Goal: Task Accomplishment & Management: Manage account settings

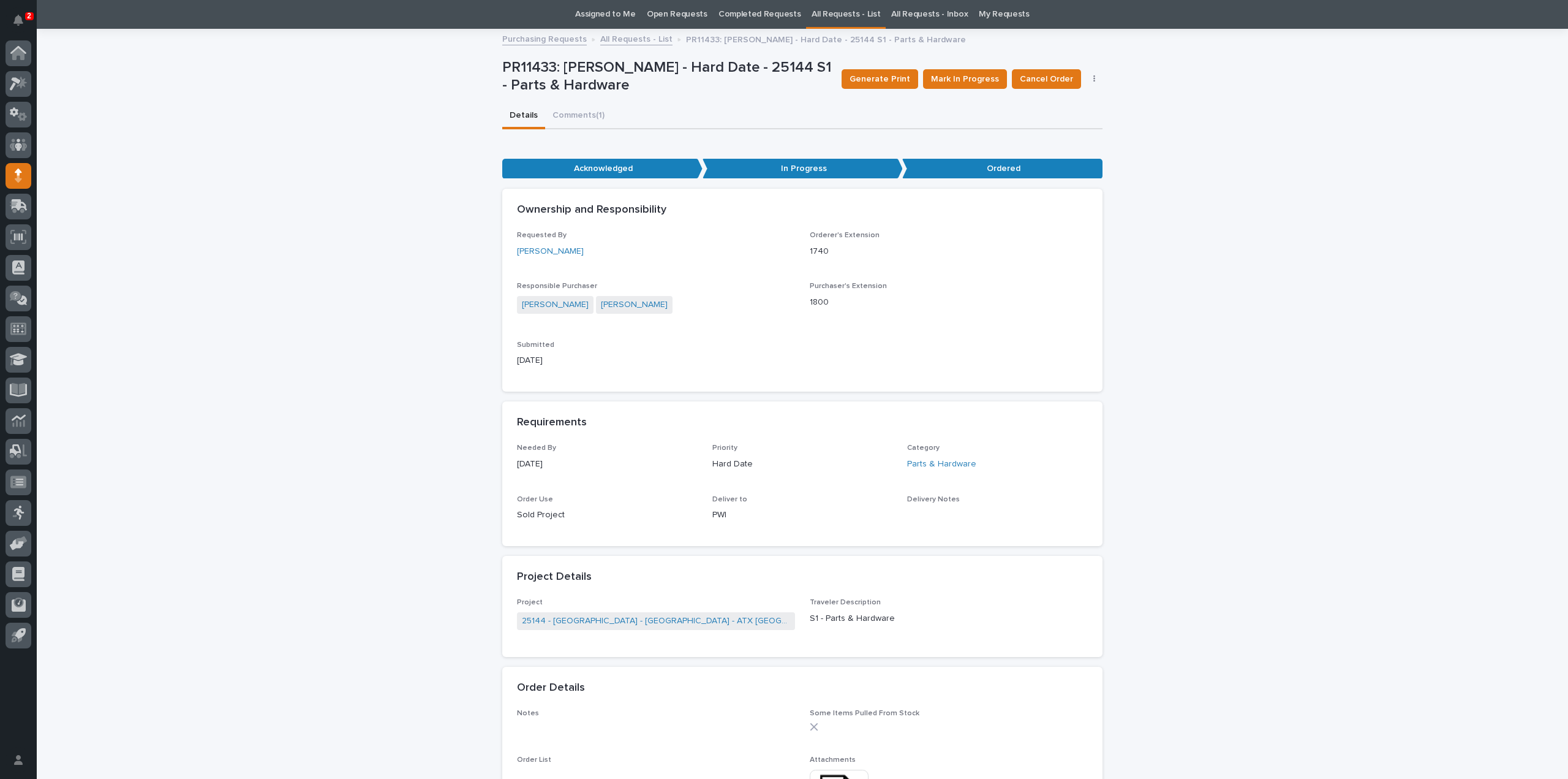
click at [606, 14] on link "Assigned to Me" at bounding box center [605, 14] width 61 height 28
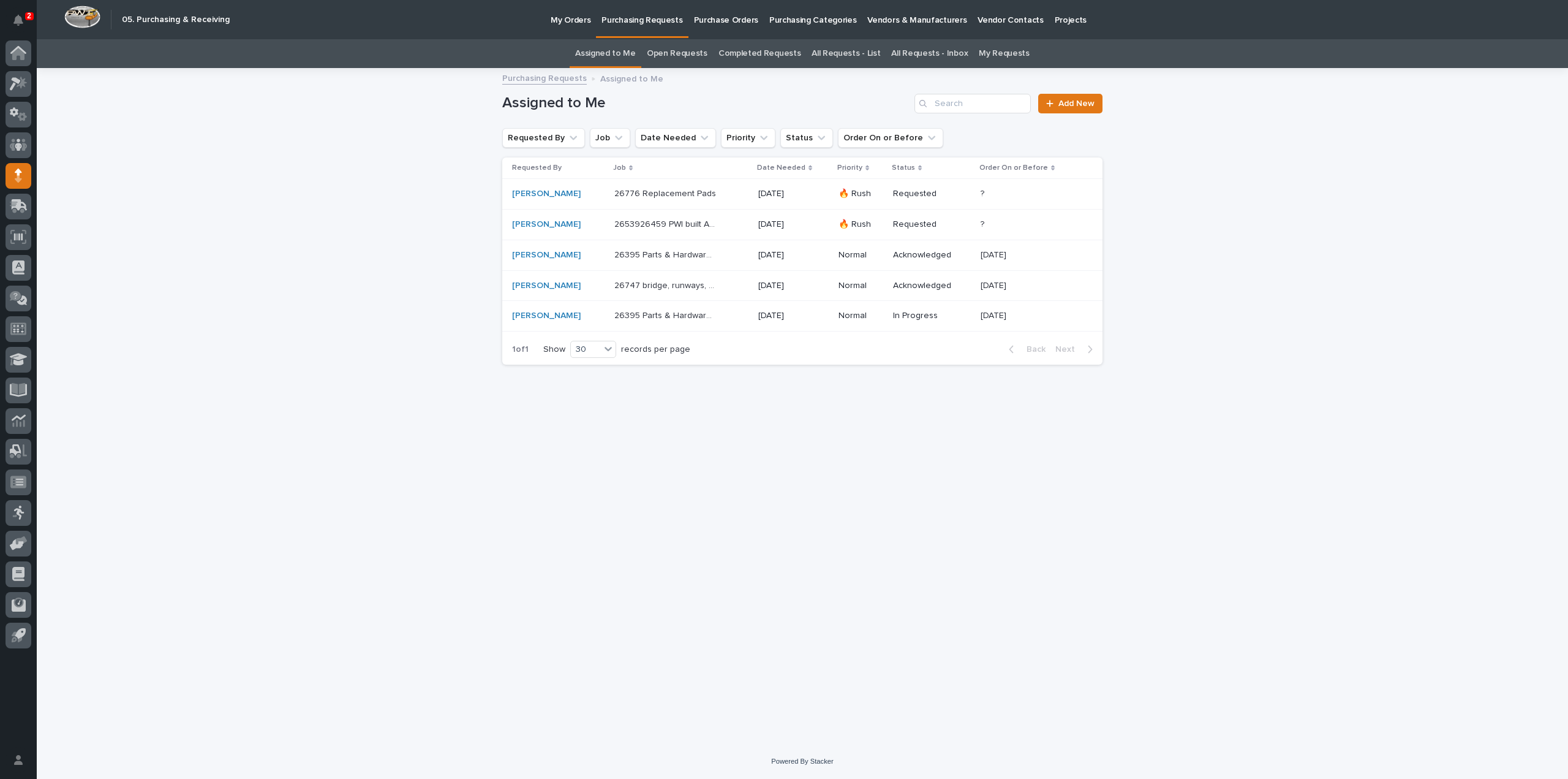
click at [639, 193] on p "26776 Replacement Pads" at bounding box center [667, 193] width 104 height 13
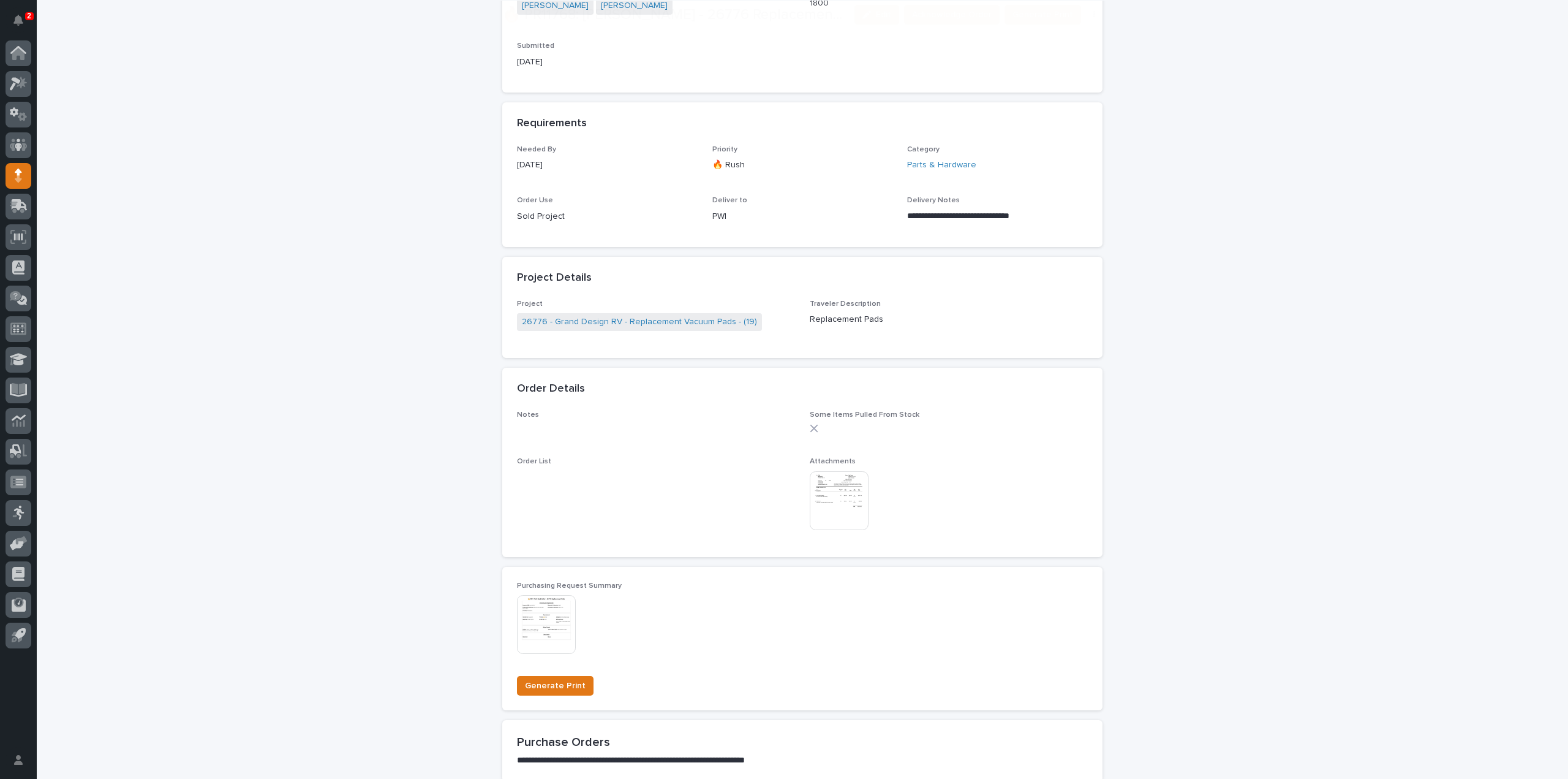
scroll to position [491, 0]
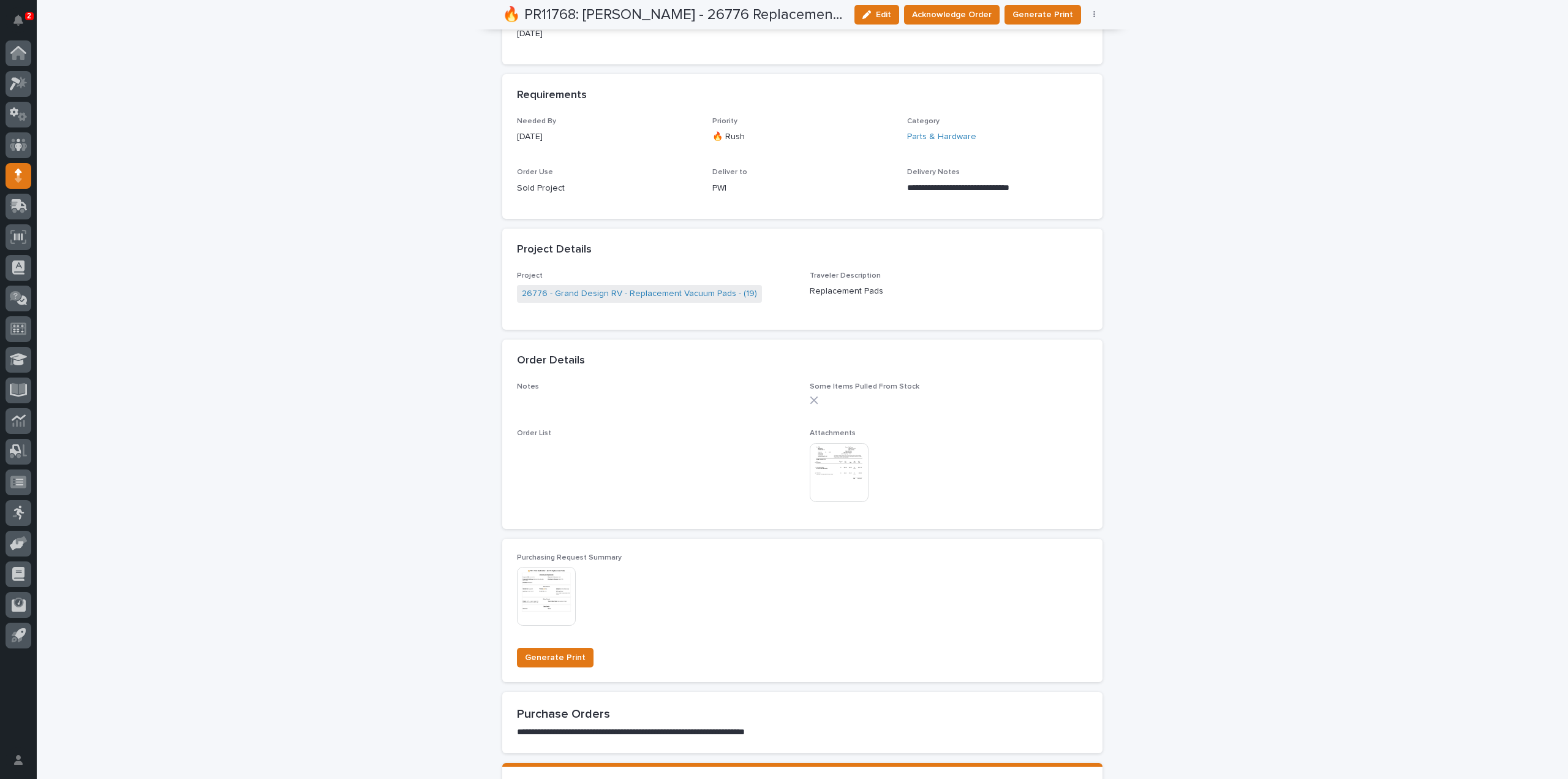
click at [849, 455] on img at bounding box center [839, 473] width 59 height 59
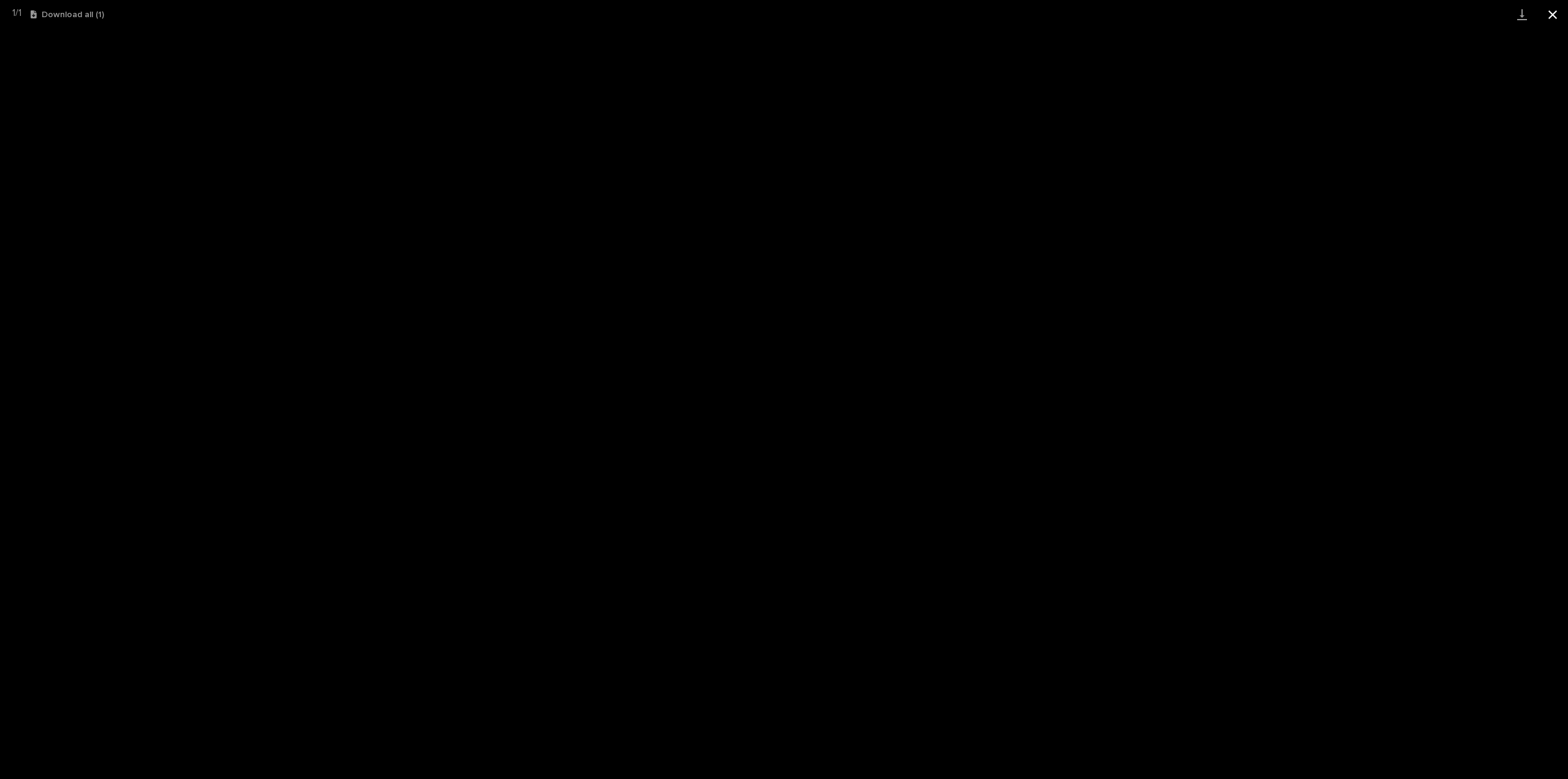
click at [1555, 19] on button "Close gallery" at bounding box center [1553, 14] width 30 height 28
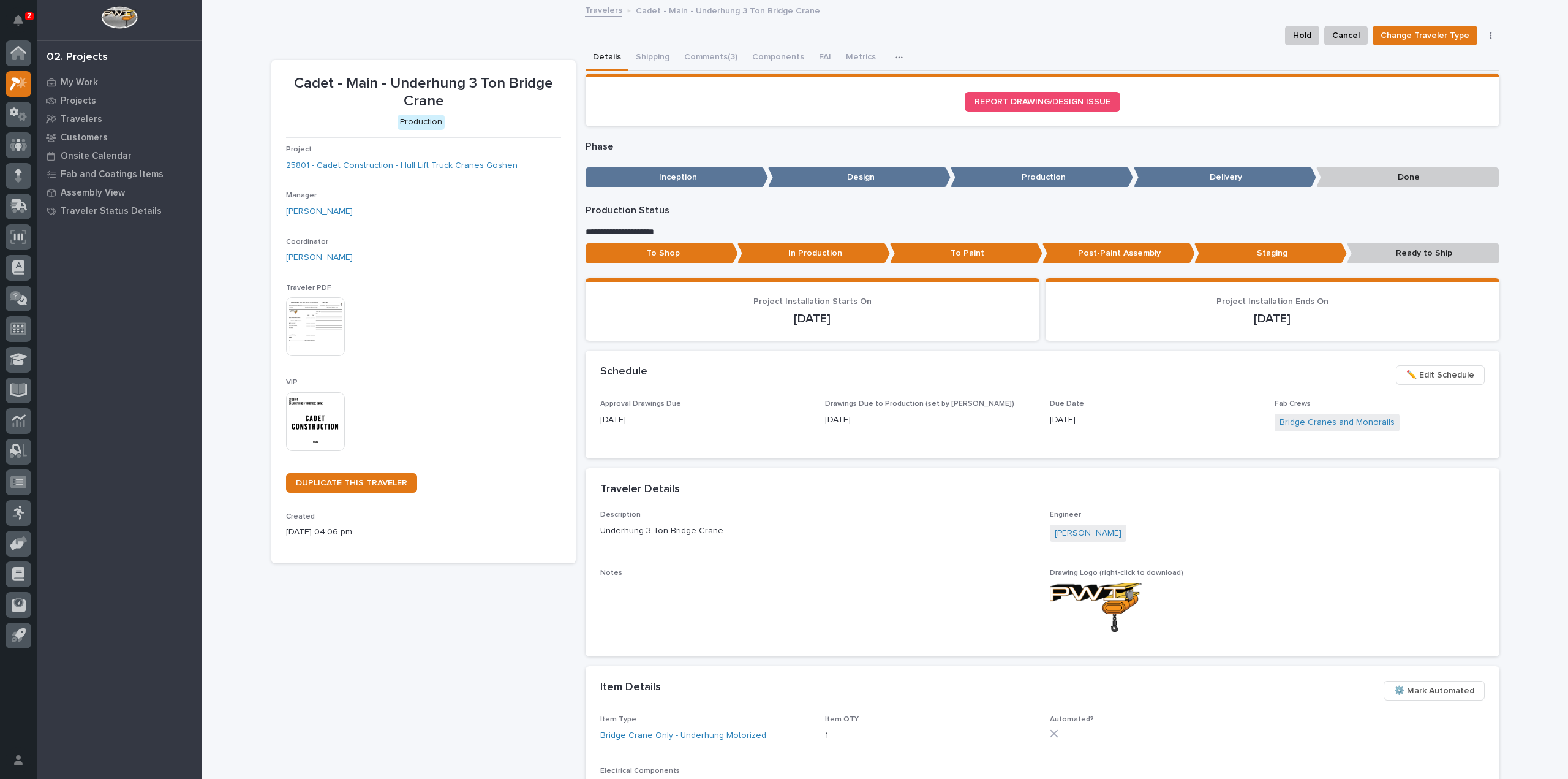
click at [1113, 257] on p "Post-Paint Assembly" at bounding box center [1118, 252] width 153 height 20
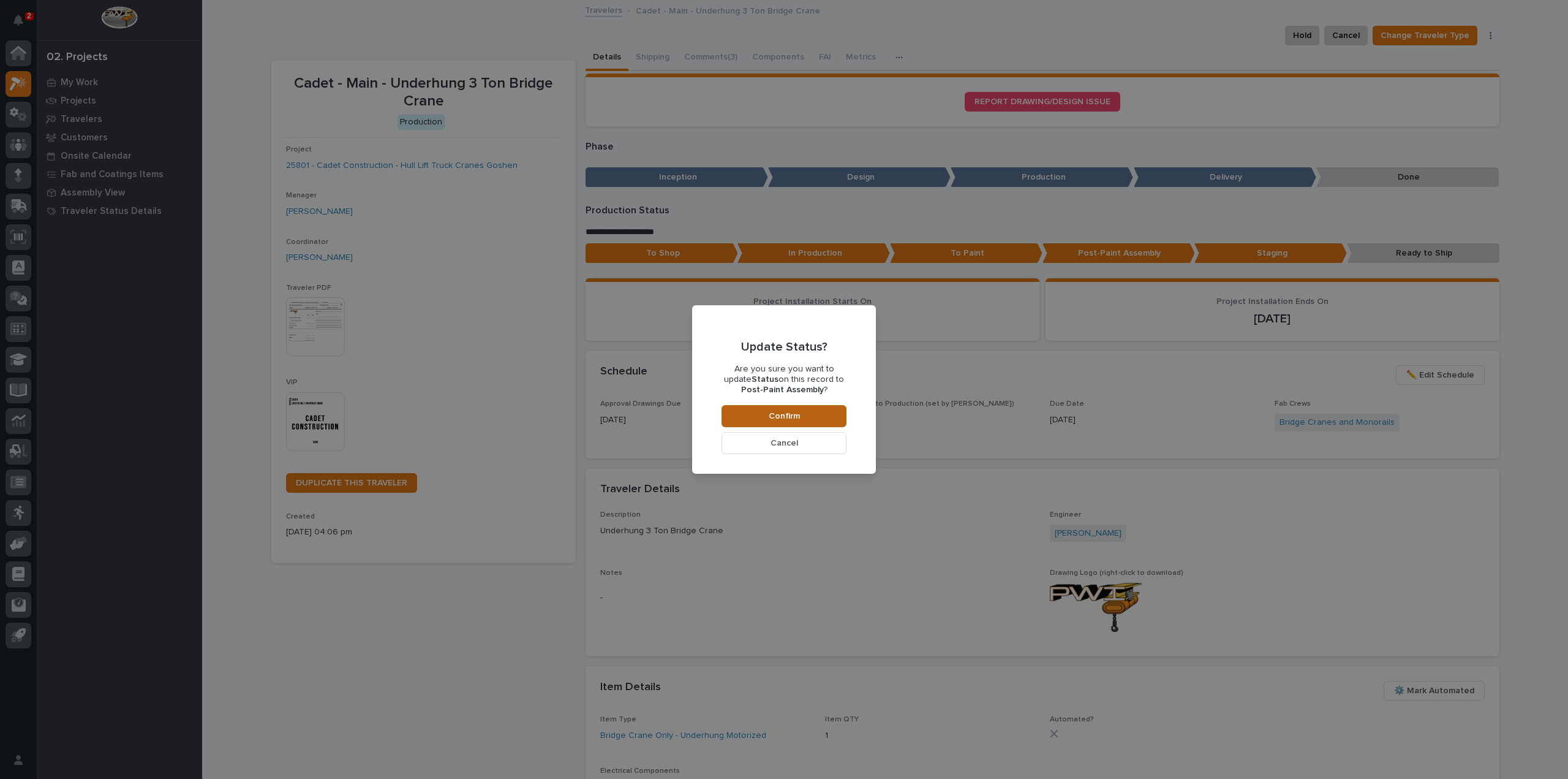
click at [796, 422] on button "Confirm" at bounding box center [784, 416] width 125 height 22
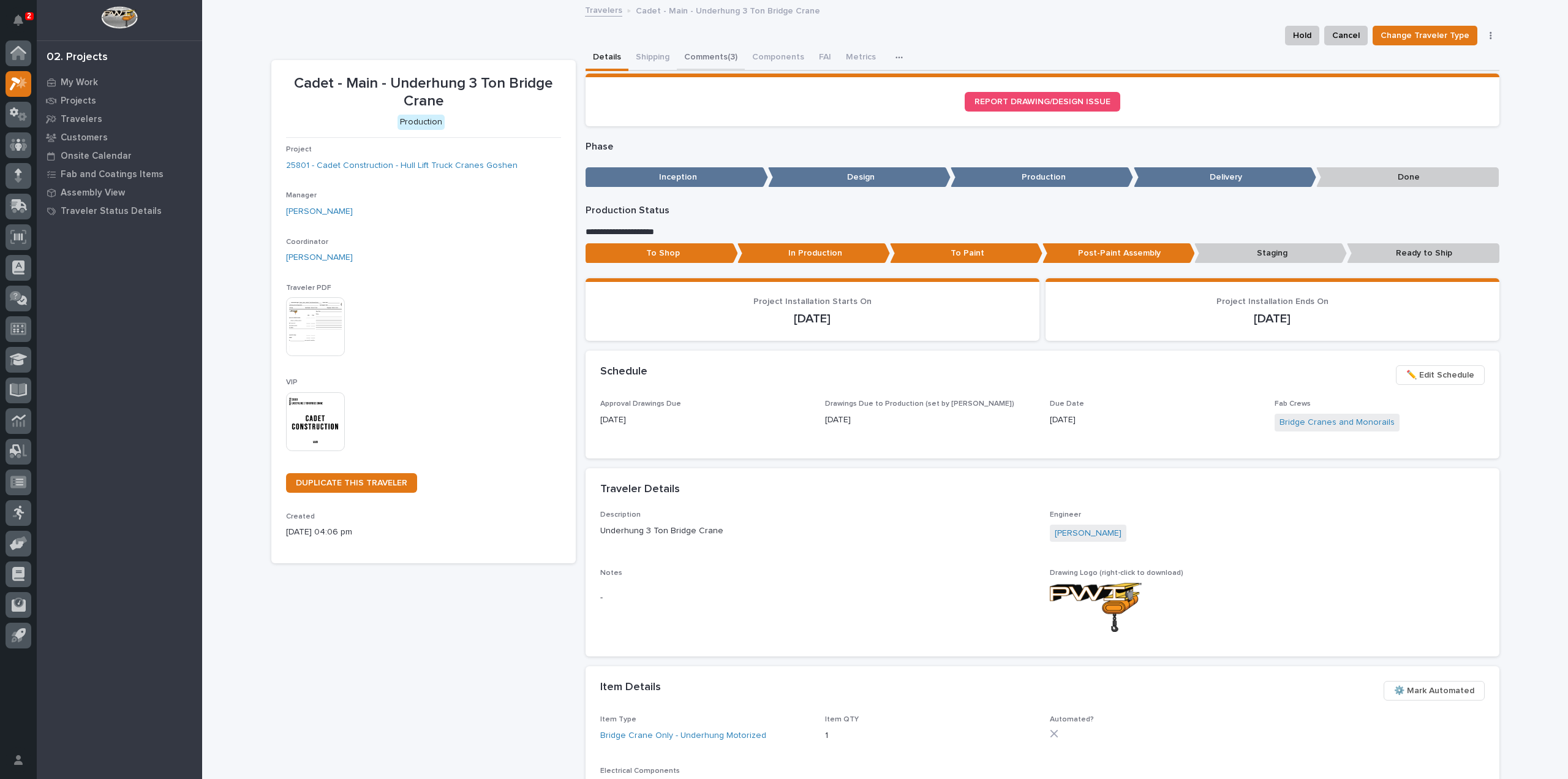
click at [691, 54] on button "Comments (3)" at bounding box center [711, 58] width 68 height 26
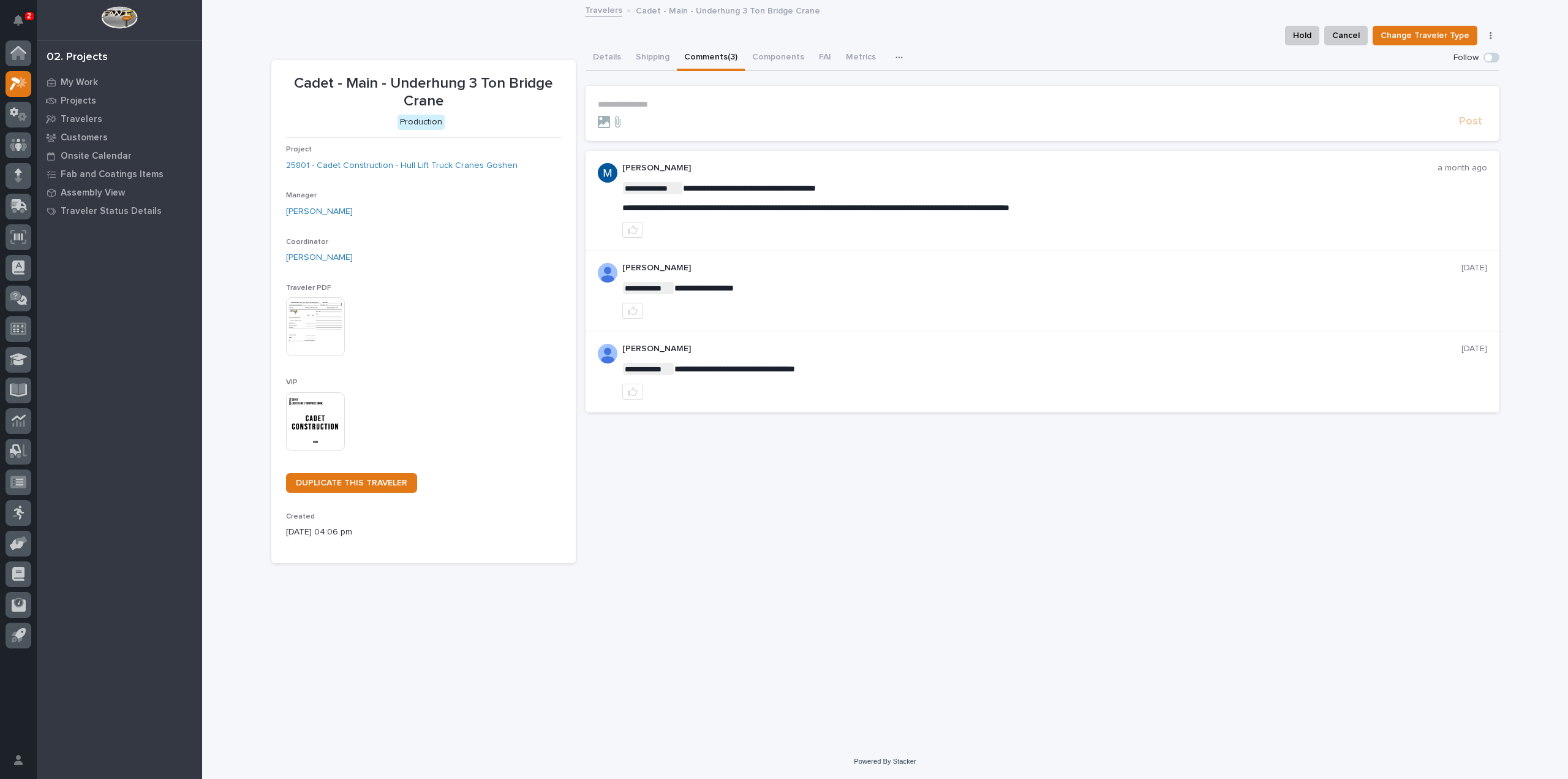
click at [602, 100] on p "**********" at bounding box center [1042, 104] width 890 height 10
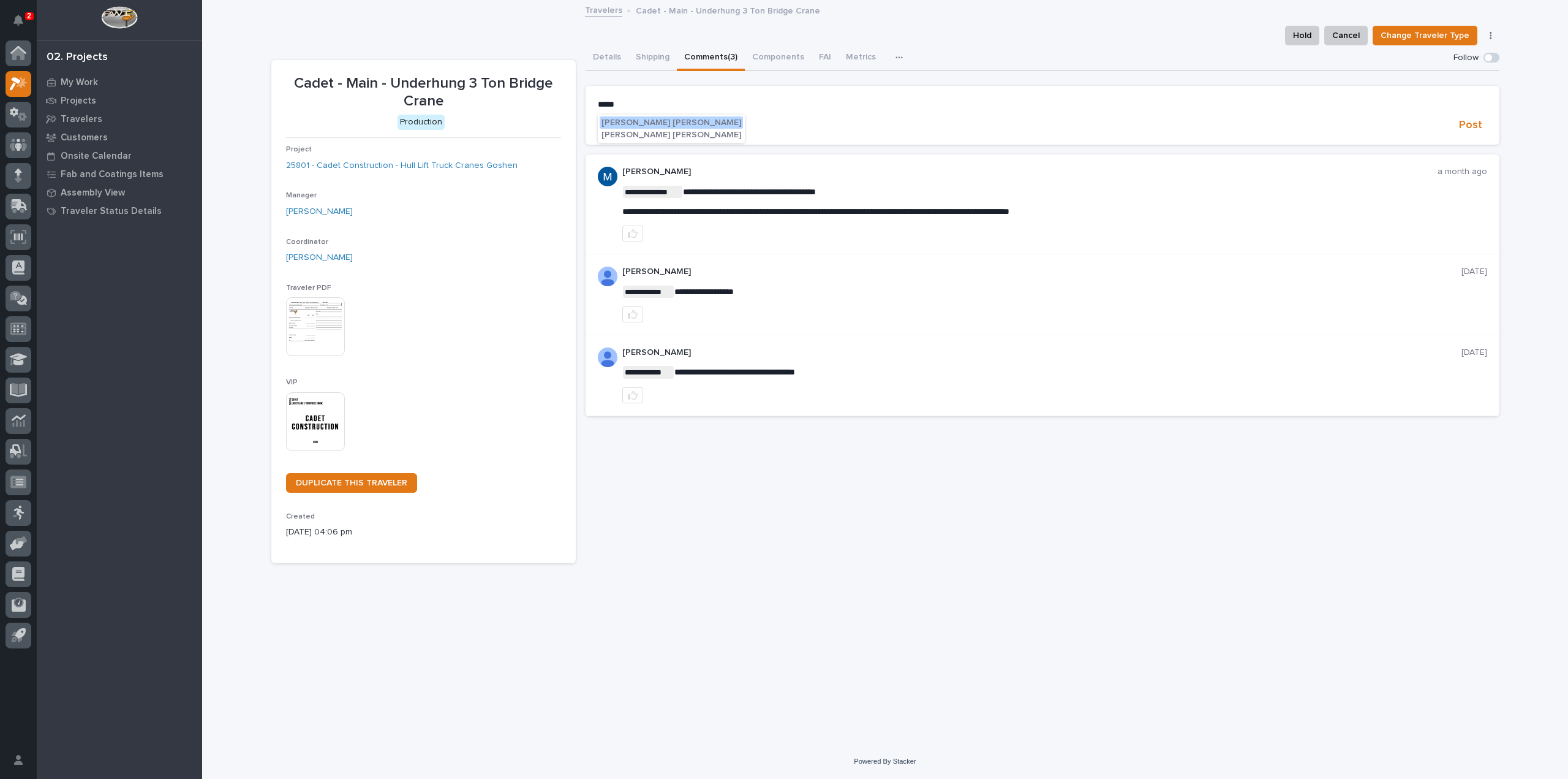
click at [649, 121] on span "Kyle Dean Miller" at bounding box center [671, 122] width 139 height 9
click at [707, 111] on form "**********" at bounding box center [1042, 117] width 890 height 35
click at [702, 105] on p "**********" at bounding box center [1042, 105] width 890 height 12
click at [1474, 129] on span "Post" at bounding box center [1470, 127] width 24 height 14
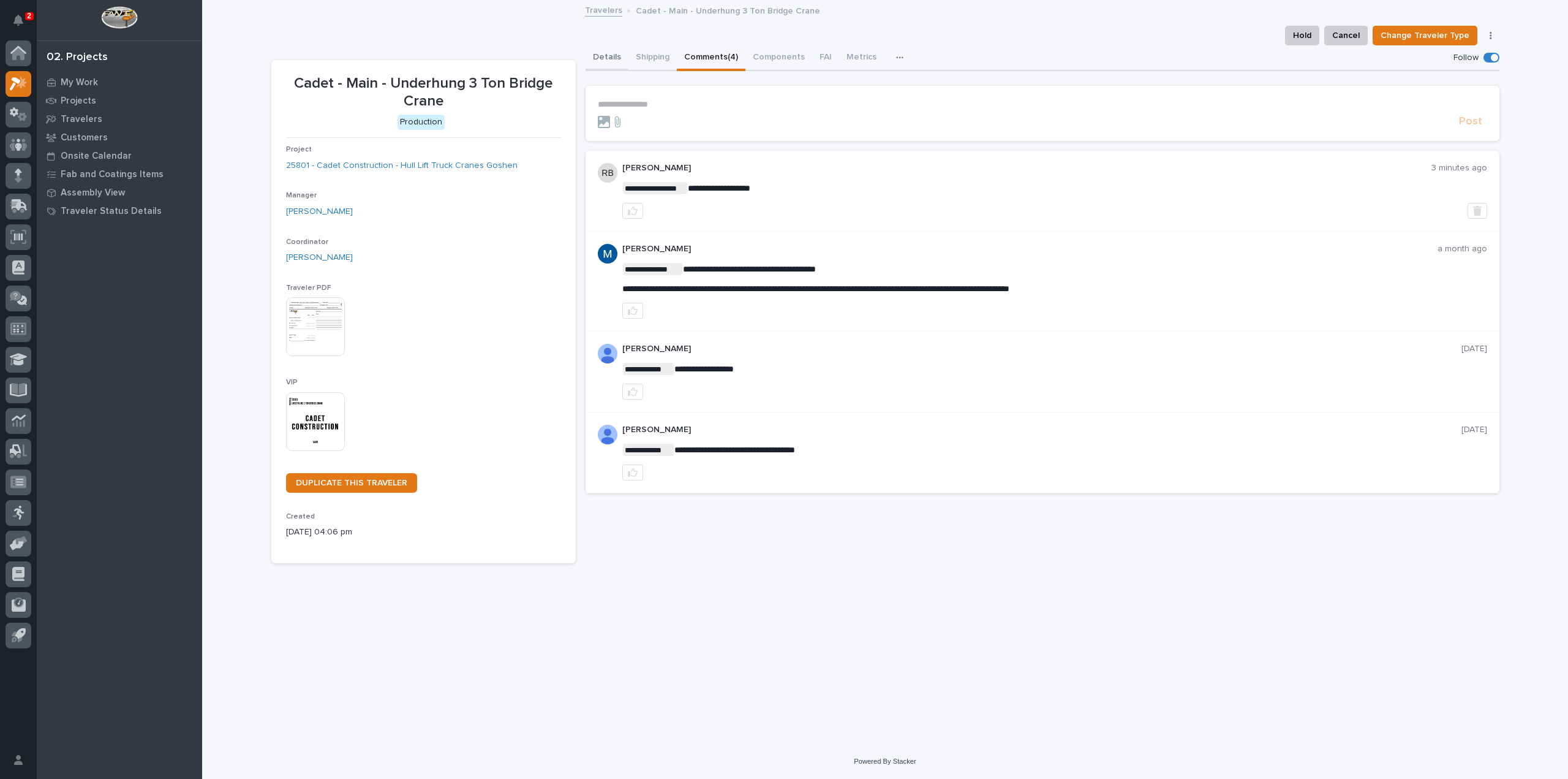
click at [609, 58] on button "Details" at bounding box center [606, 58] width 43 height 26
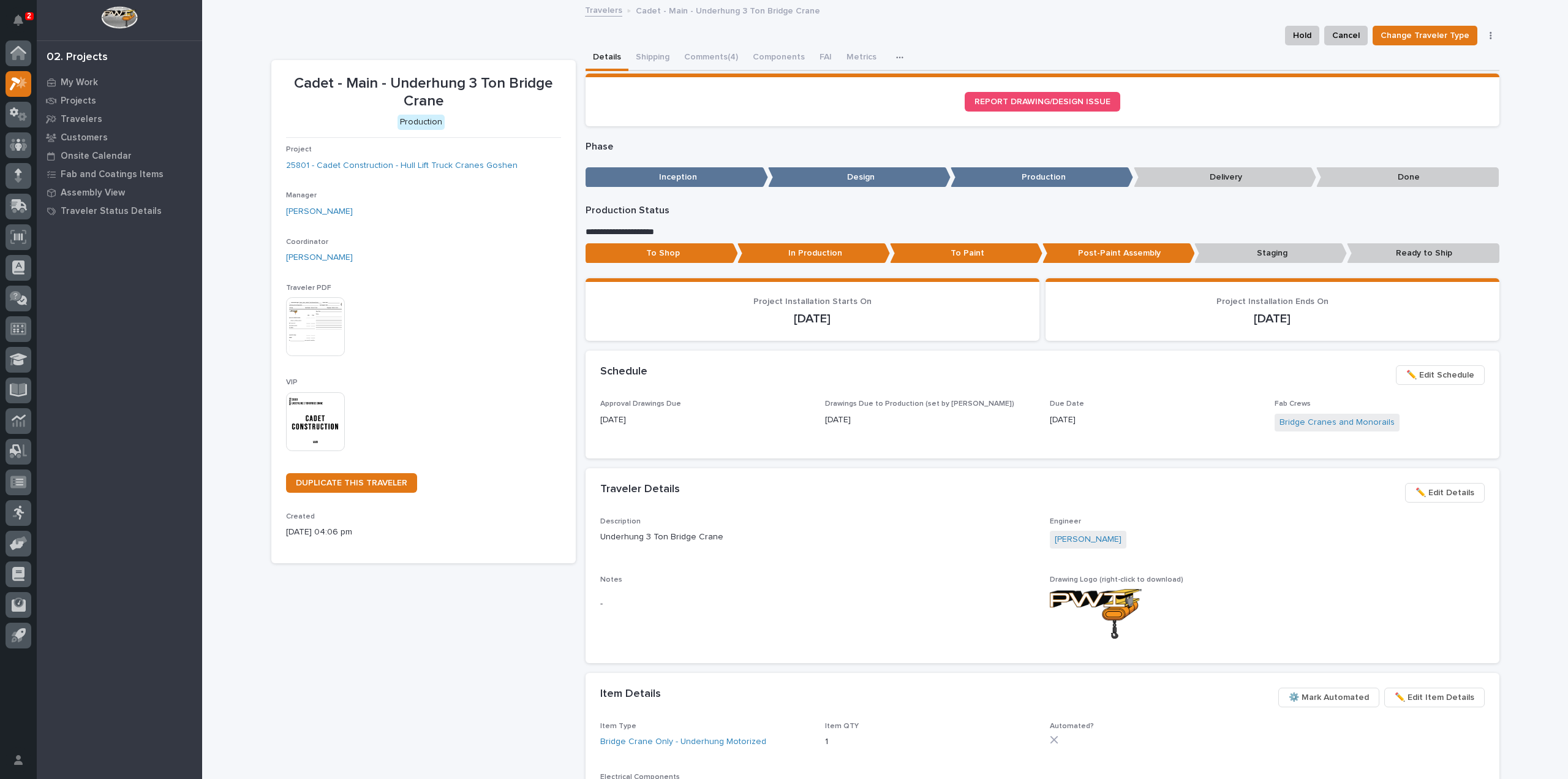
click at [609, 58] on button "Details" at bounding box center [606, 58] width 43 height 26
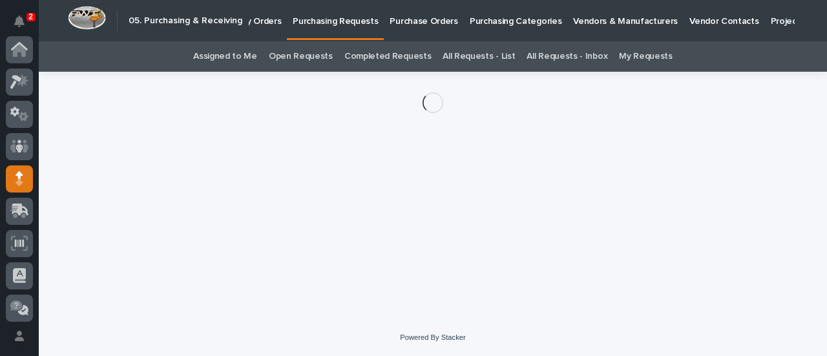
scroll to position [129, 0]
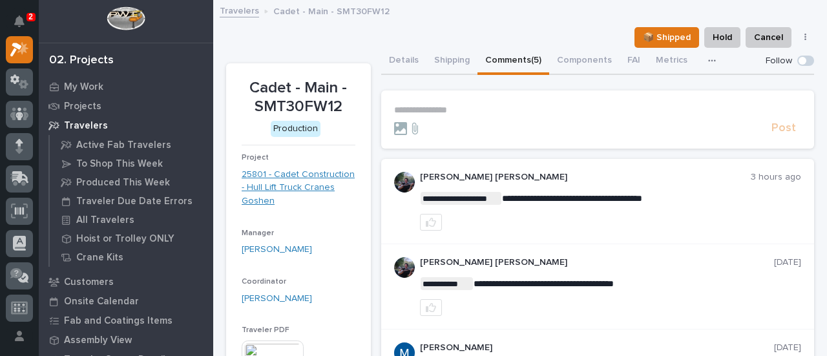
click at [294, 174] on link "25801 - Cadet Construction - Hull Lift Truck Cranes Goshen" at bounding box center [299, 188] width 114 height 40
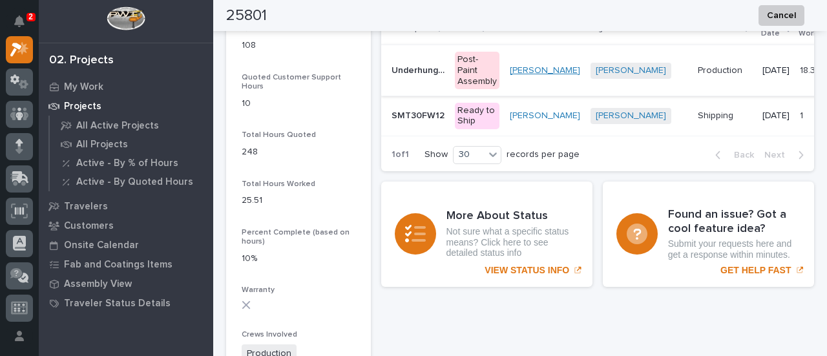
scroll to position [1091, 0]
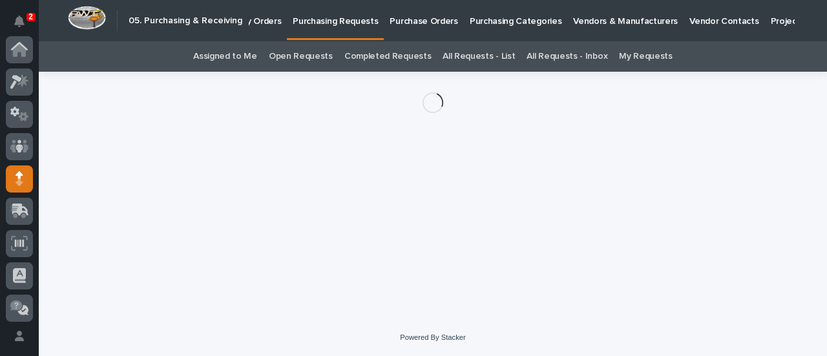
scroll to position [129, 0]
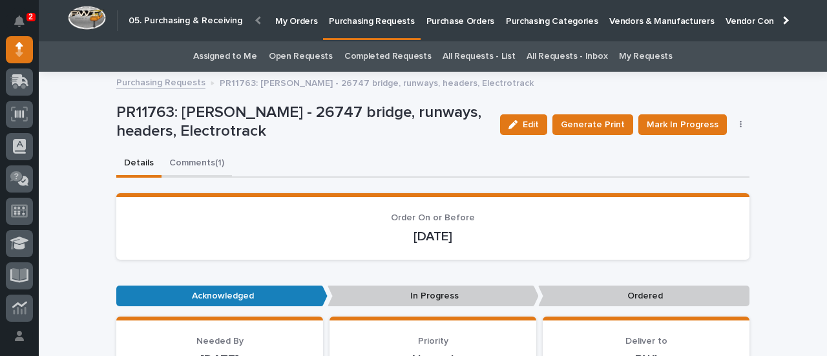
click at [207, 158] on button "Comments (1)" at bounding box center [196, 163] width 70 height 27
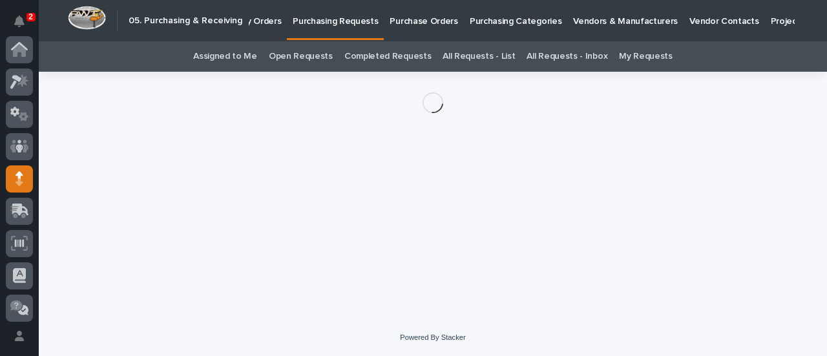
scroll to position [129, 0]
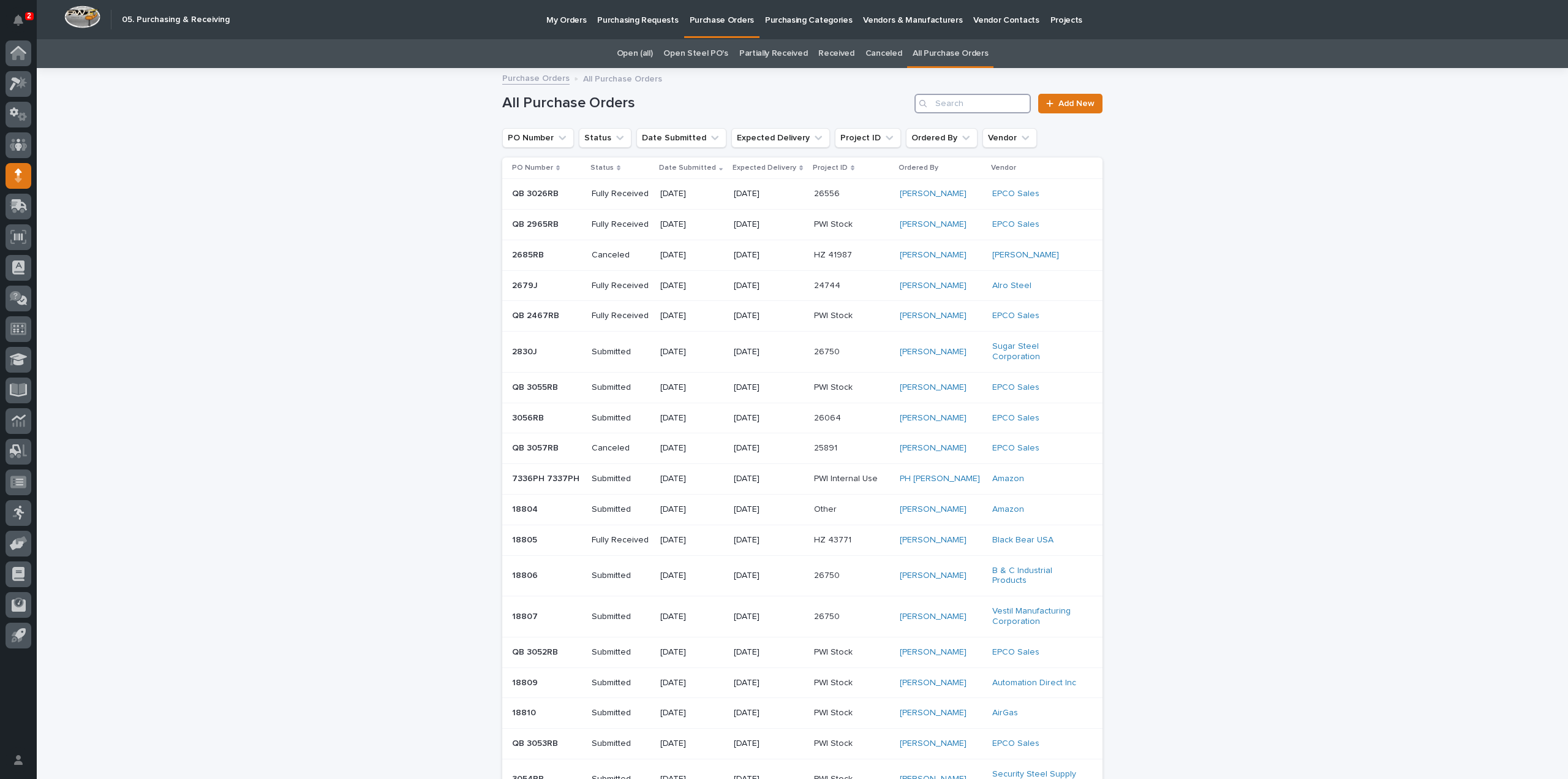
click at [940, 102] on input "Search" at bounding box center [972, 103] width 117 height 20
type input "3039"
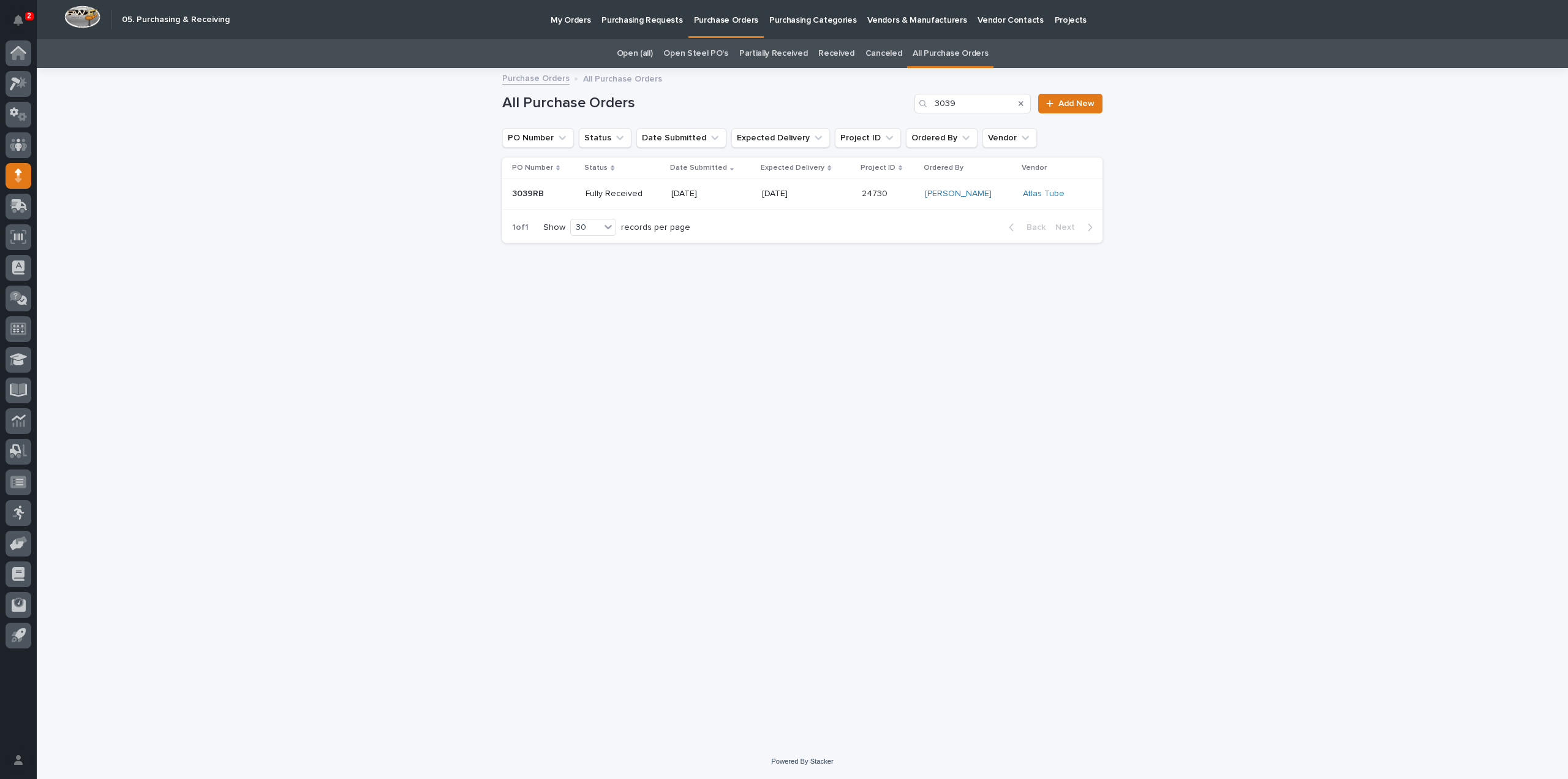
click at [621, 198] on p "Fully Received" at bounding box center [622, 194] width 75 height 10
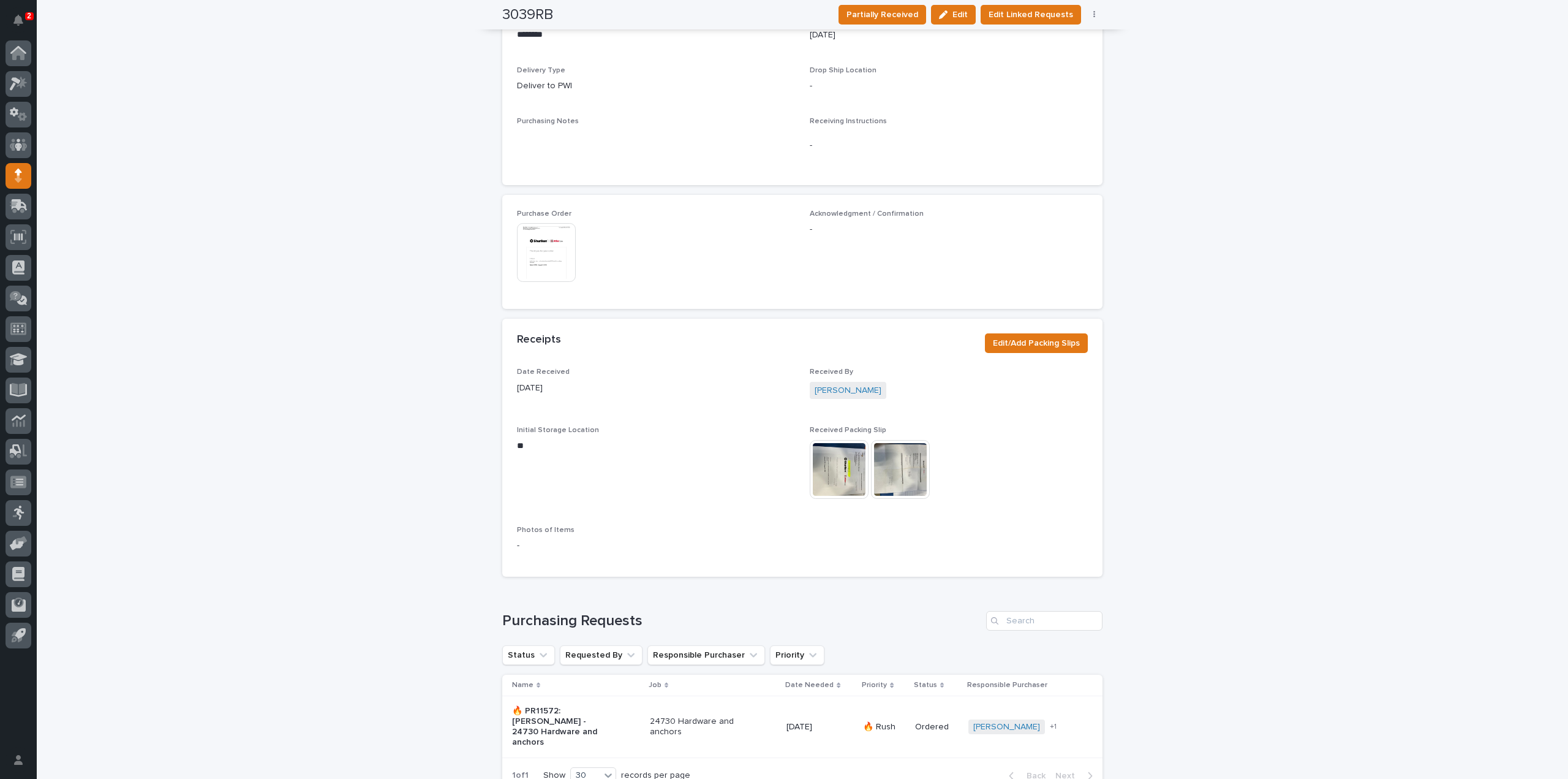
scroll to position [598, 0]
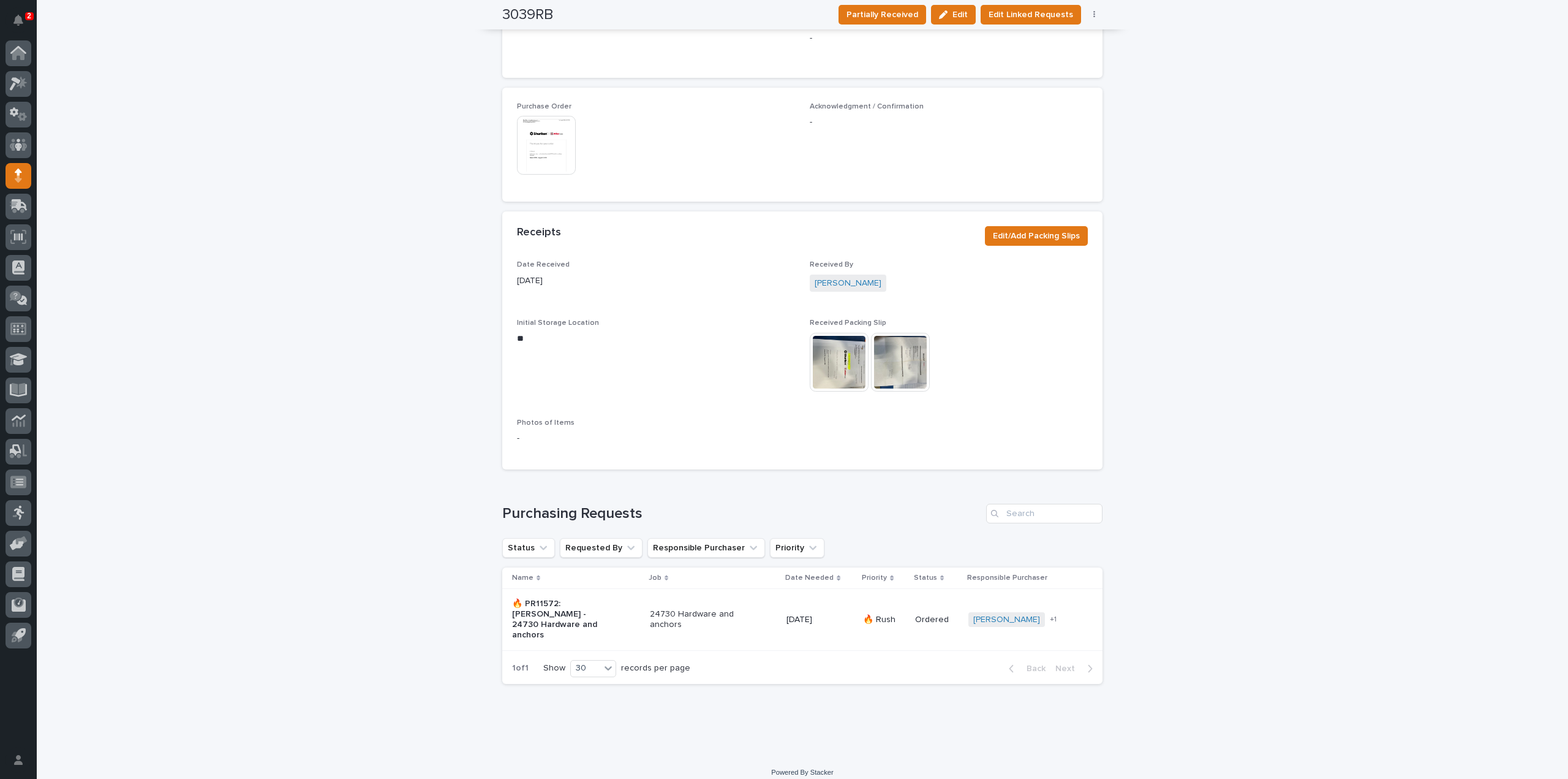
click at [701, 613] on p "24730 Hardware and anchors" at bounding box center [701, 620] width 102 height 21
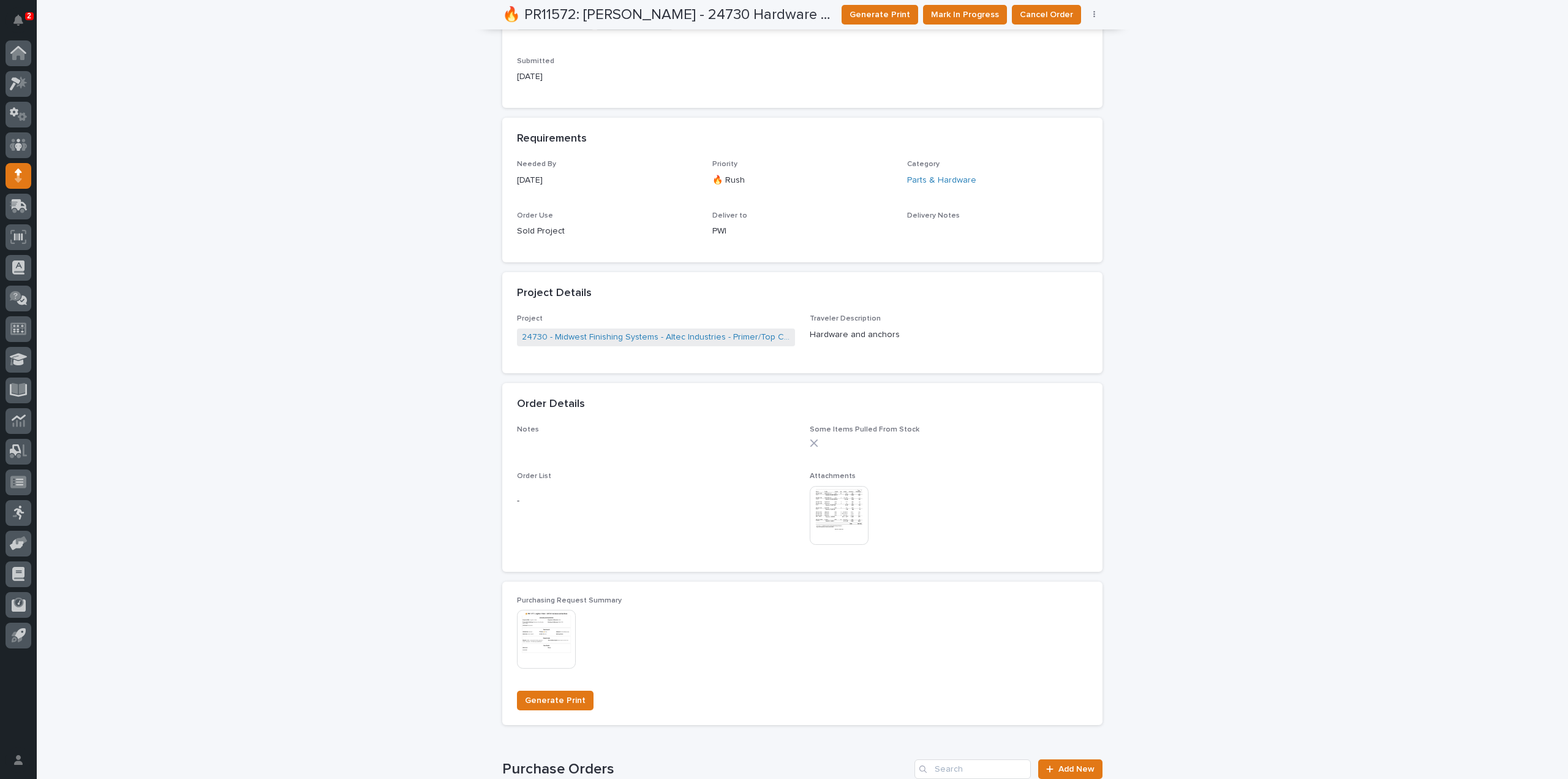
scroll to position [283, 0]
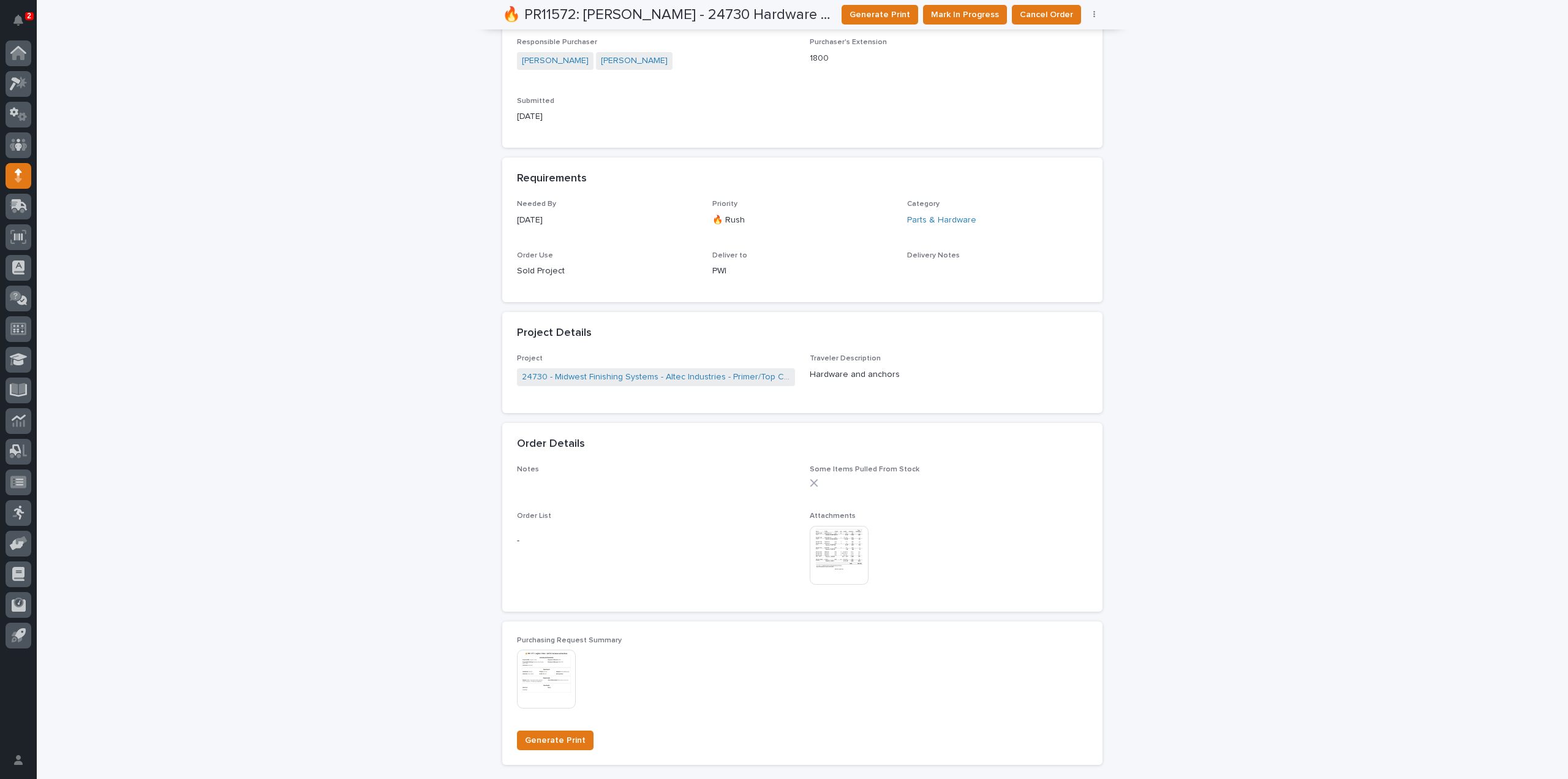
click at [850, 561] on img at bounding box center [839, 555] width 59 height 59
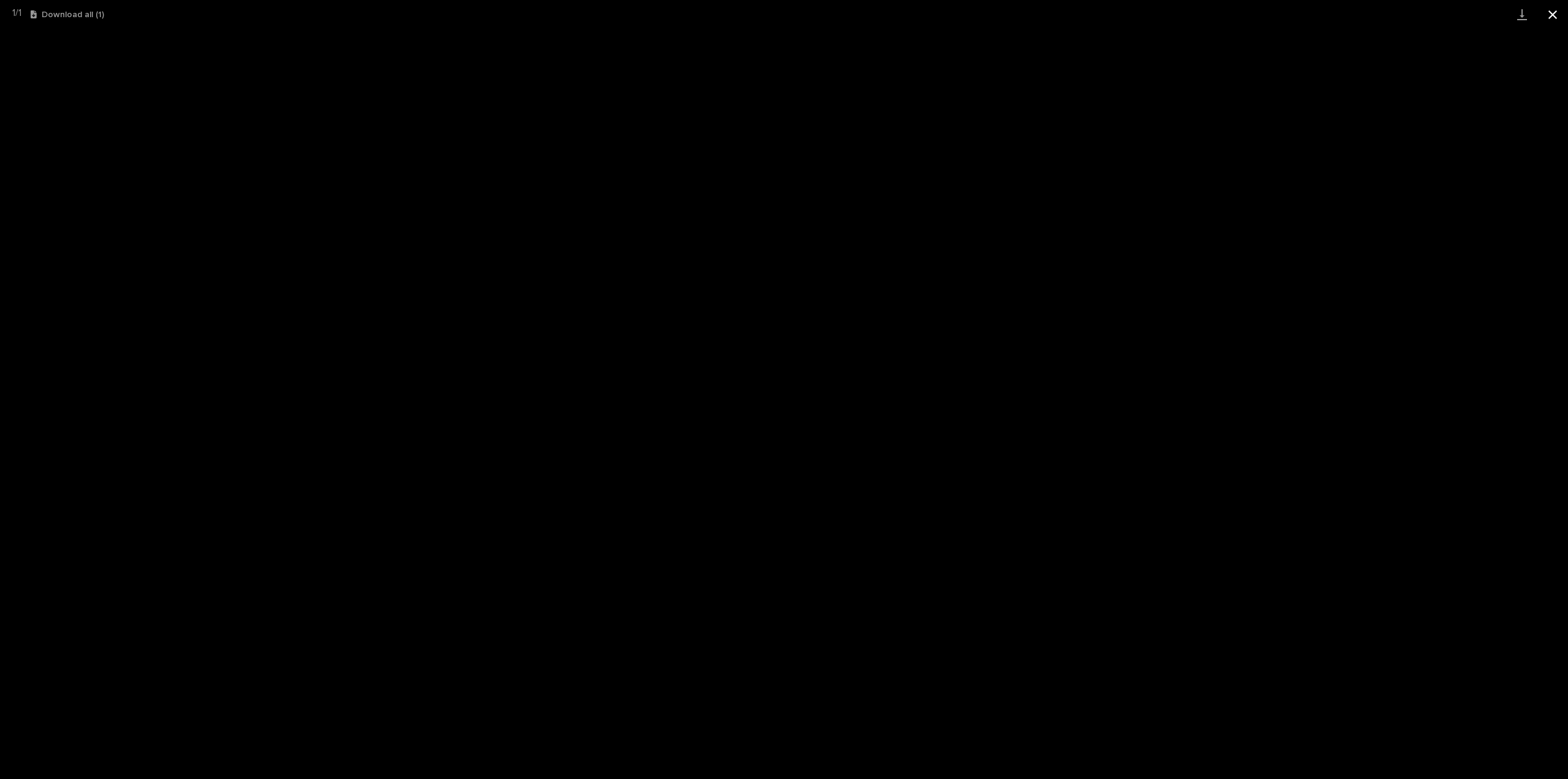
click at [1549, 13] on button "Close gallery" at bounding box center [1553, 14] width 30 height 28
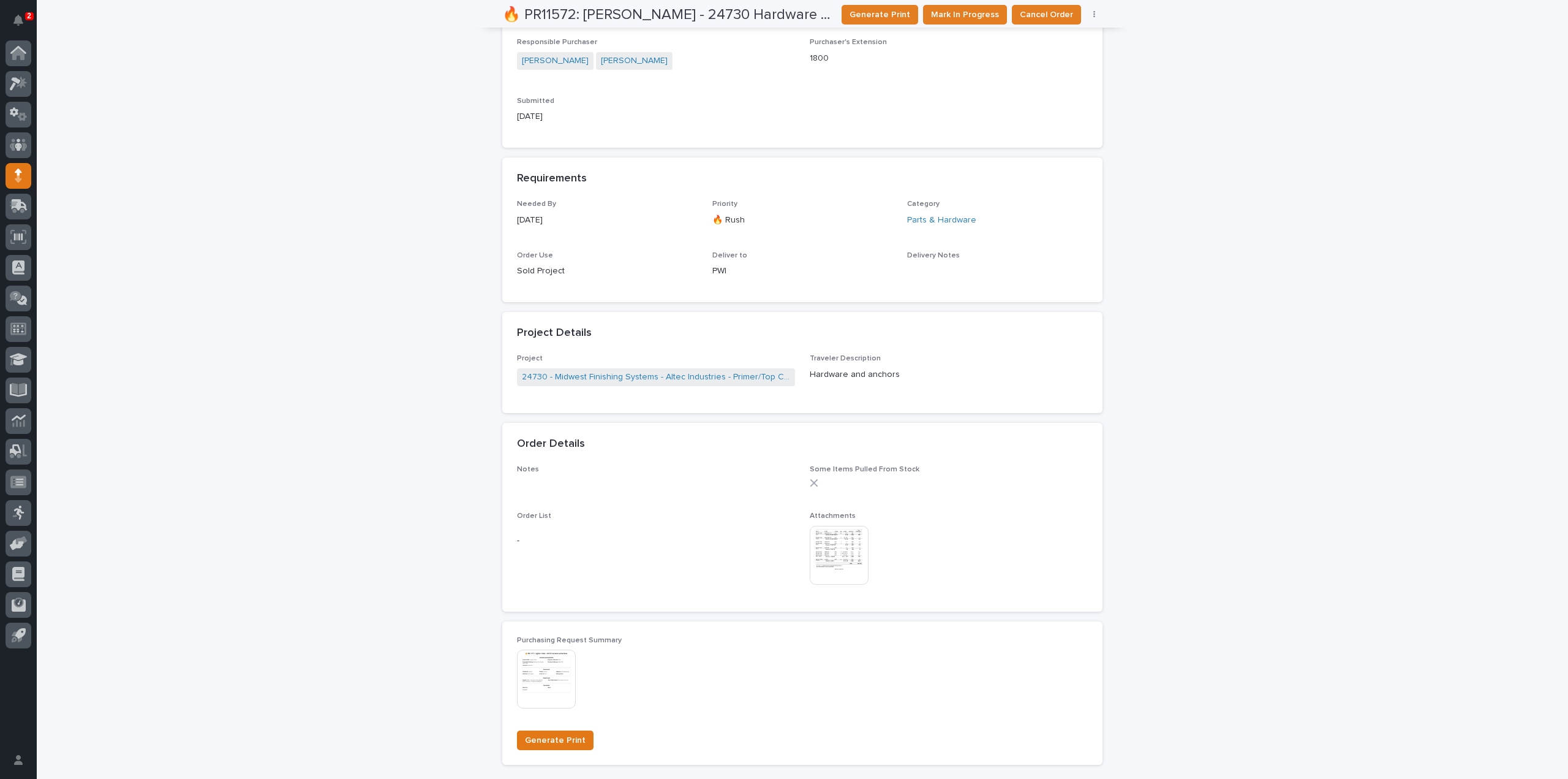
scroll to position [0, 0]
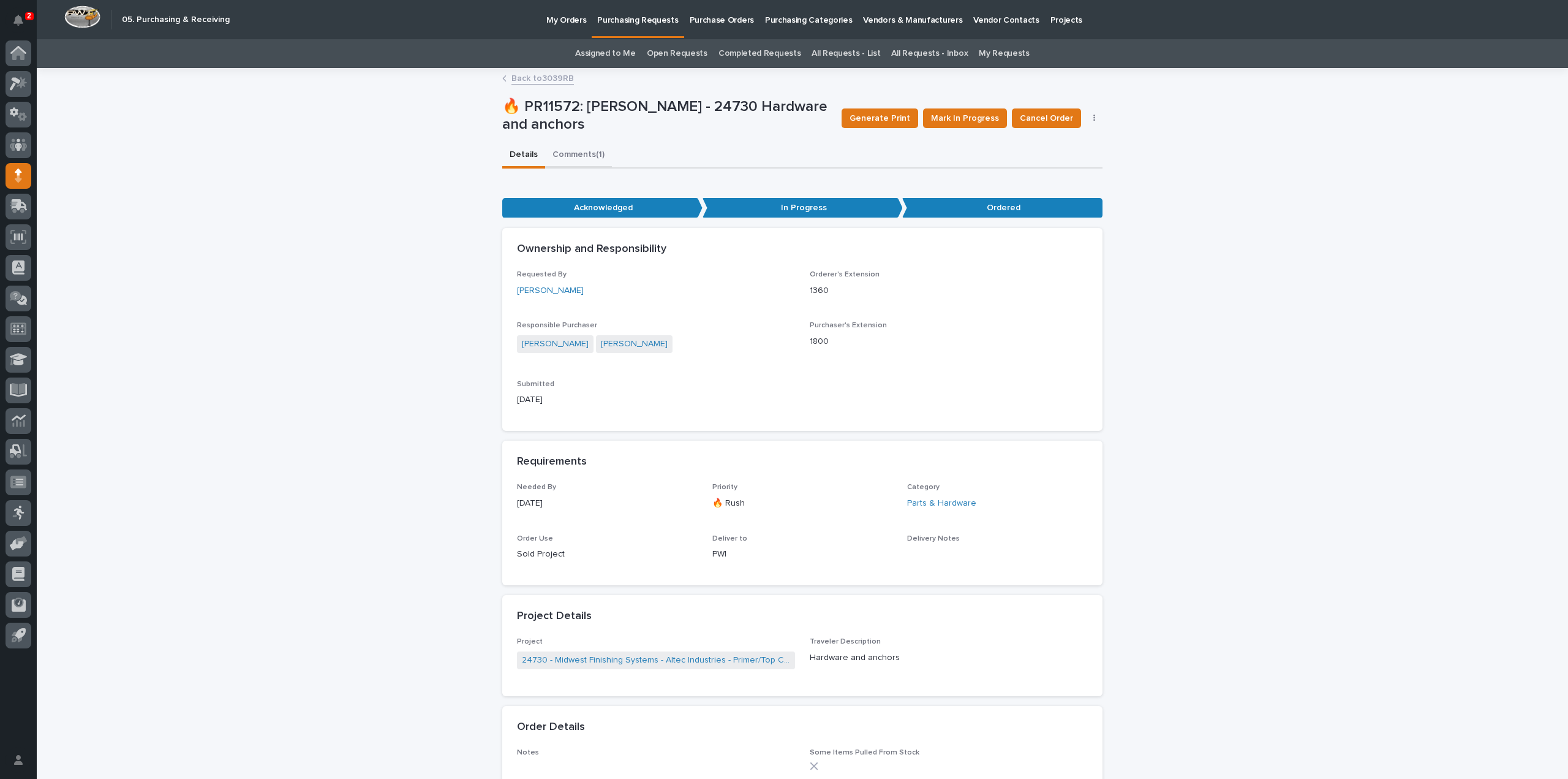
click at [564, 157] on button "Comments (1)" at bounding box center [579, 155] width 66 height 26
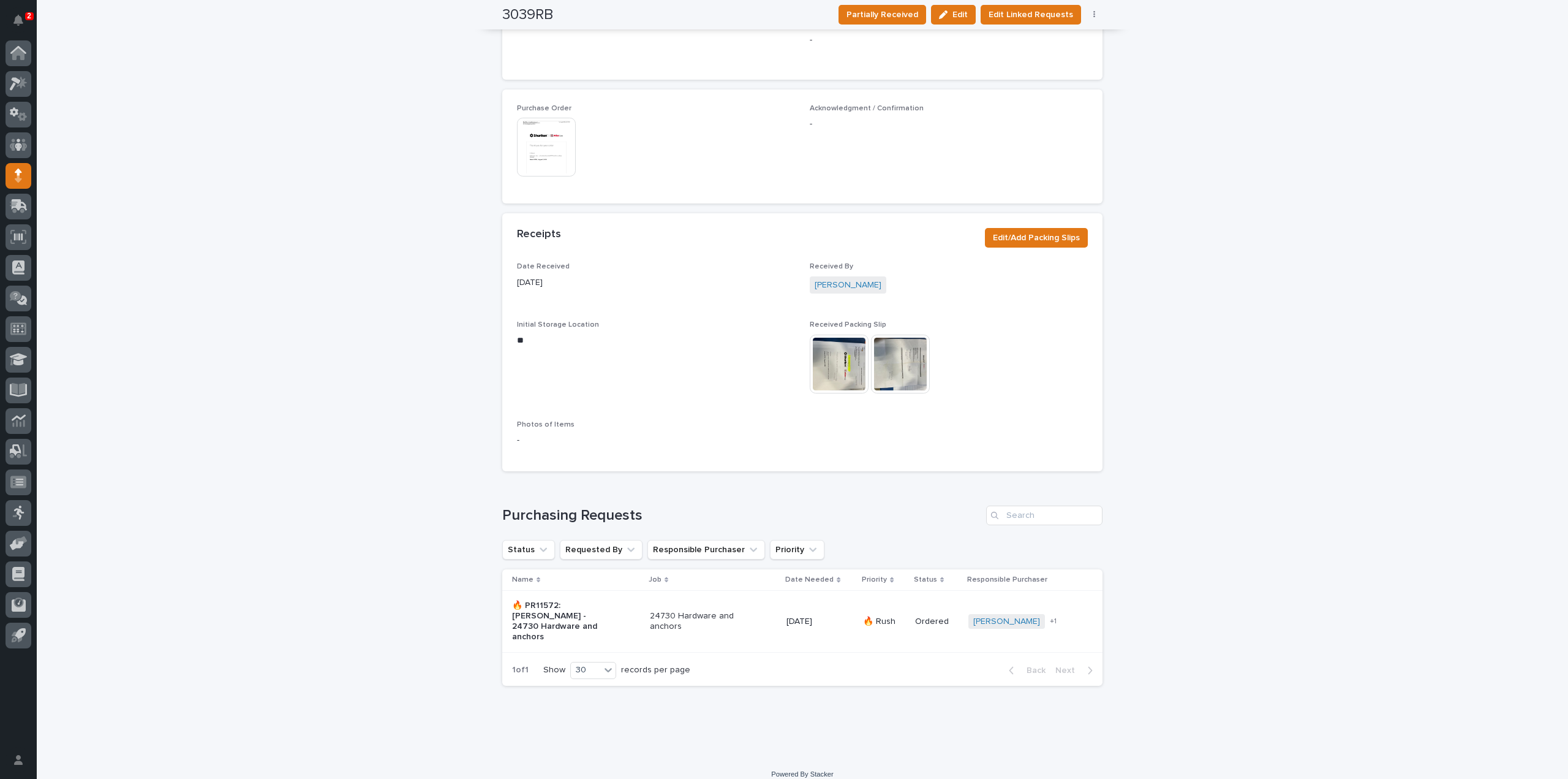
scroll to position [598, 0]
click at [680, 613] on p "24730 Hardware and anchors" at bounding box center [701, 620] width 102 height 21
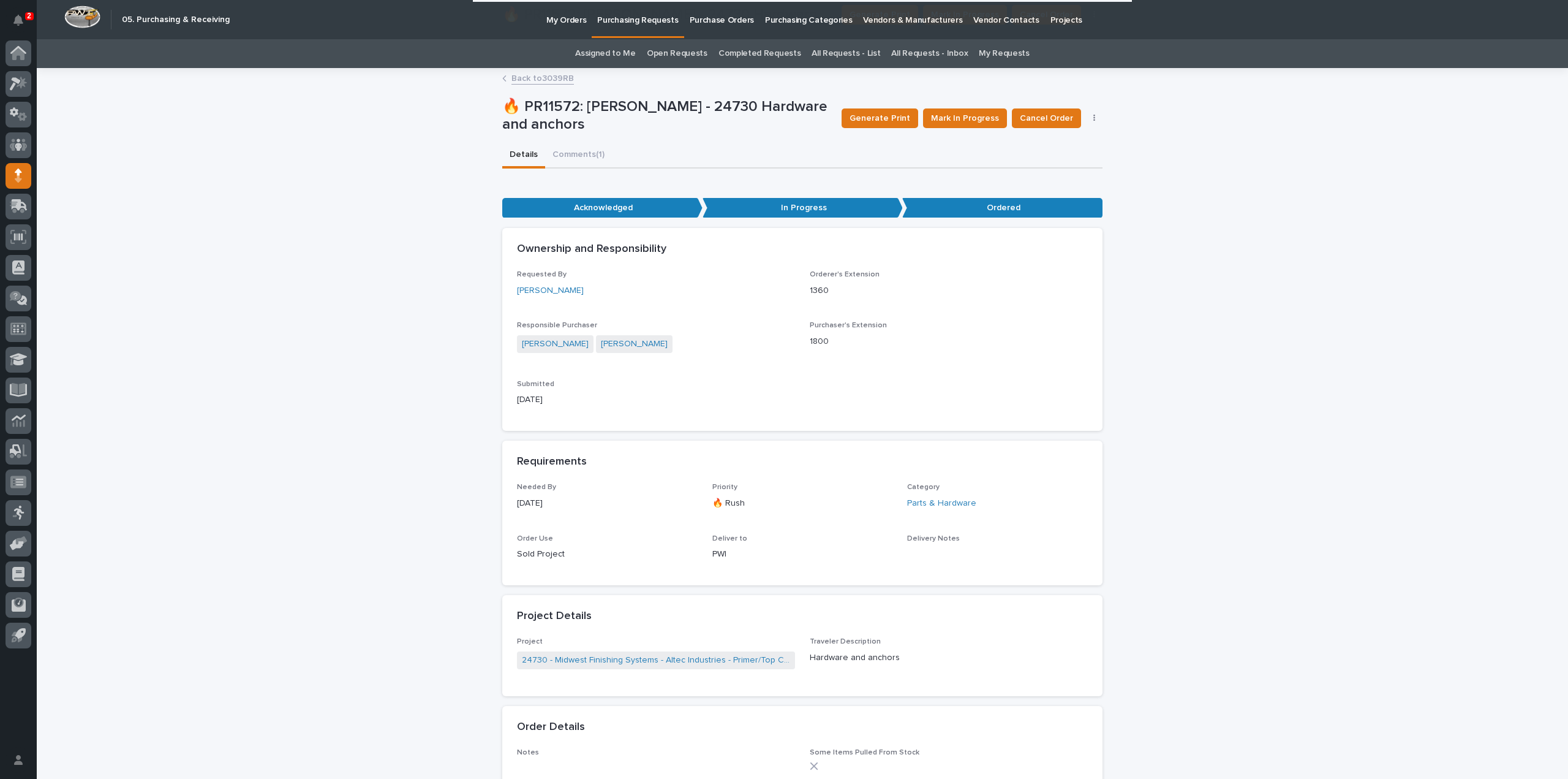
scroll to position [367, 0]
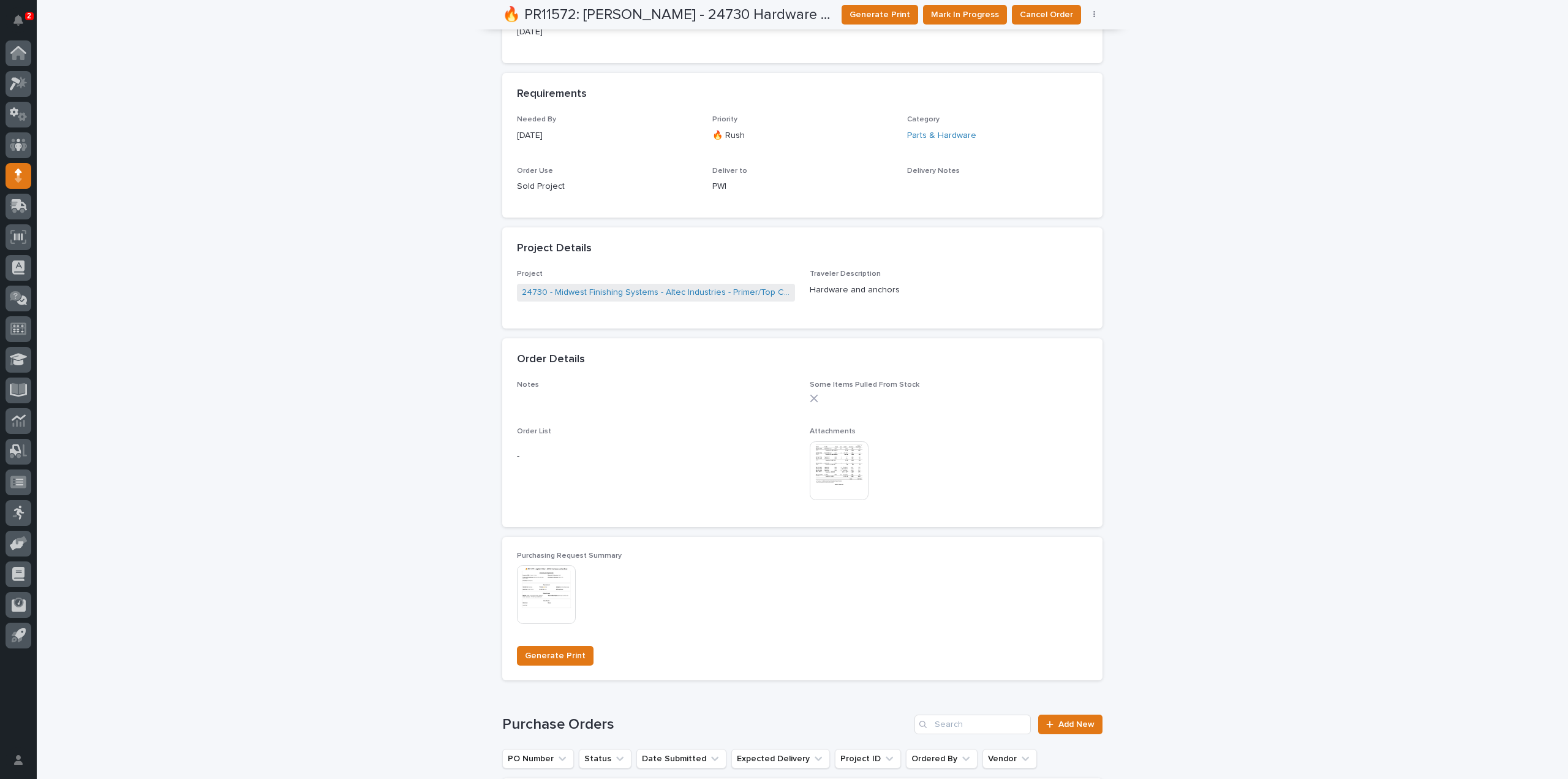
click at [829, 469] on img at bounding box center [839, 471] width 59 height 59
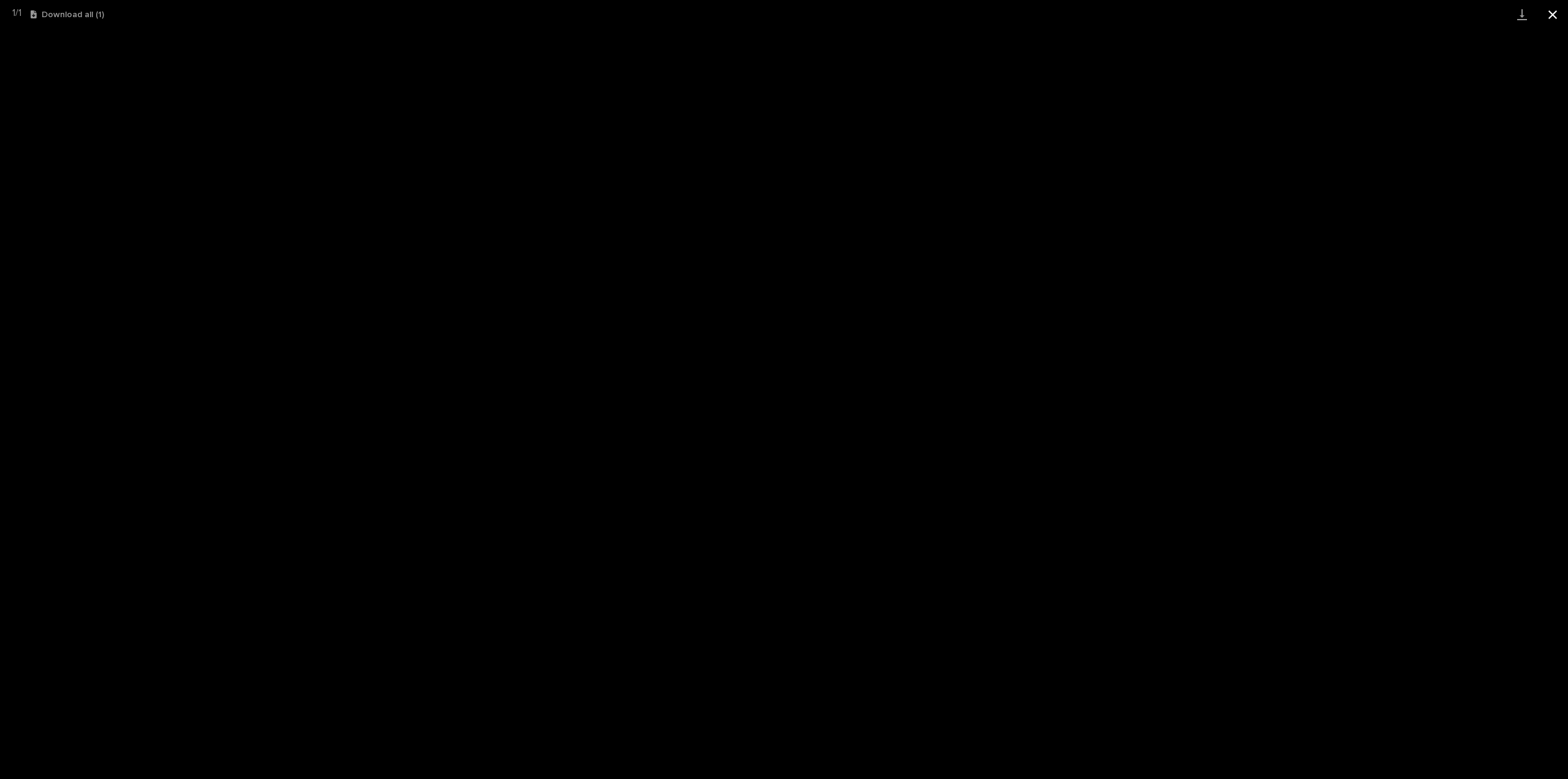
click at [1549, 14] on button "Close gallery" at bounding box center [1553, 14] width 30 height 28
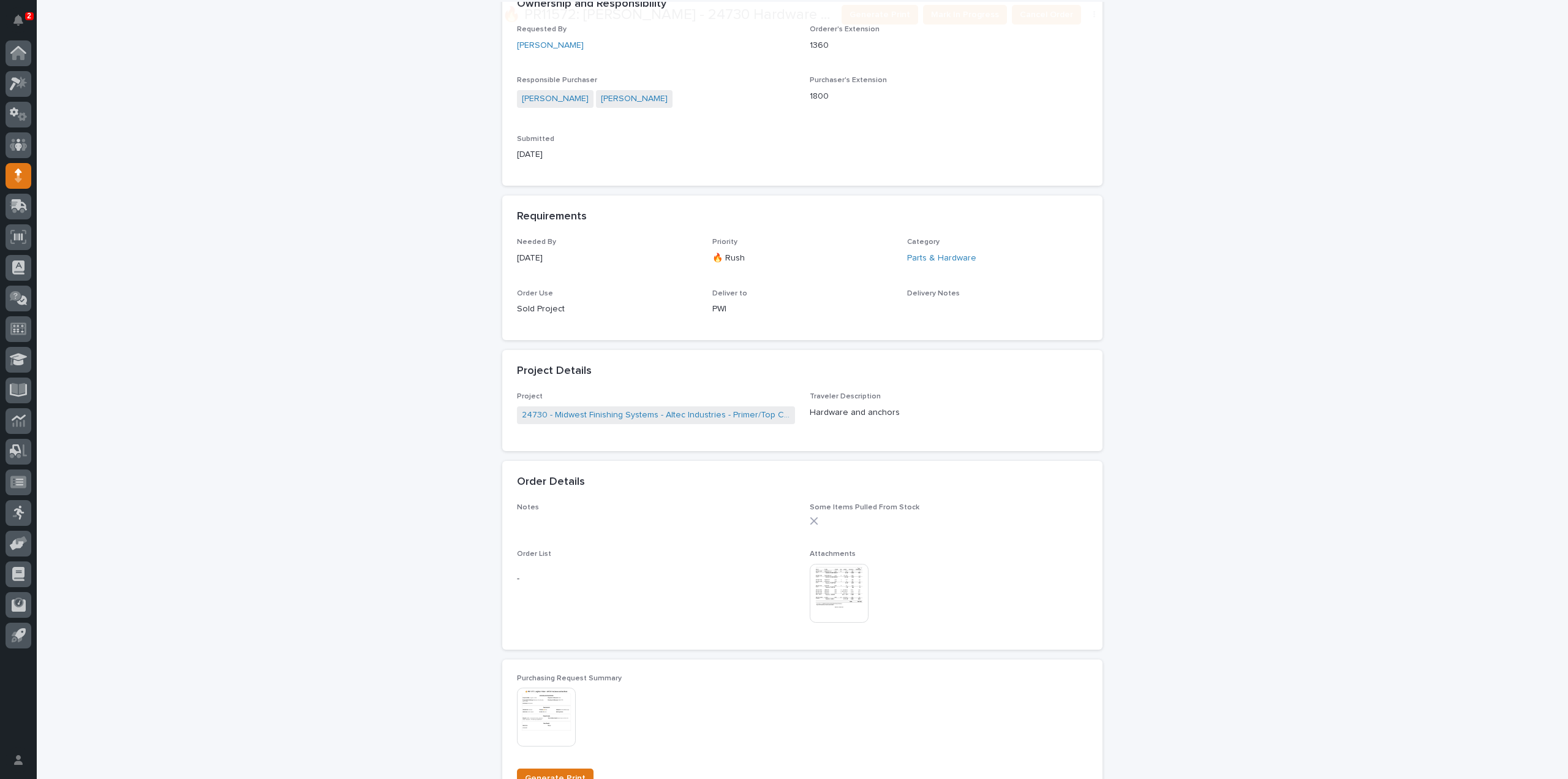
scroll to position [491, 0]
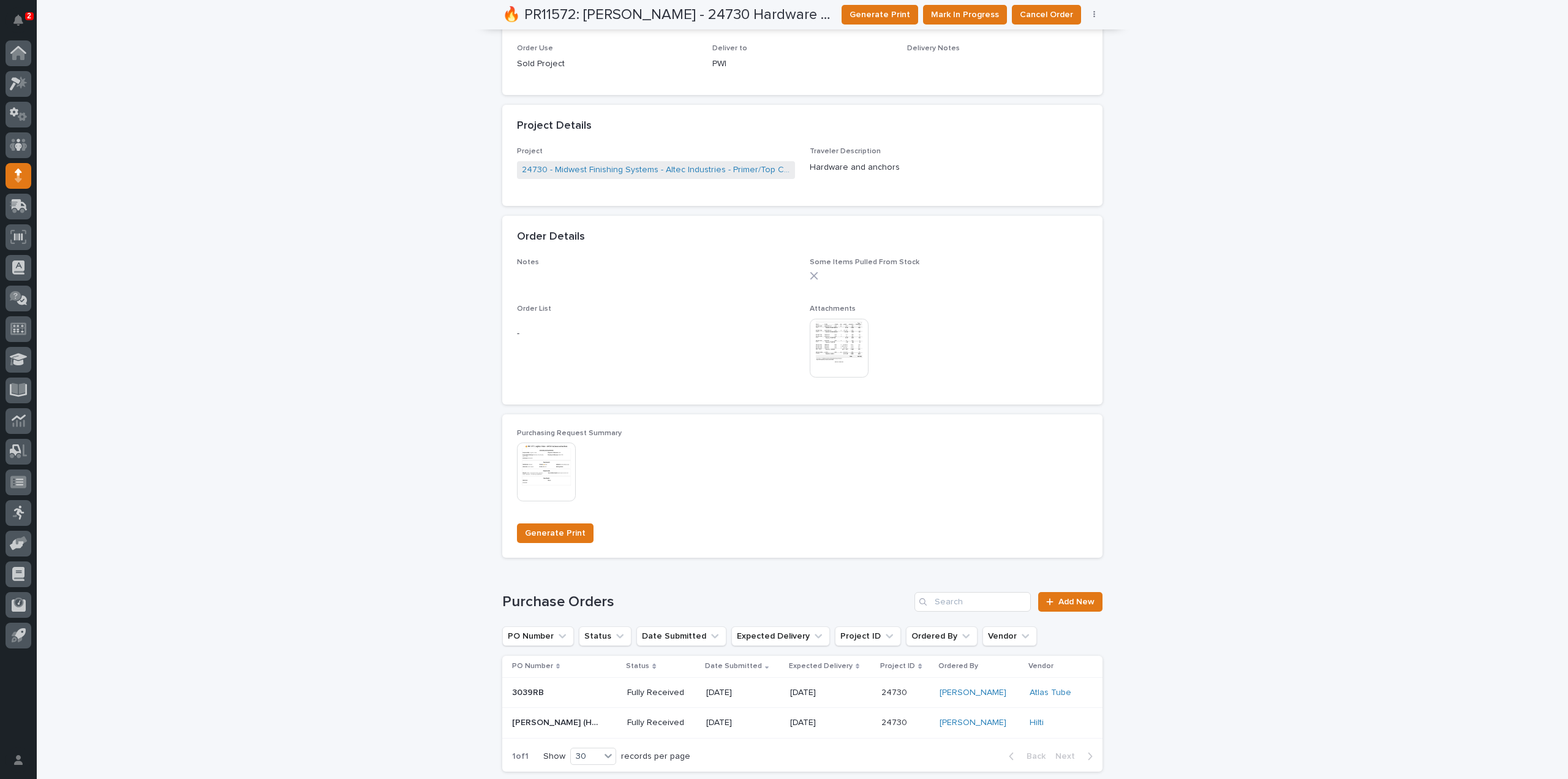
click at [826, 345] on img at bounding box center [839, 348] width 59 height 59
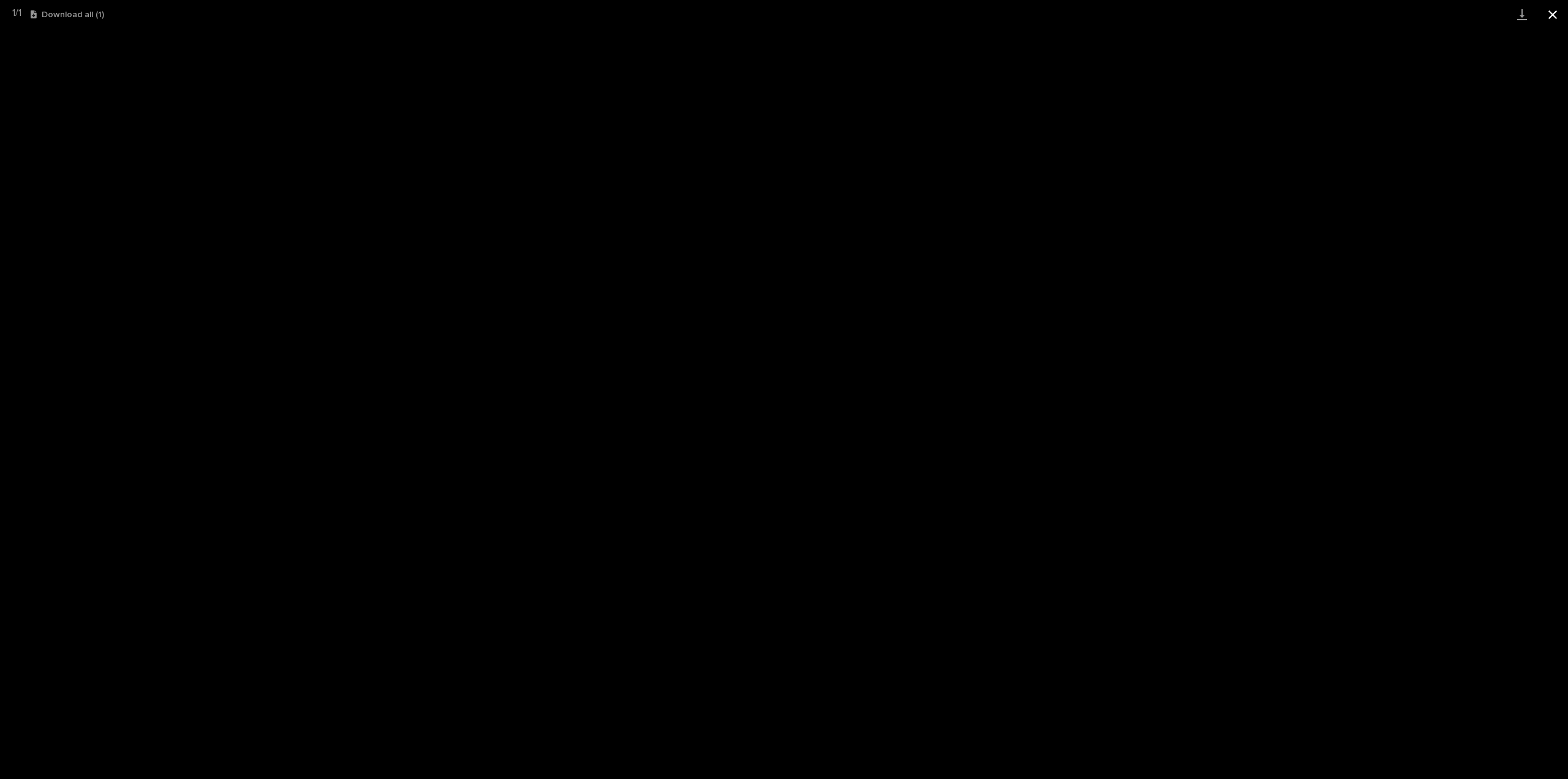
click at [1553, 14] on button "Close gallery" at bounding box center [1553, 14] width 30 height 28
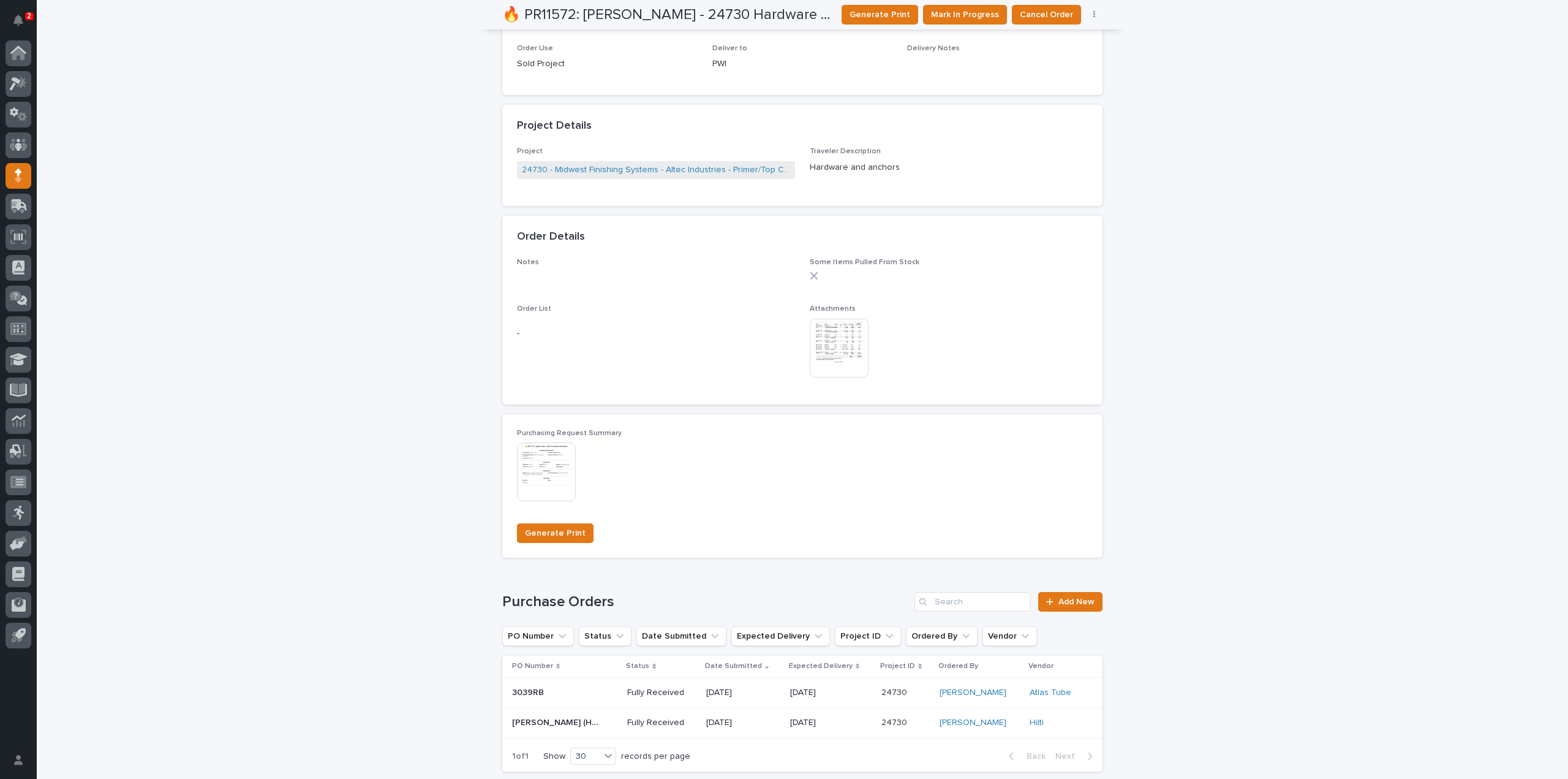
scroll to position [0, 0]
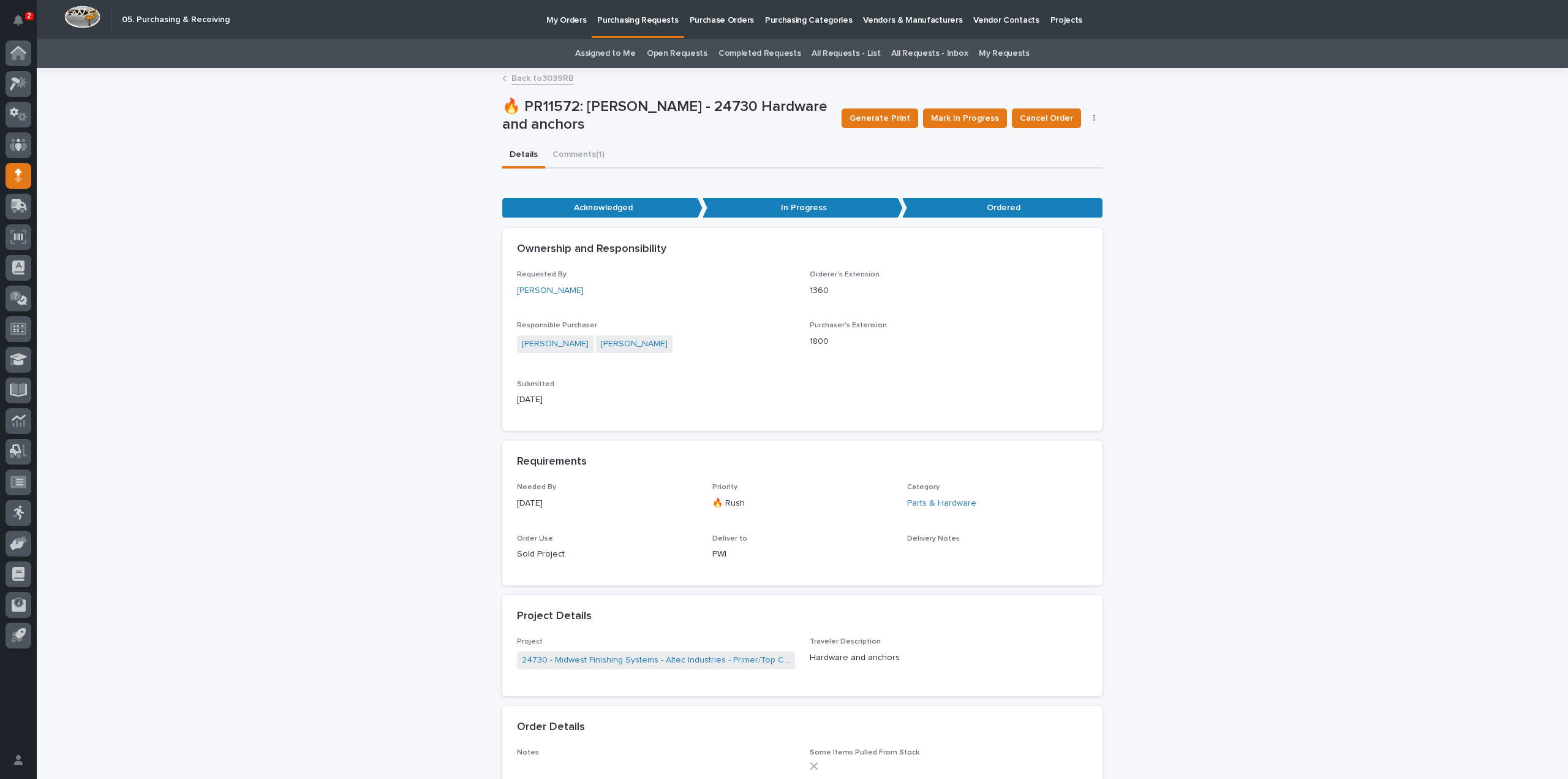
click at [736, 20] on p "Purchase Orders" at bounding box center [722, 12] width 65 height 26
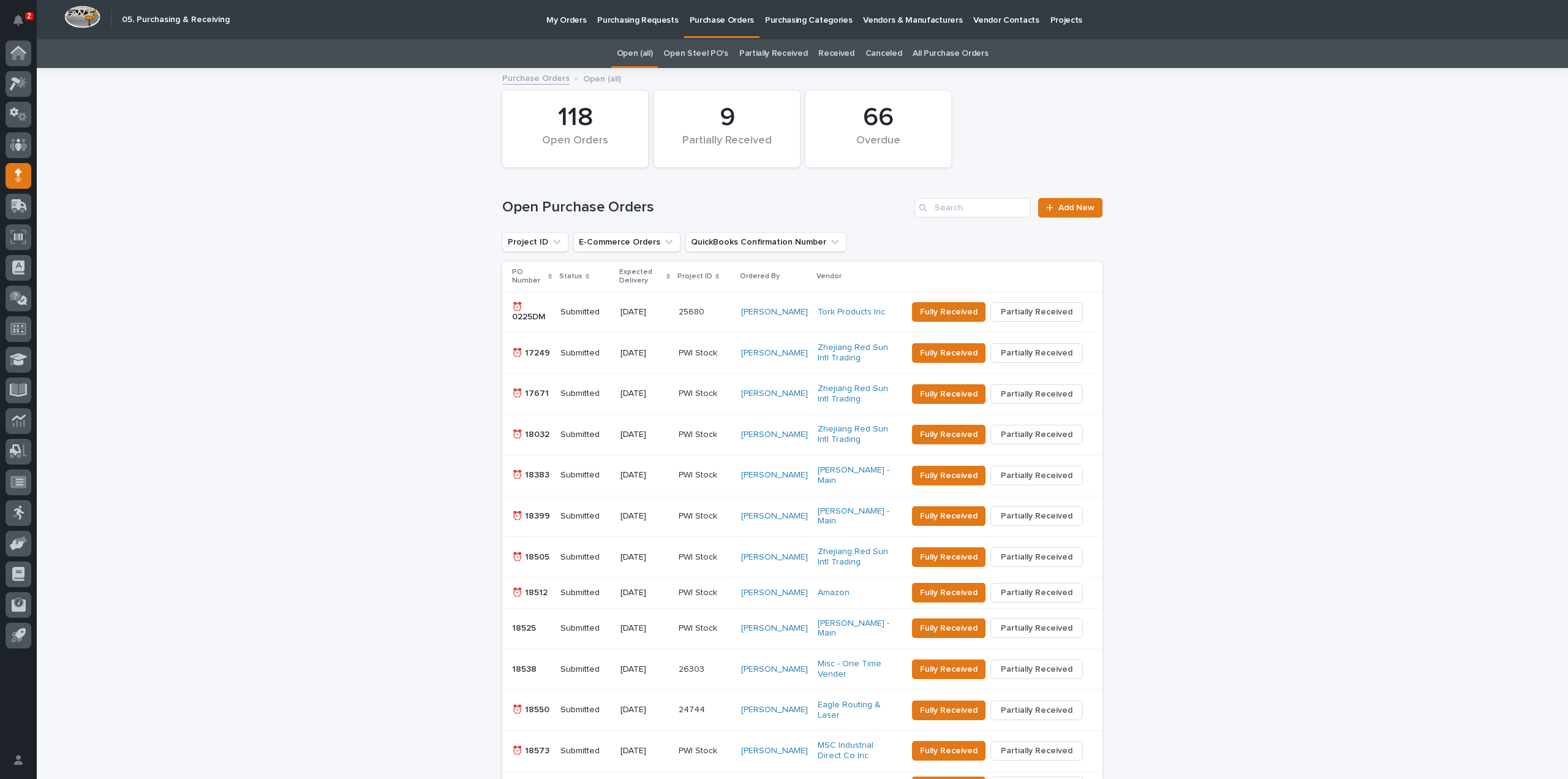
click at [921, 50] on link "All Purchase Orders" at bounding box center [950, 53] width 75 height 28
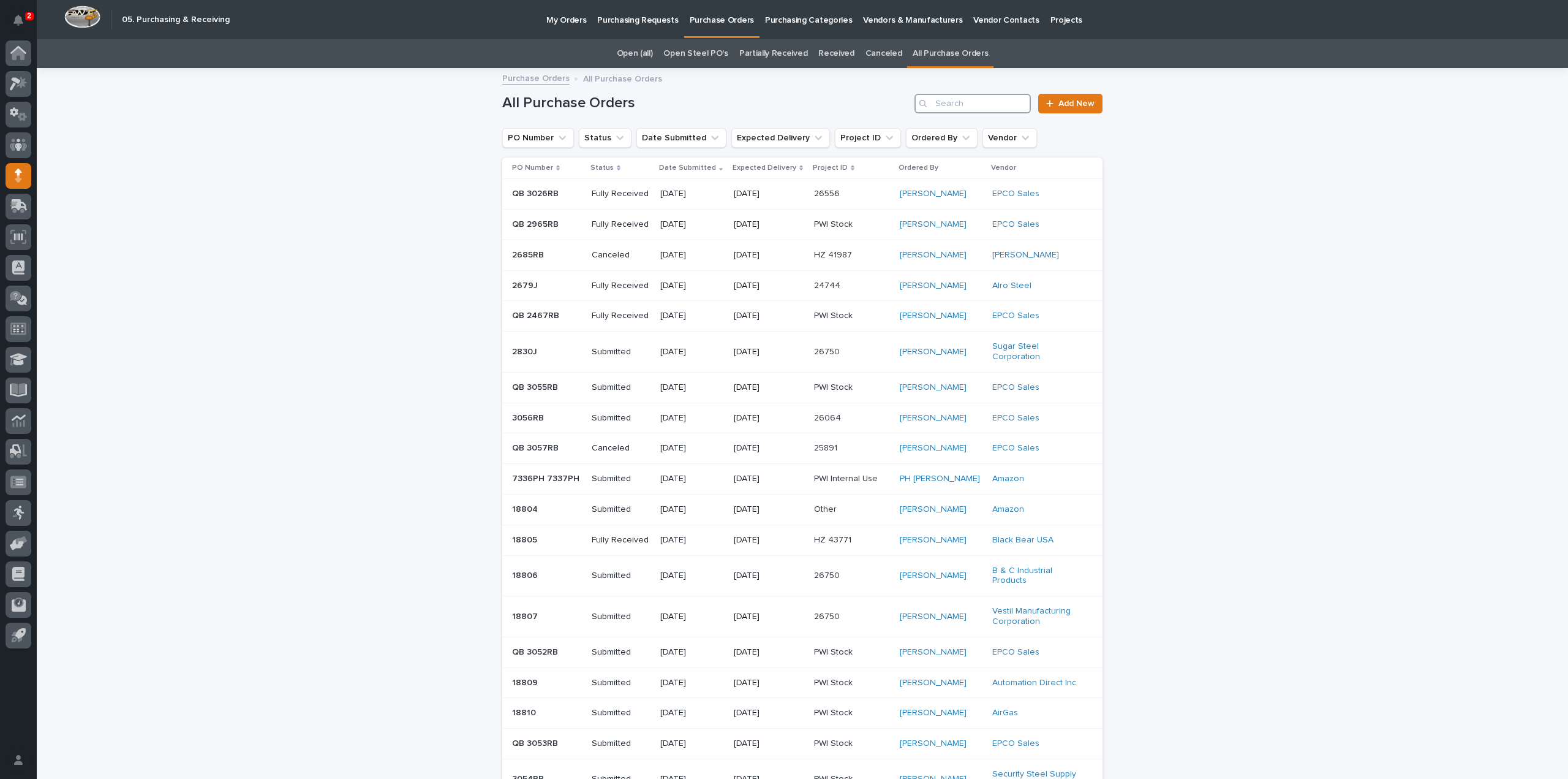
click at [946, 100] on input "Search" at bounding box center [972, 103] width 117 height 20
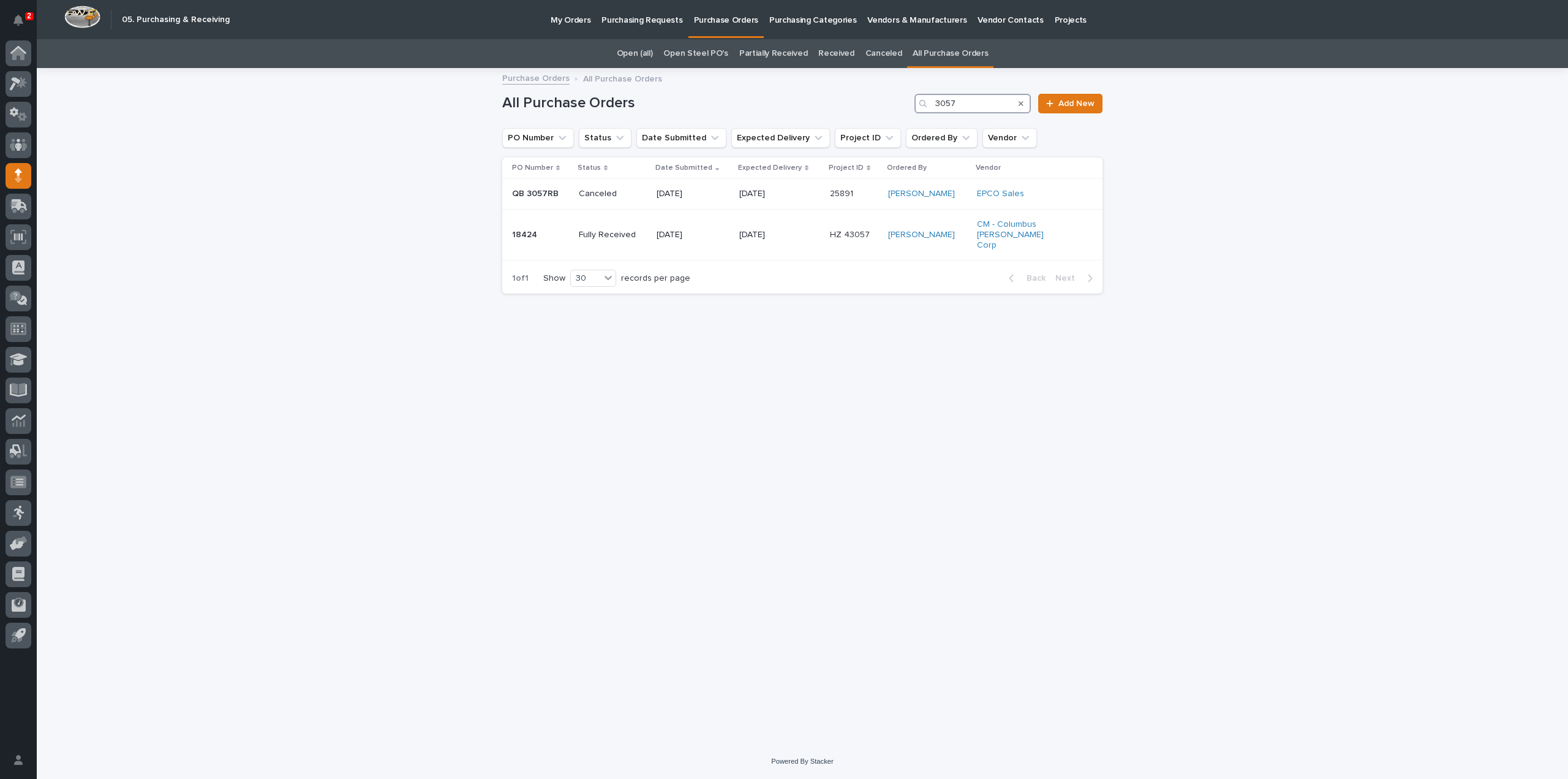
type input "3057"
click at [540, 380] on div "Loading... Saving… Loading... Saving… All Purchase Orders 3057 Add New PO Numbe…" at bounding box center [802, 391] width 613 height 644
click at [1075, 108] on link "Add New" at bounding box center [1071, 103] width 65 height 20
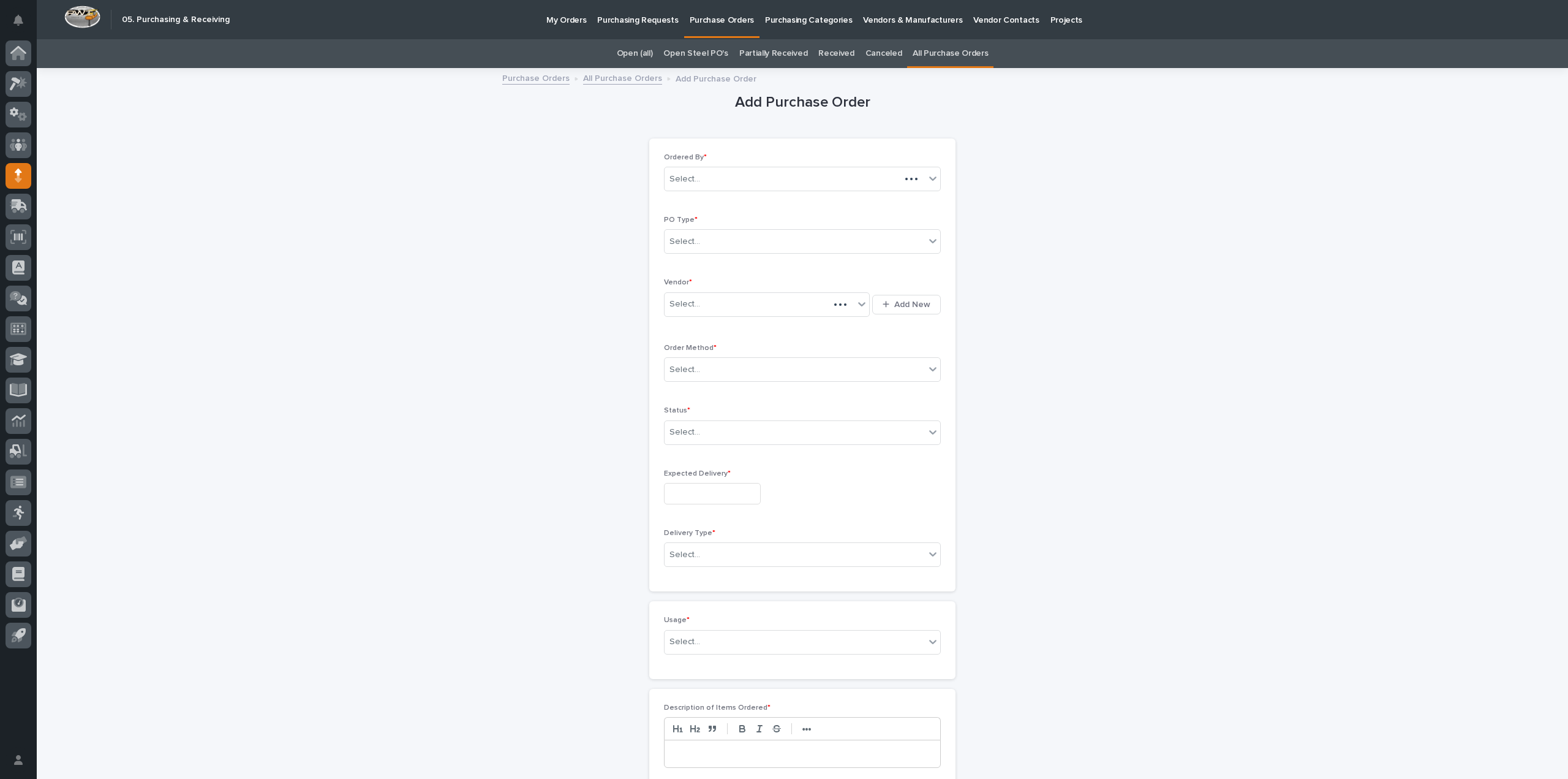
scroll to position [39, 0]
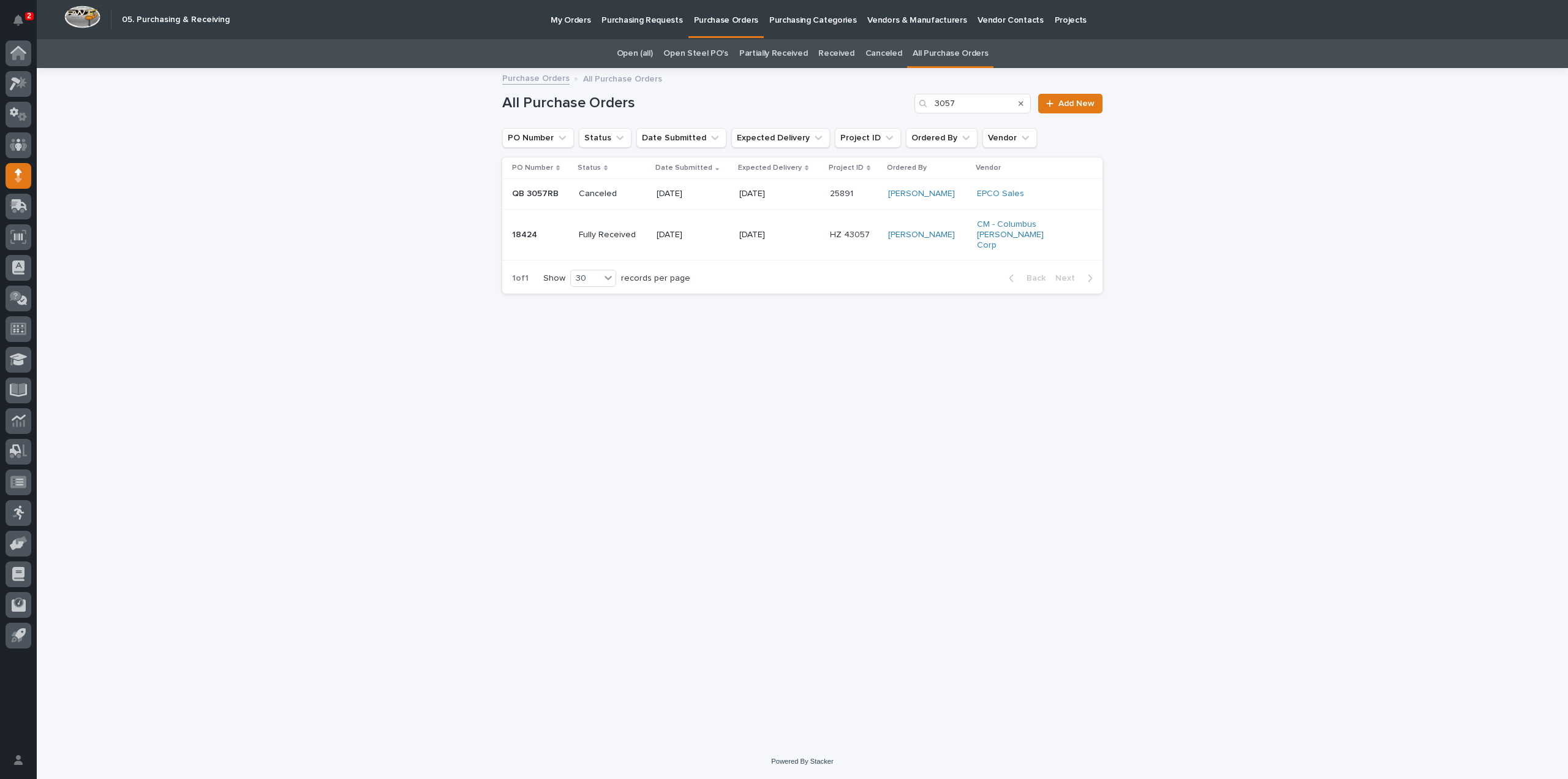
click at [665, 192] on p "[DATE]" at bounding box center [692, 194] width 73 height 10
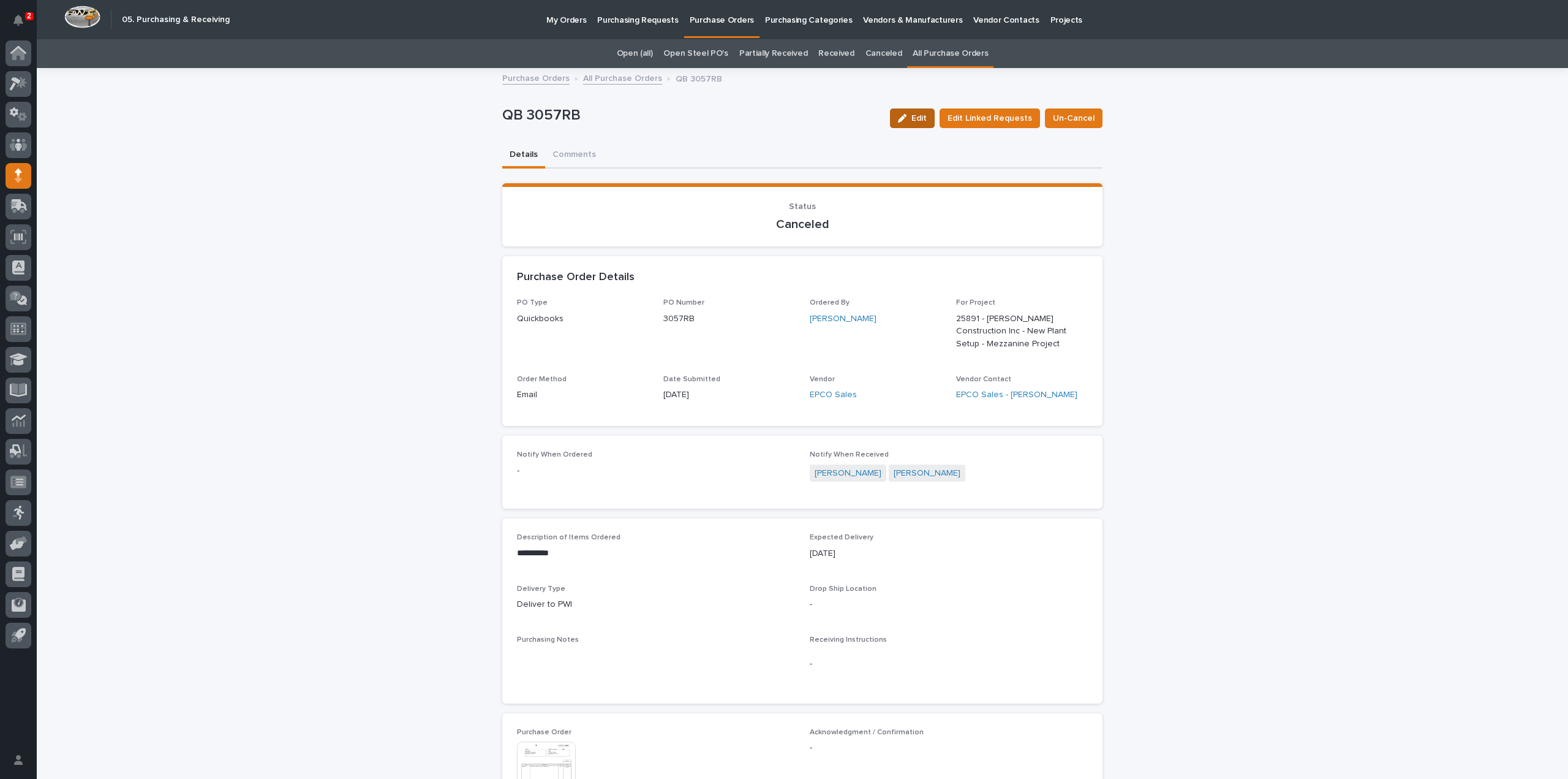
click at [924, 119] on span "Edit" at bounding box center [919, 118] width 15 height 9
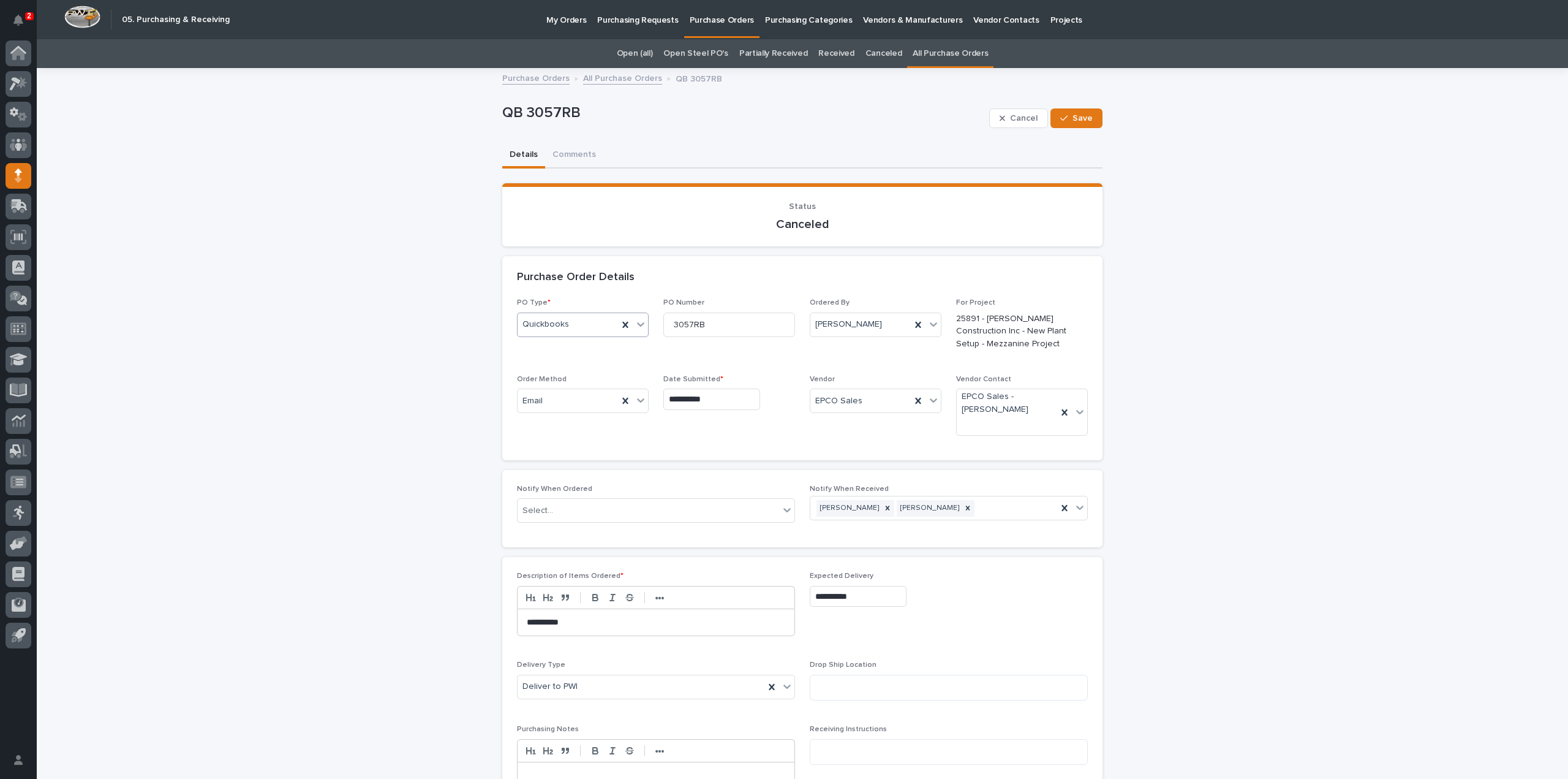
click at [637, 325] on icon at bounding box center [641, 325] width 8 height 5
click at [566, 367] on div "Paper" at bounding box center [578, 369] width 131 height 22
click at [1010, 330] on p "25891 - [PERSON_NAME] Construction Inc - New Plant Setup - Mezzanine Project" at bounding box center [1022, 331] width 132 height 38
click at [637, 400] on icon at bounding box center [641, 400] width 8 height 5
click at [572, 429] on div "Online Order" at bounding box center [578, 423] width 131 height 22
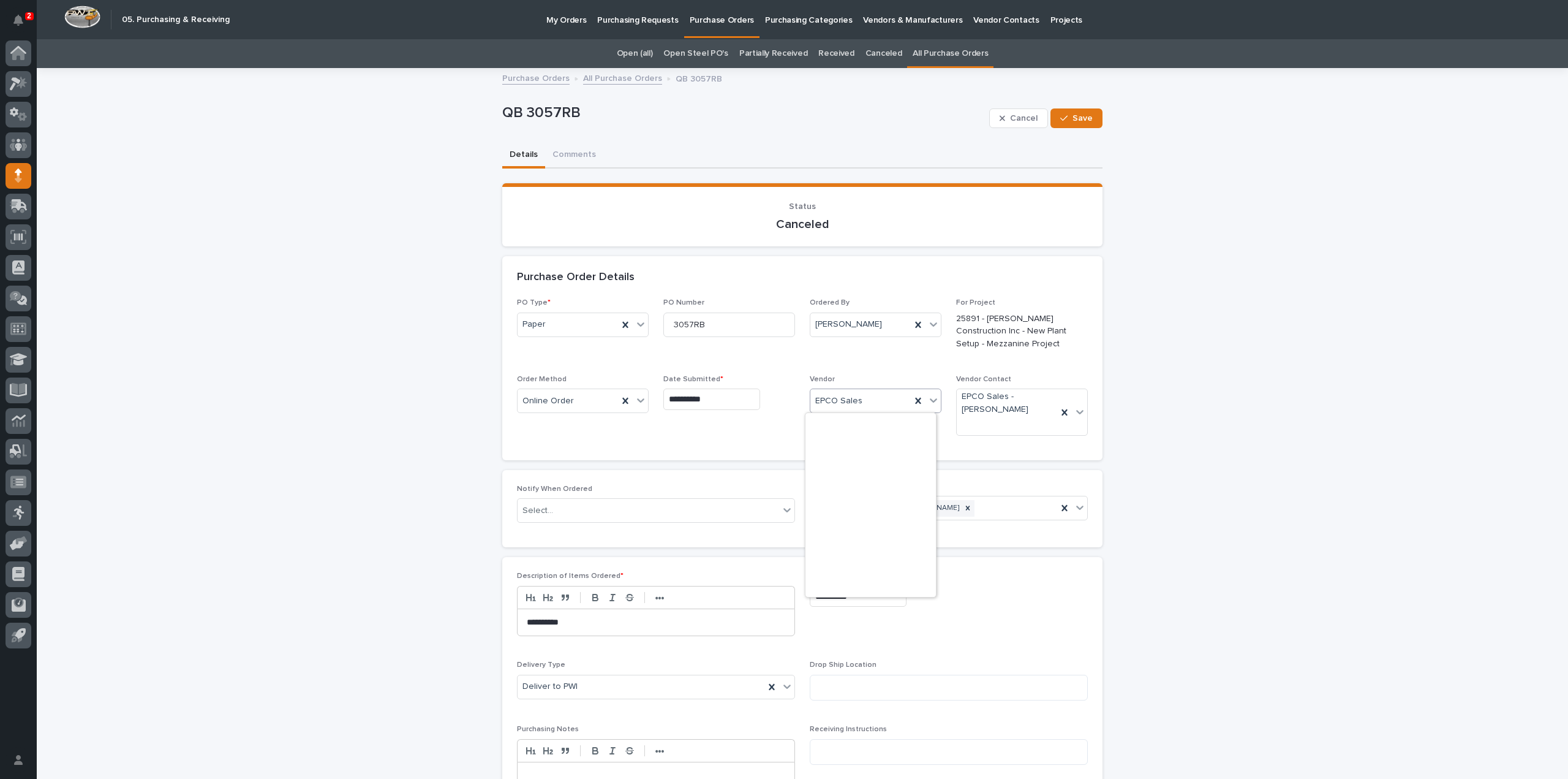
click at [932, 402] on icon at bounding box center [933, 399] width 12 height 12
drag, startPoint x: 870, startPoint y: 402, endPoint x: 787, endPoint y: 398, distance: 83.1
click at [787, 398] on div "**********" at bounding box center [802, 371] width 571 height 147
type input "****"
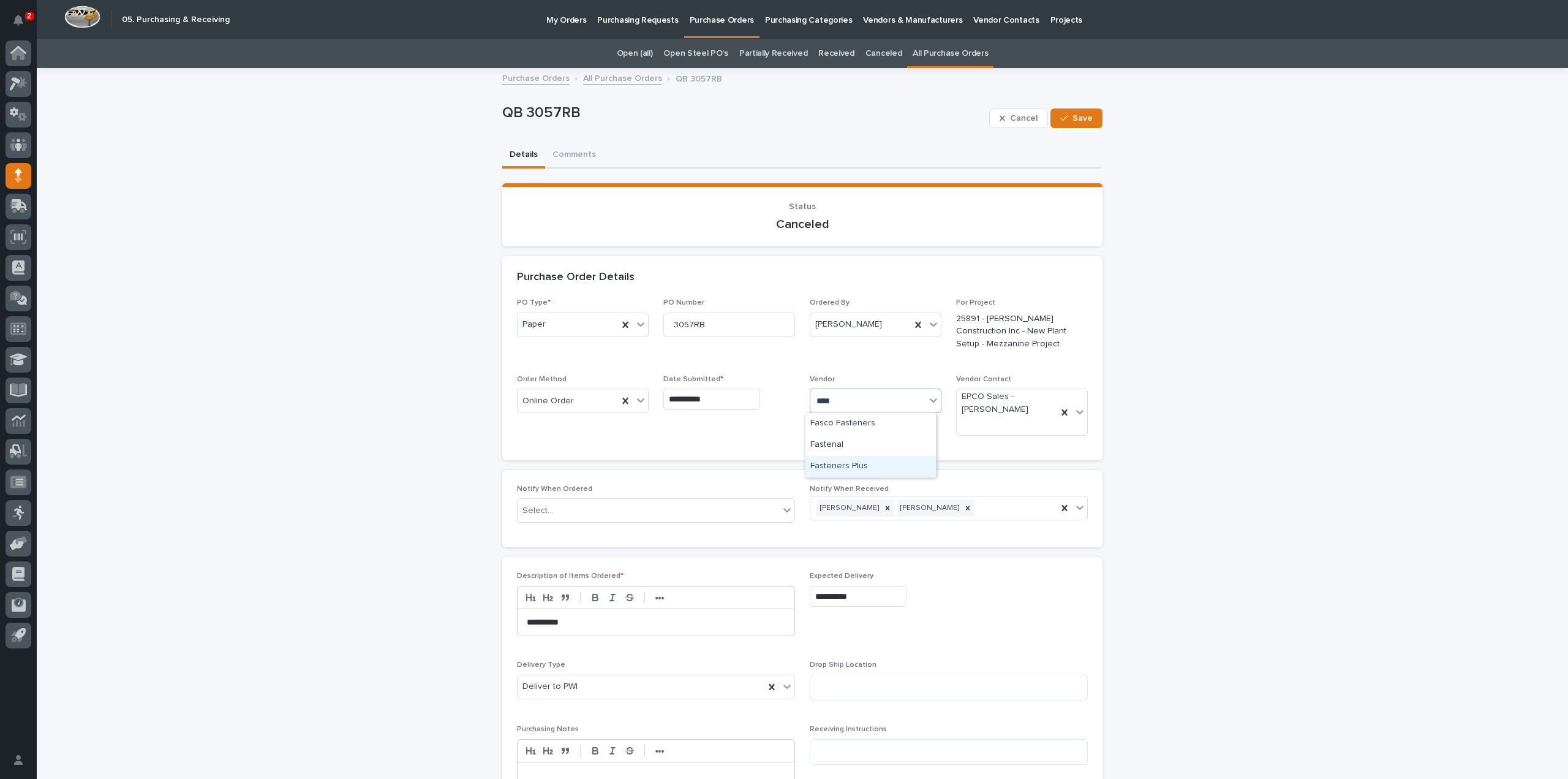
click at [845, 470] on div "Fasteners Plus" at bounding box center [871, 466] width 131 height 22
click at [1061, 413] on icon at bounding box center [1064, 412] width 6 height 6
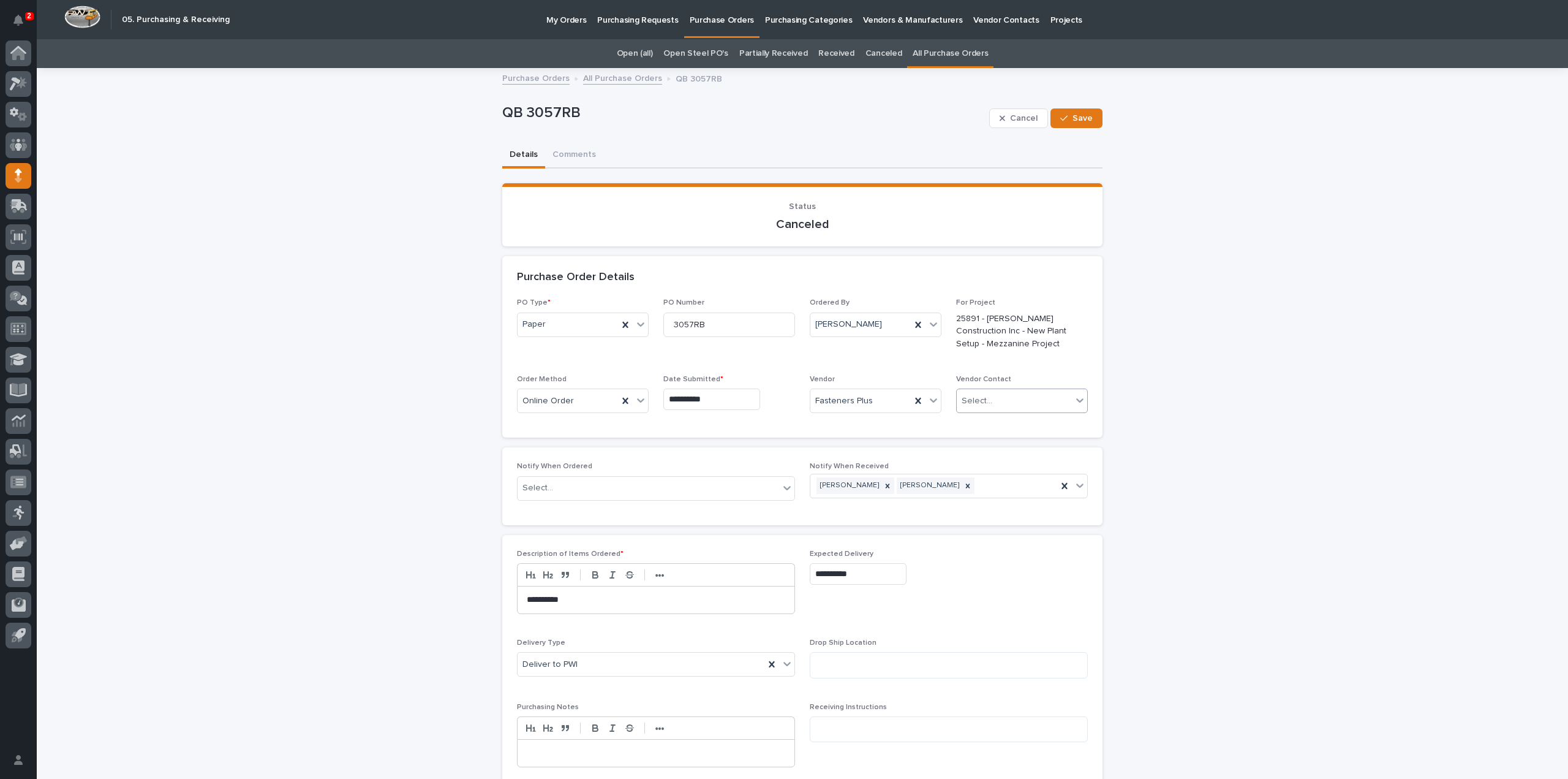
click at [1077, 402] on icon at bounding box center [1079, 399] width 12 height 12
click at [1073, 366] on div "**********" at bounding box center [802, 360] width 571 height 124
click at [883, 487] on icon at bounding box center [887, 486] width 9 height 9
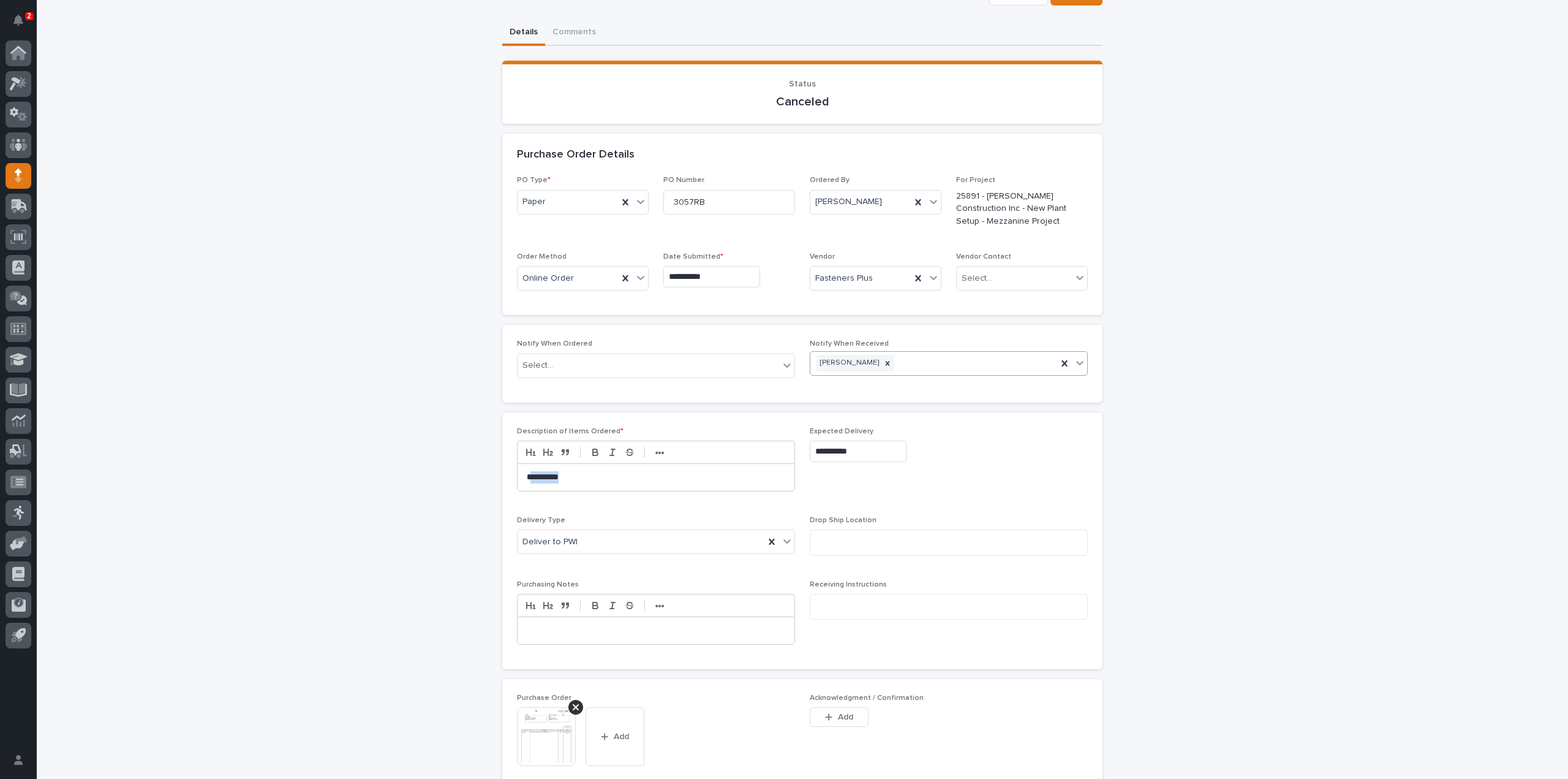
drag, startPoint x: 563, startPoint y: 481, endPoint x: 526, endPoint y: 485, distance: 37.2
click at [526, 485] on div "**********" at bounding box center [656, 477] width 277 height 27
click at [864, 455] on input "**********" at bounding box center [858, 451] width 97 height 22
click at [832, 375] on div "19" at bounding box center [830, 370] width 16 height 16
type input "**********"
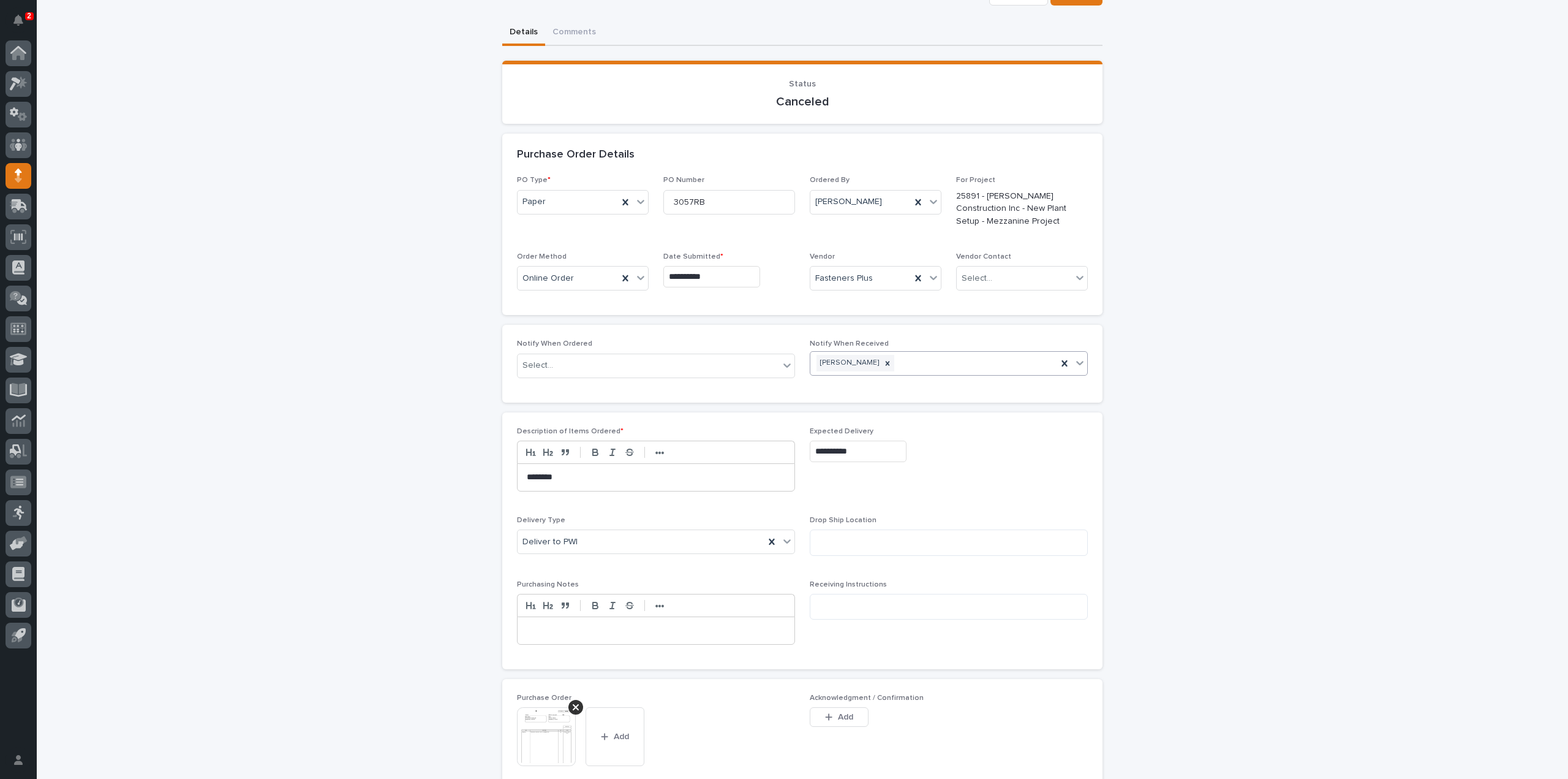
scroll to position [245, 0]
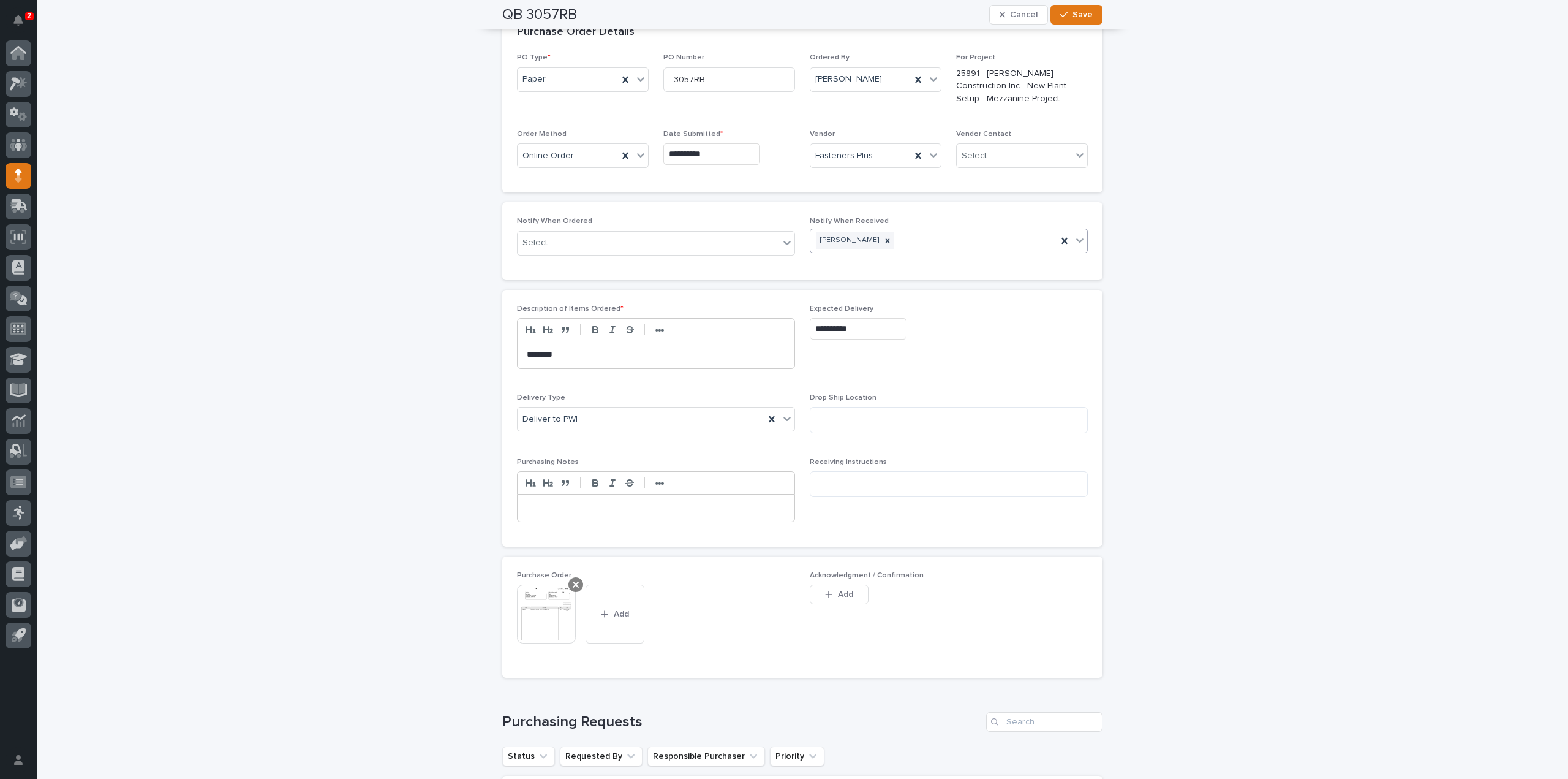
click at [568, 583] on div at bounding box center [575, 584] width 14 height 14
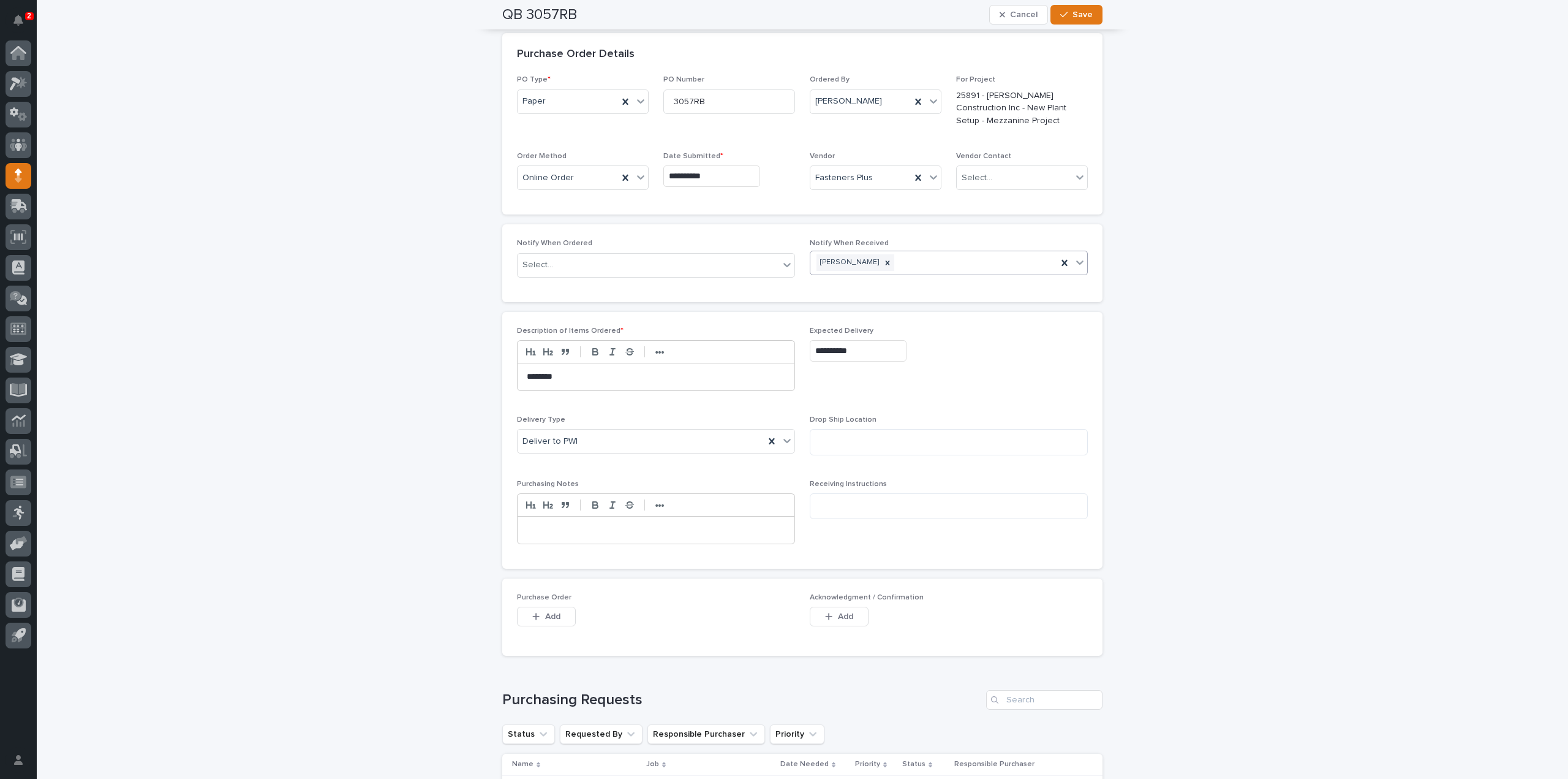
scroll to position [0, 0]
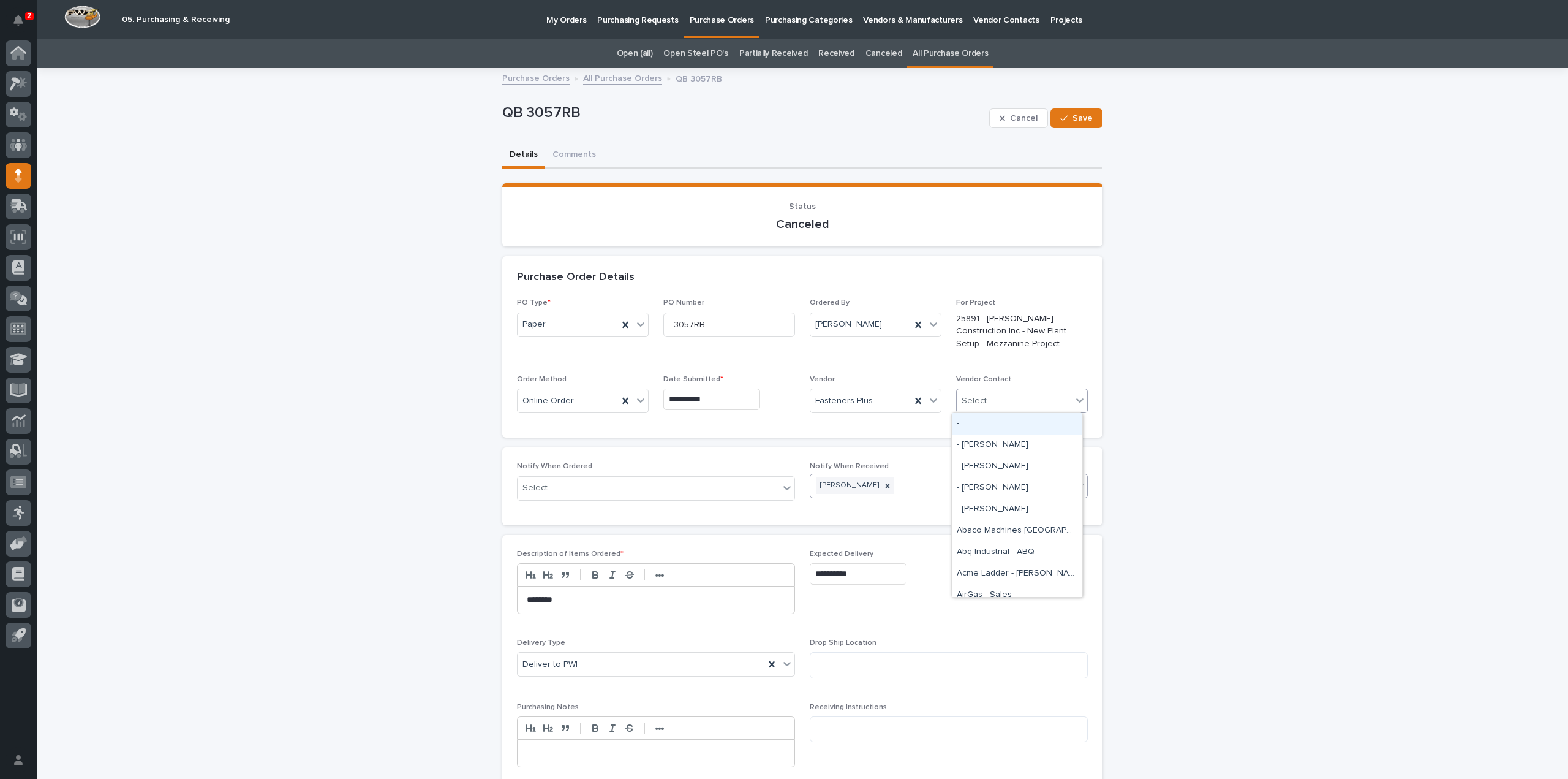
click at [1018, 400] on div "Select..." at bounding box center [1014, 400] width 115 height 20
type input "****"
click at [1025, 470] on div "Fasteners Plus - [PERSON_NAME]" at bounding box center [1017, 466] width 131 height 22
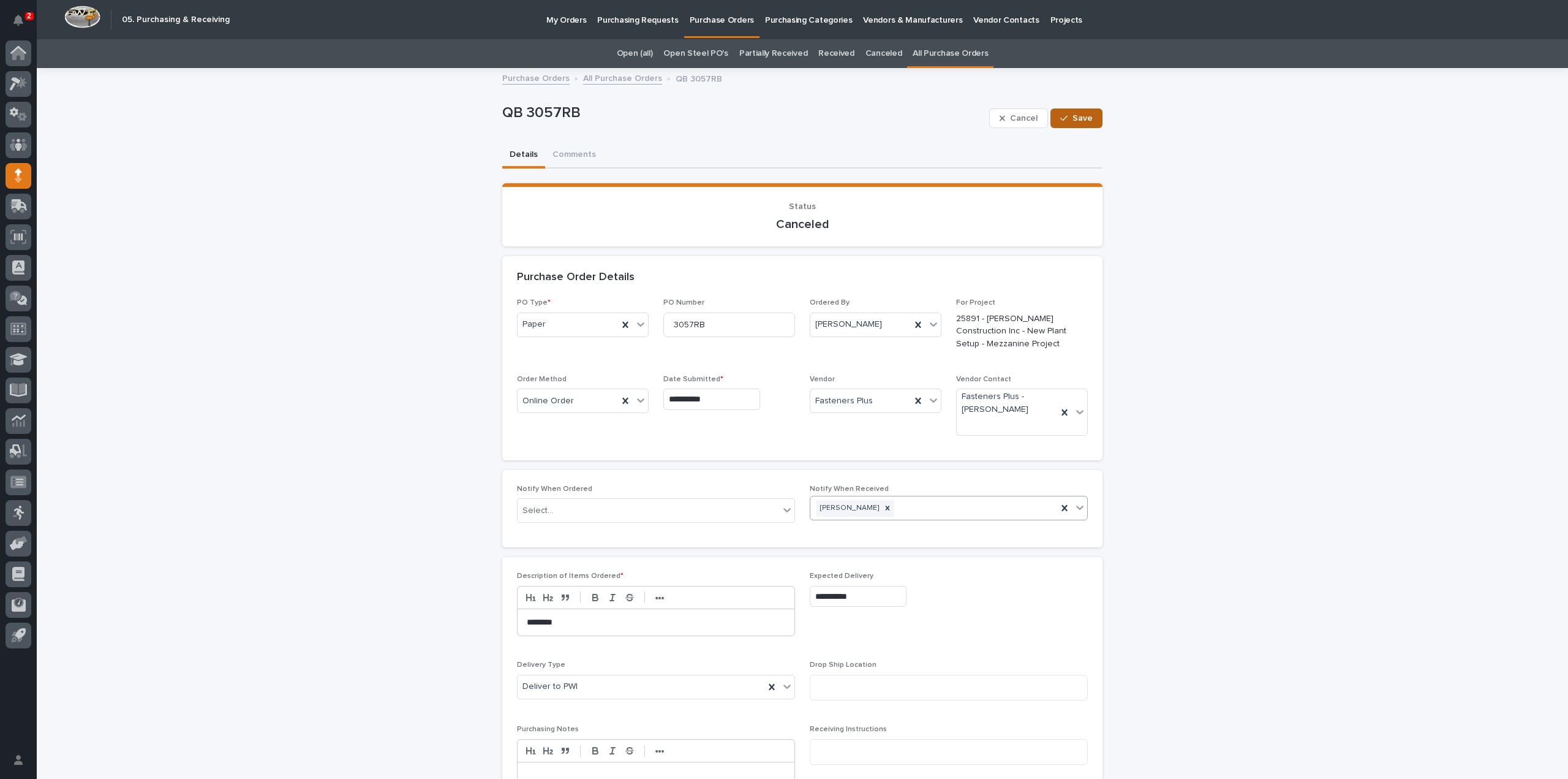
click at [1075, 121] on span "Save" at bounding box center [1082, 118] width 20 height 9
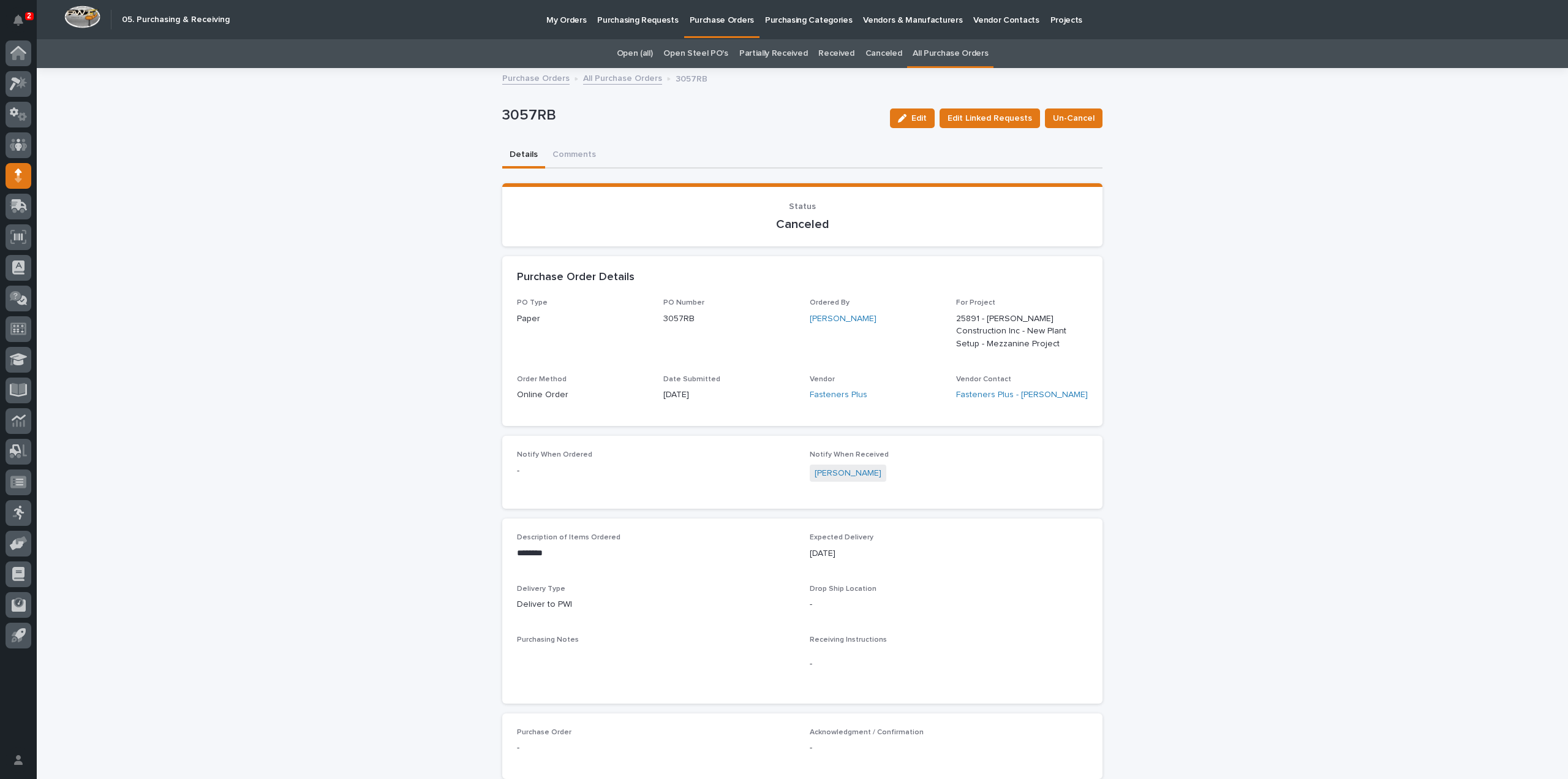
click at [1075, 121] on span "Un-Cancel" at bounding box center [1074, 118] width 42 height 12
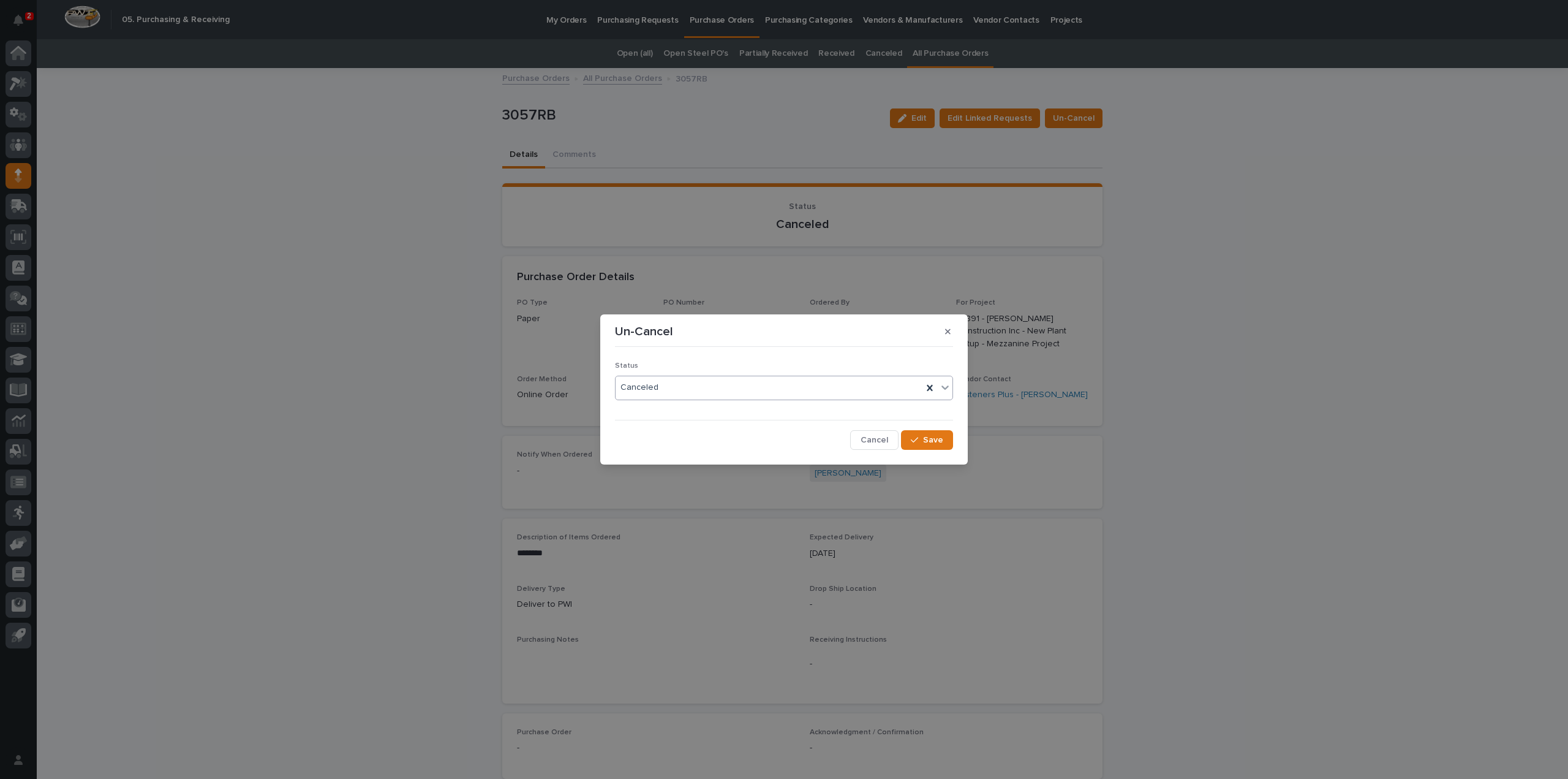
click at [949, 388] on icon at bounding box center [945, 387] width 12 height 12
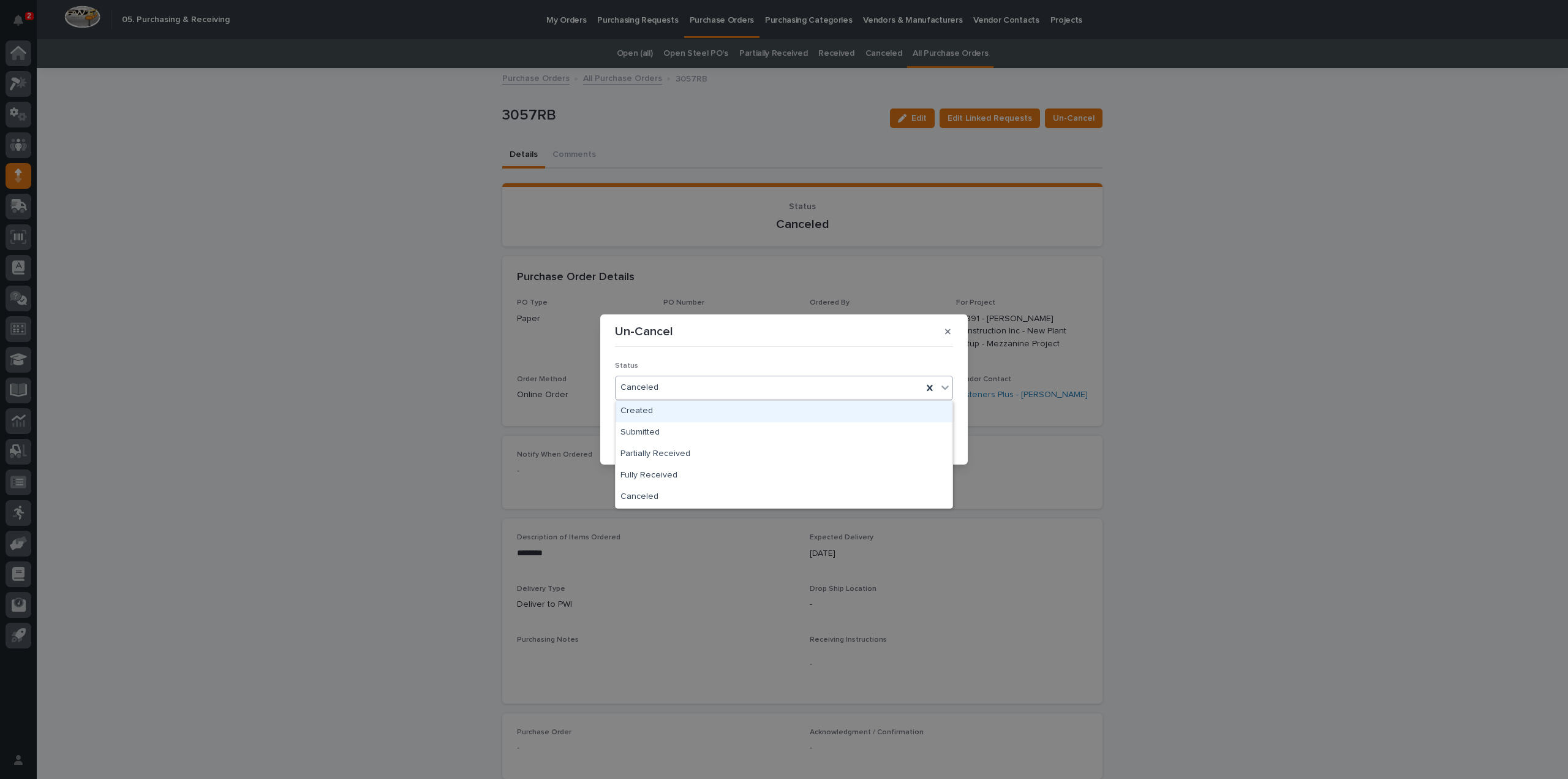
click at [711, 416] on div "Created" at bounding box center [784, 411] width 337 height 22
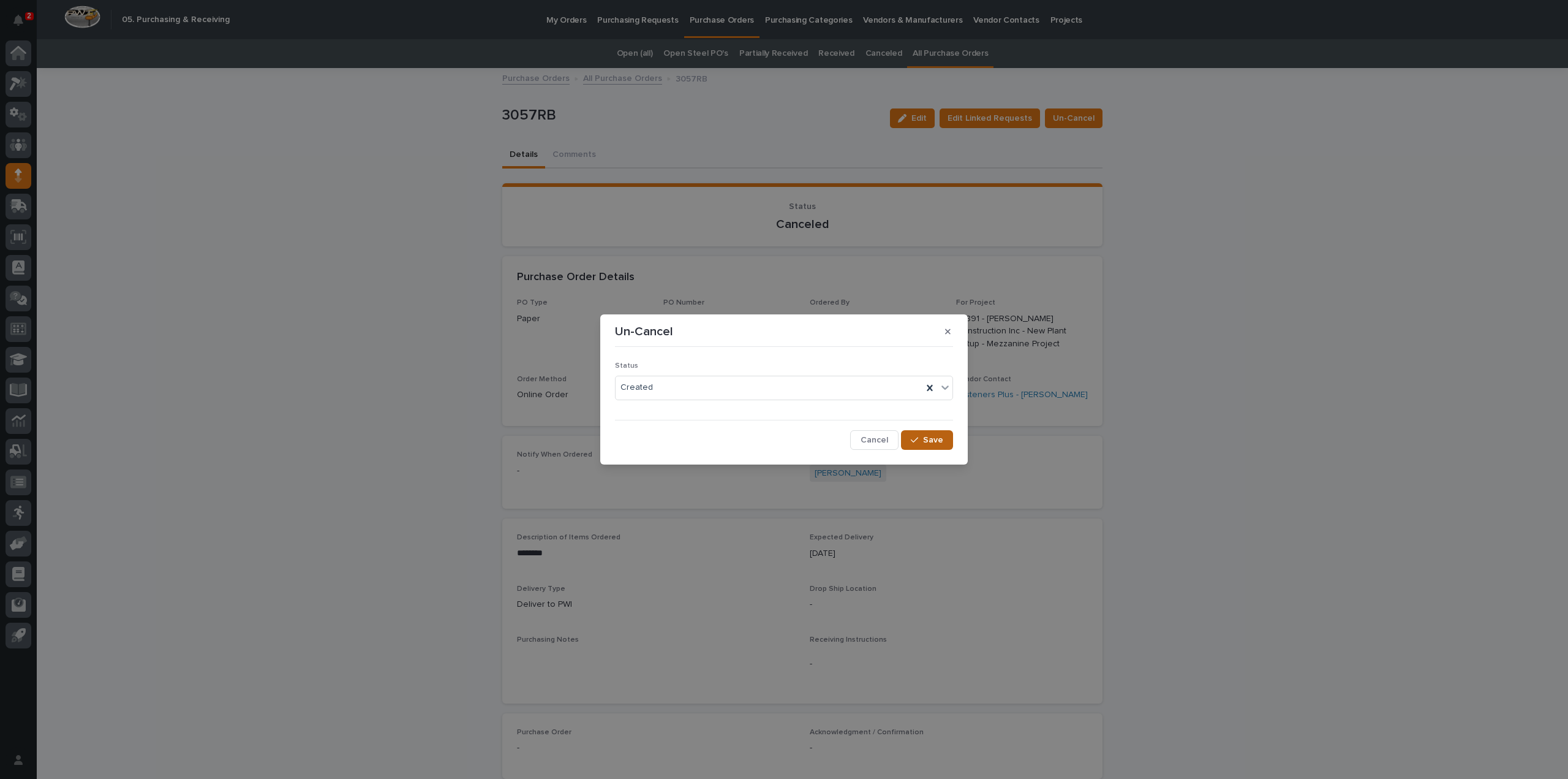
click at [924, 432] on button "Save" at bounding box center [927, 439] width 52 height 20
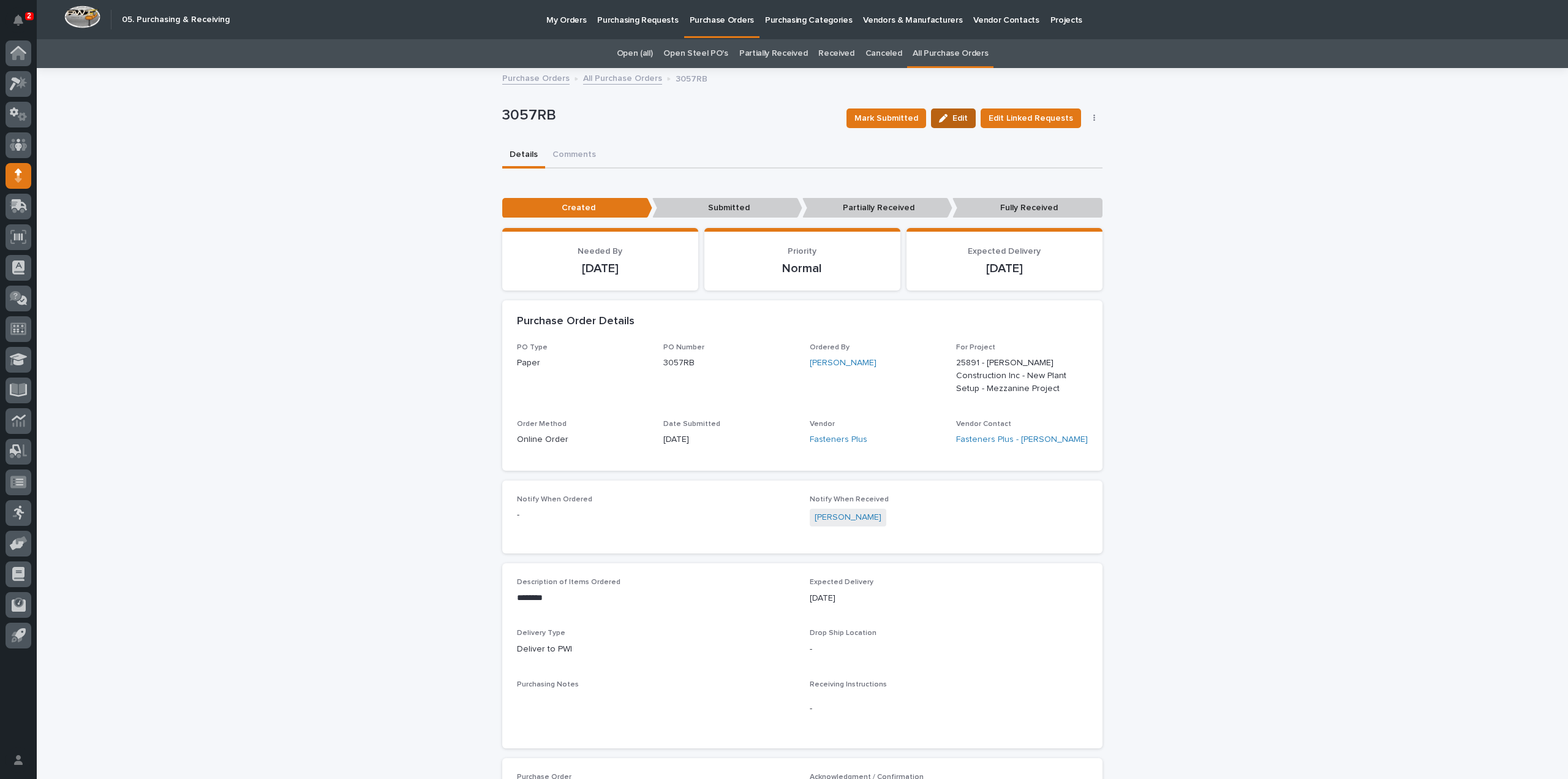
click at [959, 119] on span "Edit" at bounding box center [960, 118] width 15 height 9
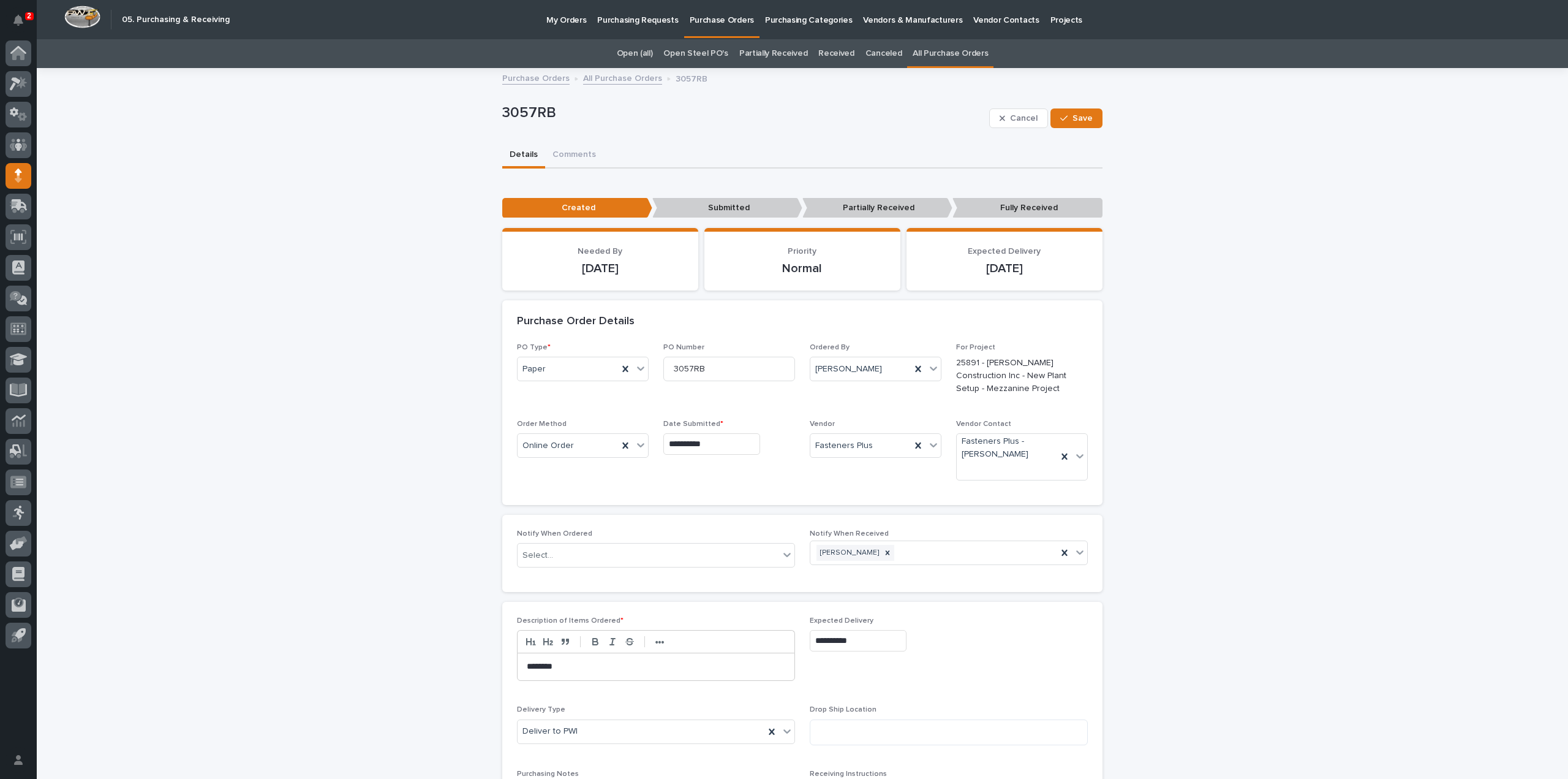
click at [985, 376] on p "25891 - [PERSON_NAME] Construction Inc - New Plant Setup - Mezzanine Project" at bounding box center [1022, 376] width 132 height 38
drag, startPoint x: 971, startPoint y: 376, endPoint x: 1014, endPoint y: 373, distance: 43.1
click at [1014, 373] on p "25891 - [PERSON_NAME] Construction Inc - New Plant Setup - Mezzanine Project" at bounding box center [1022, 376] width 132 height 38
click at [1018, 115] on span "Cancel" at bounding box center [1024, 118] width 28 height 9
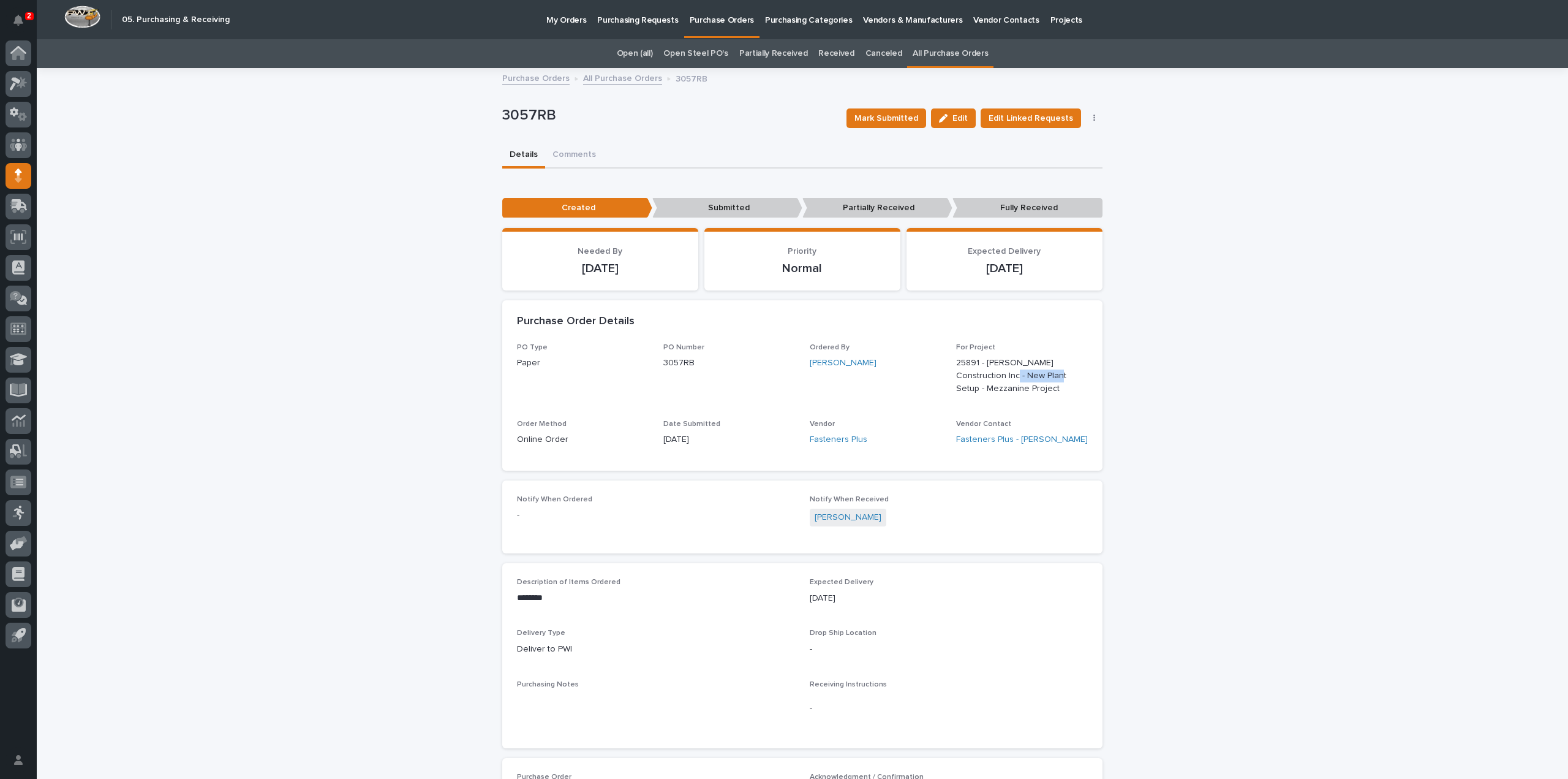
click at [1094, 117] on icon "button" at bounding box center [1095, 119] width 2 height 8
click at [1031, 117] on span "Edit Linked Requests" at bounding box center [1030, 118] width 84 height 12
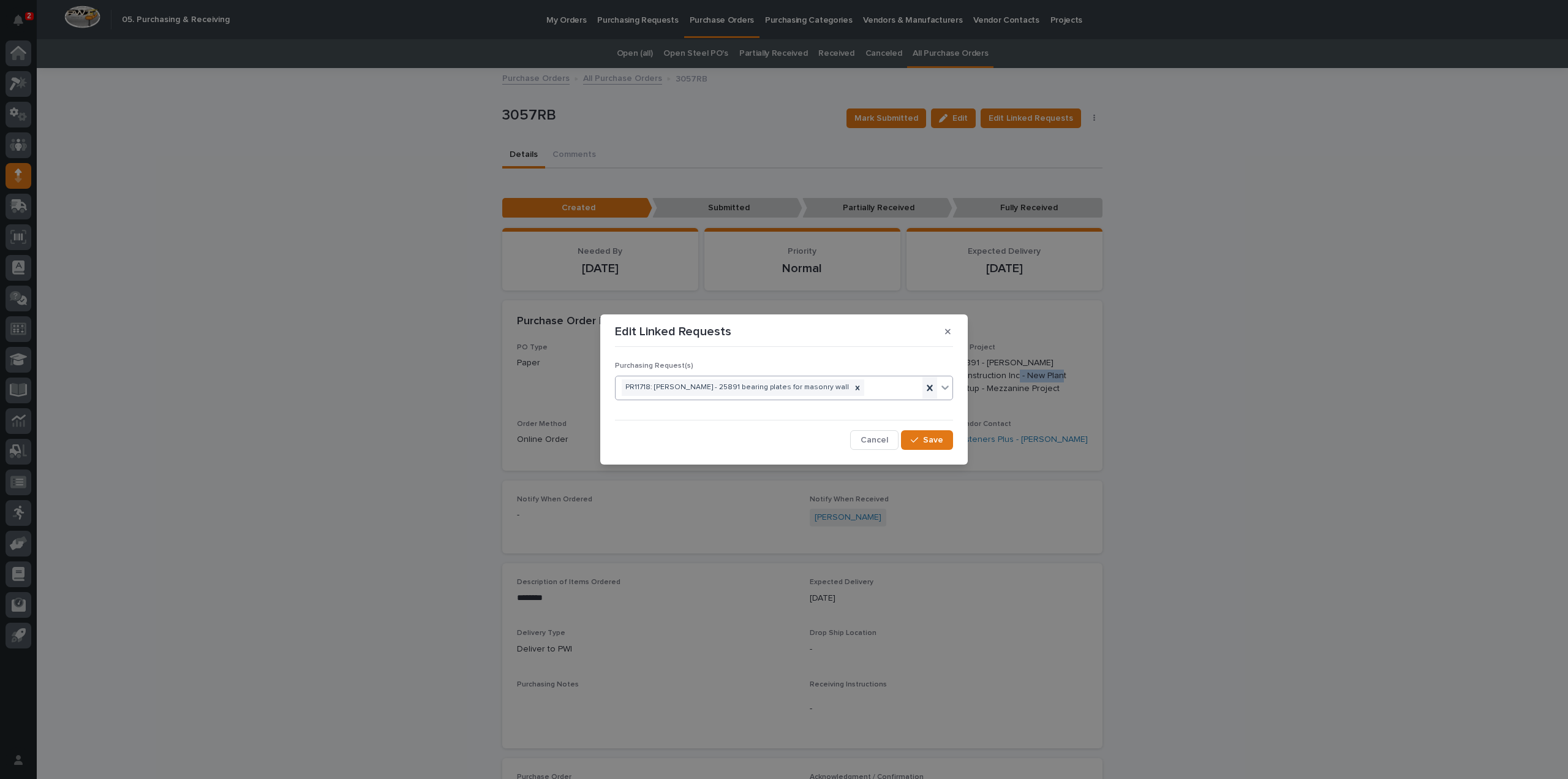
click at [933, 387] on icon at bounding box center [930, 387] width 12 height 12
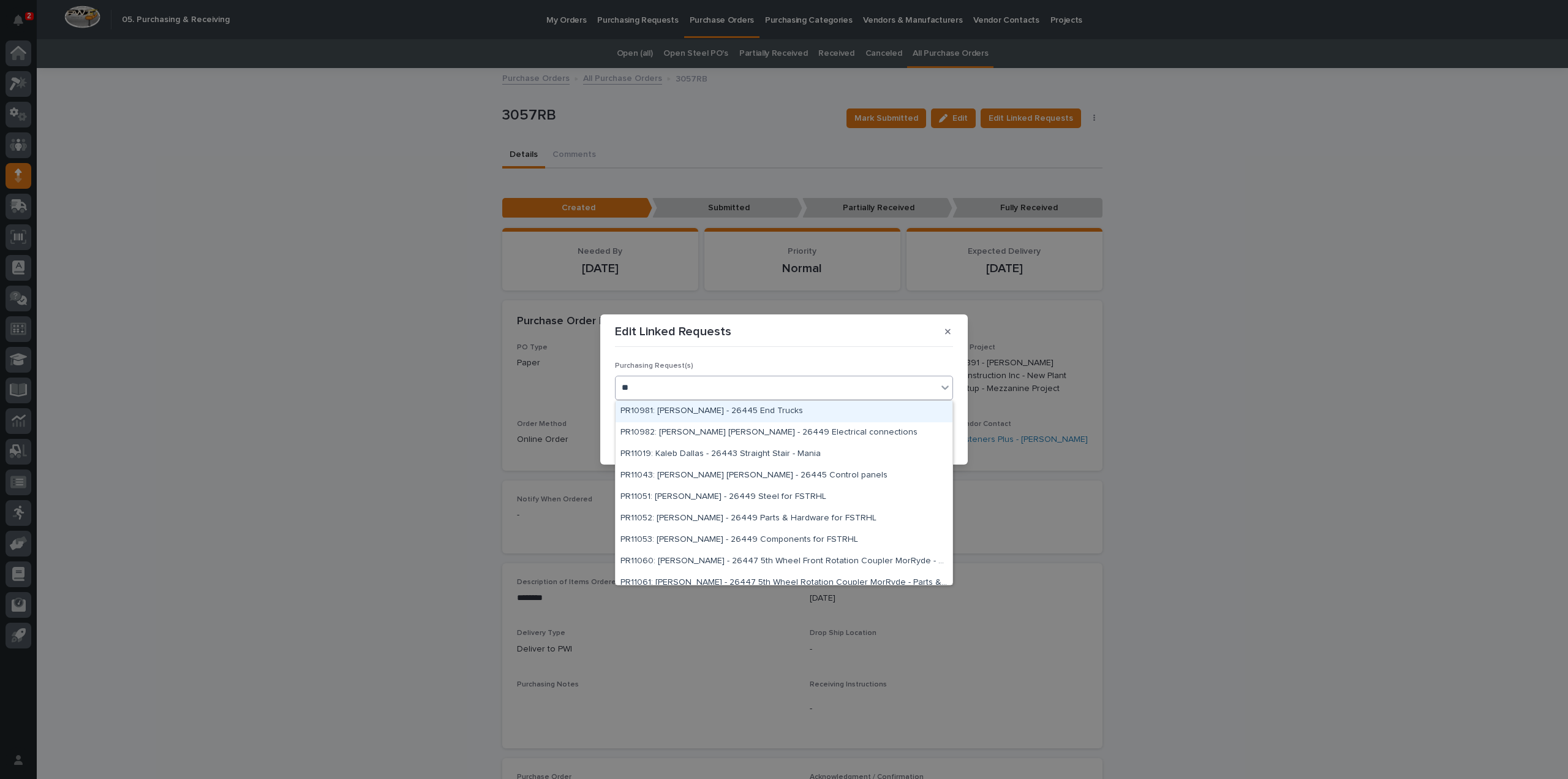
type input "*"
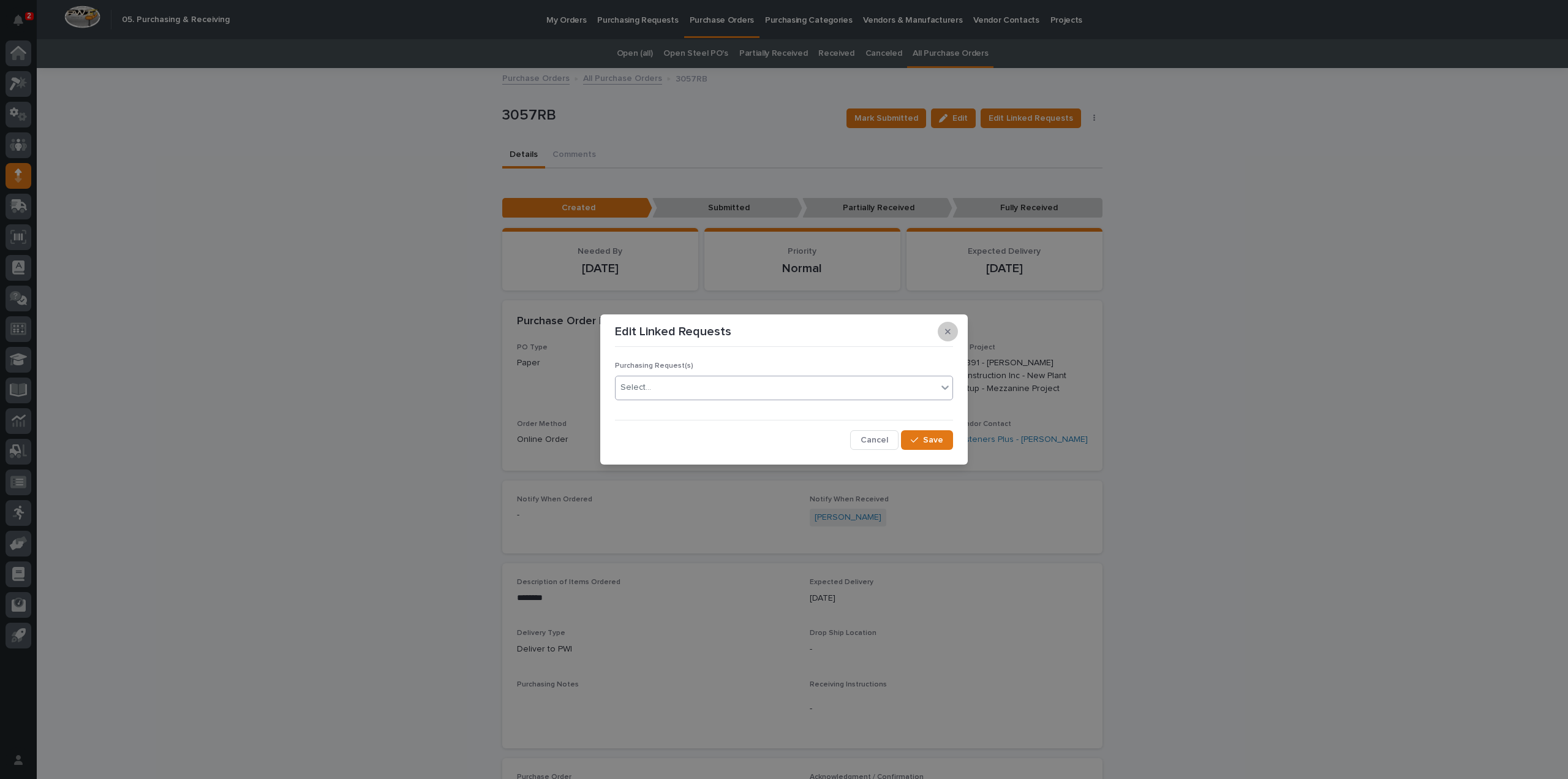
click at [950, 331] on icon "button" at bounding box center [948, 331] width 6 height 9
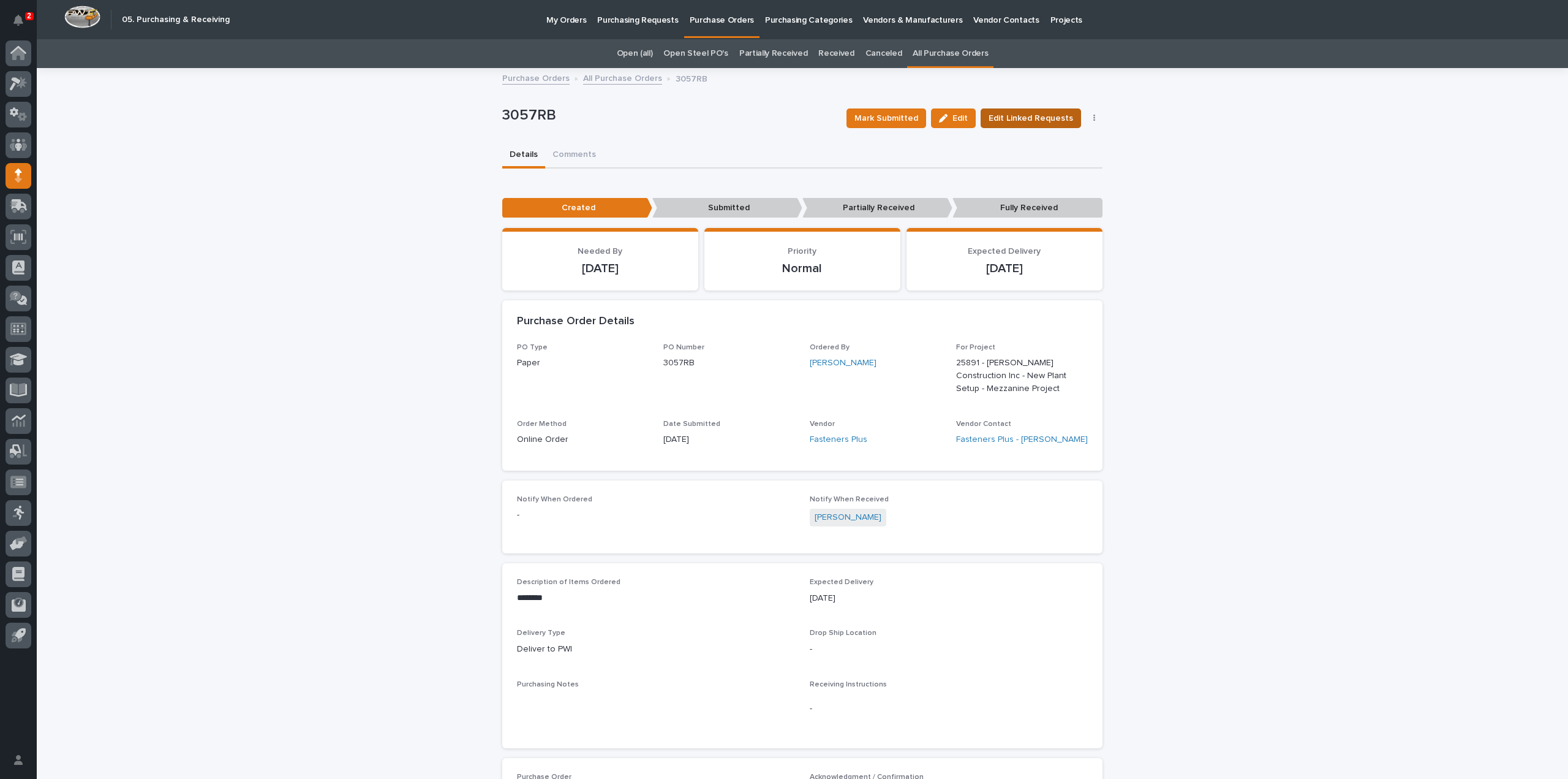
click at [1010, 119] on span "Edit Linked Requests" at bounding box center [1030, 118] width 84 height 12
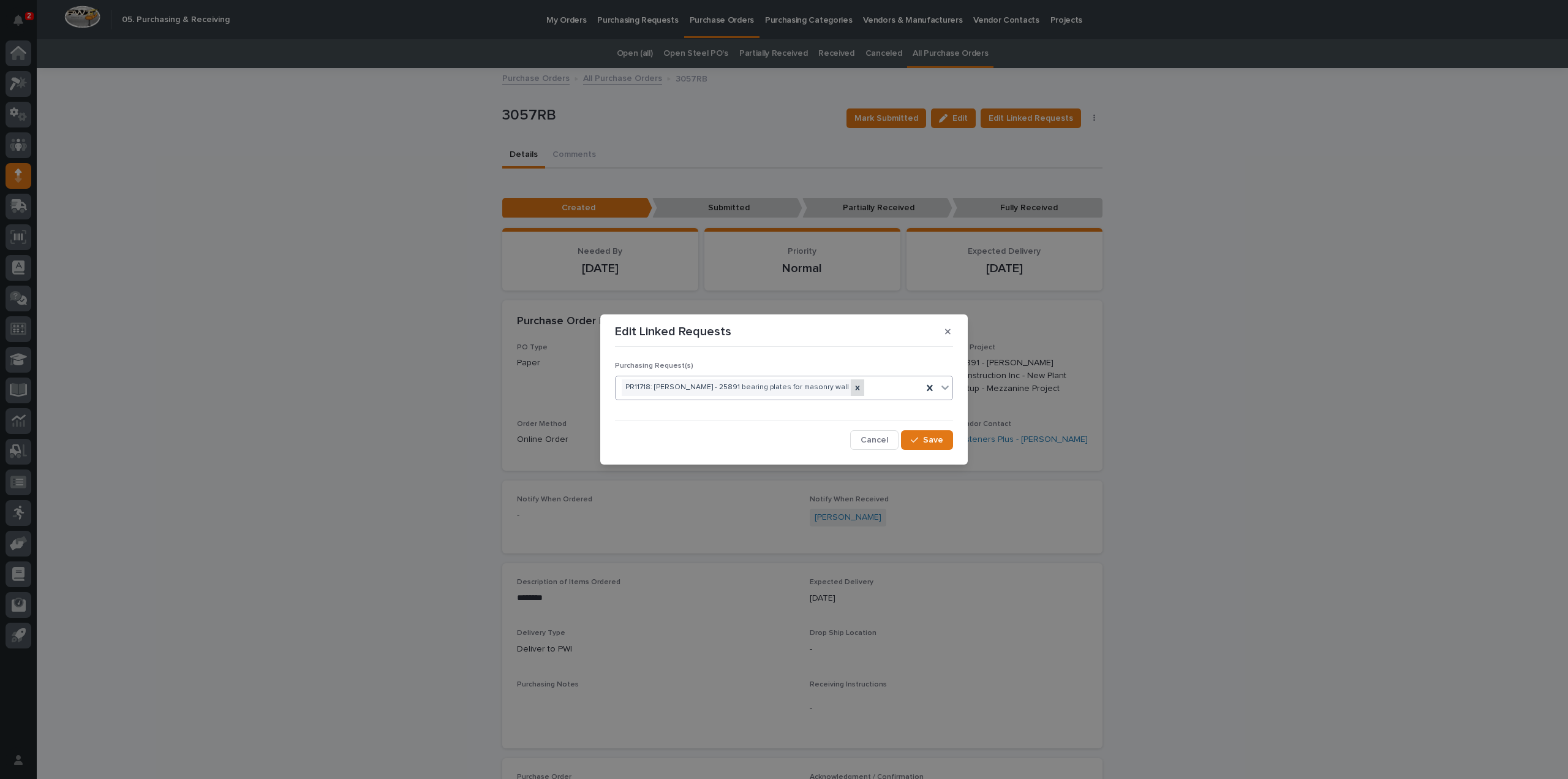
click at [854, 388] on icon at bounding box center [858, 387] width 9 height 9
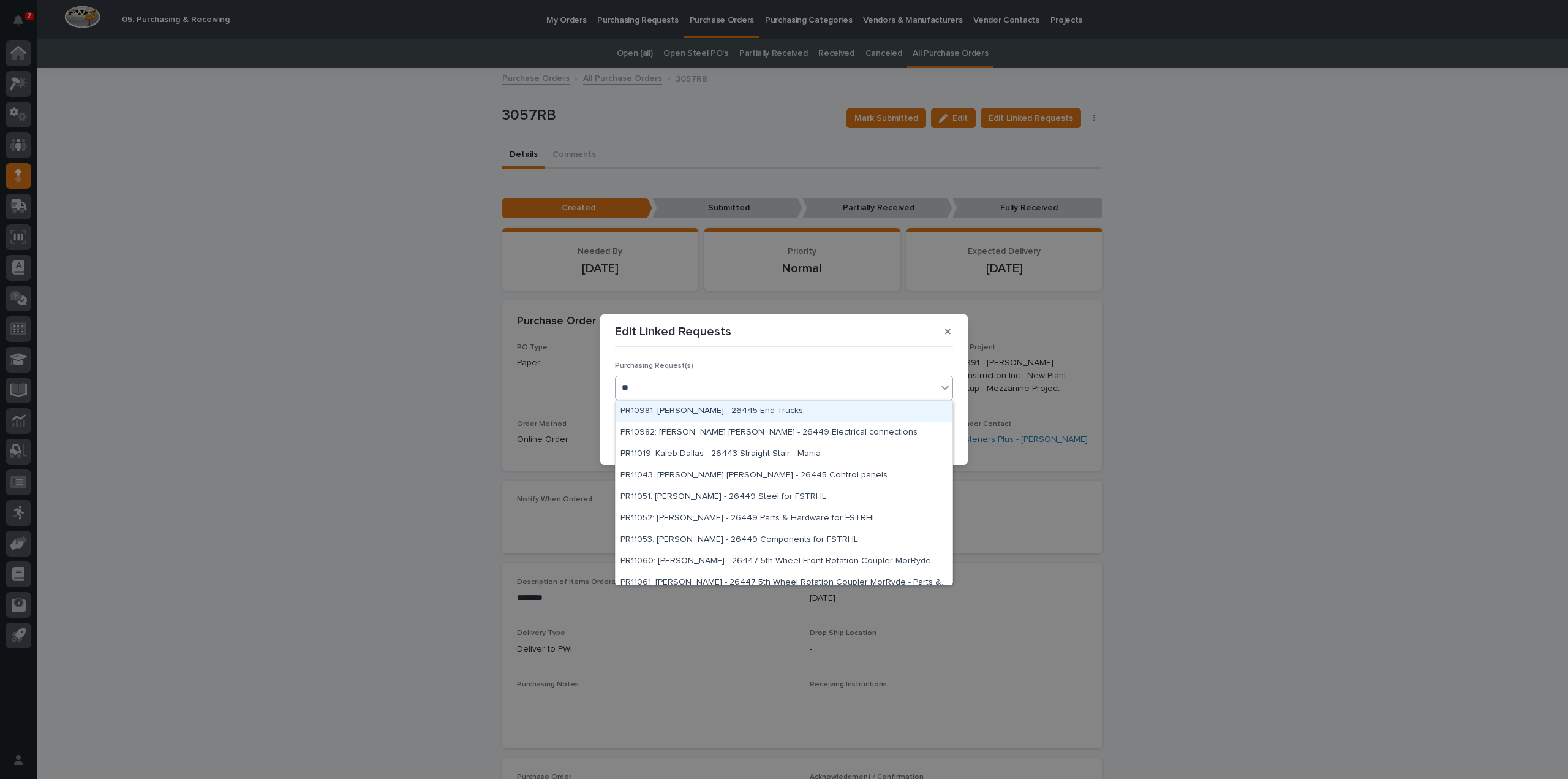
type input "*"
click at [1317, 411] on div "Edit Linked Requests Purchasing Request(s) option PR11718: [PERSON_NAME] - 2589…" at bounding box center [784, 389] width 1568 height 779
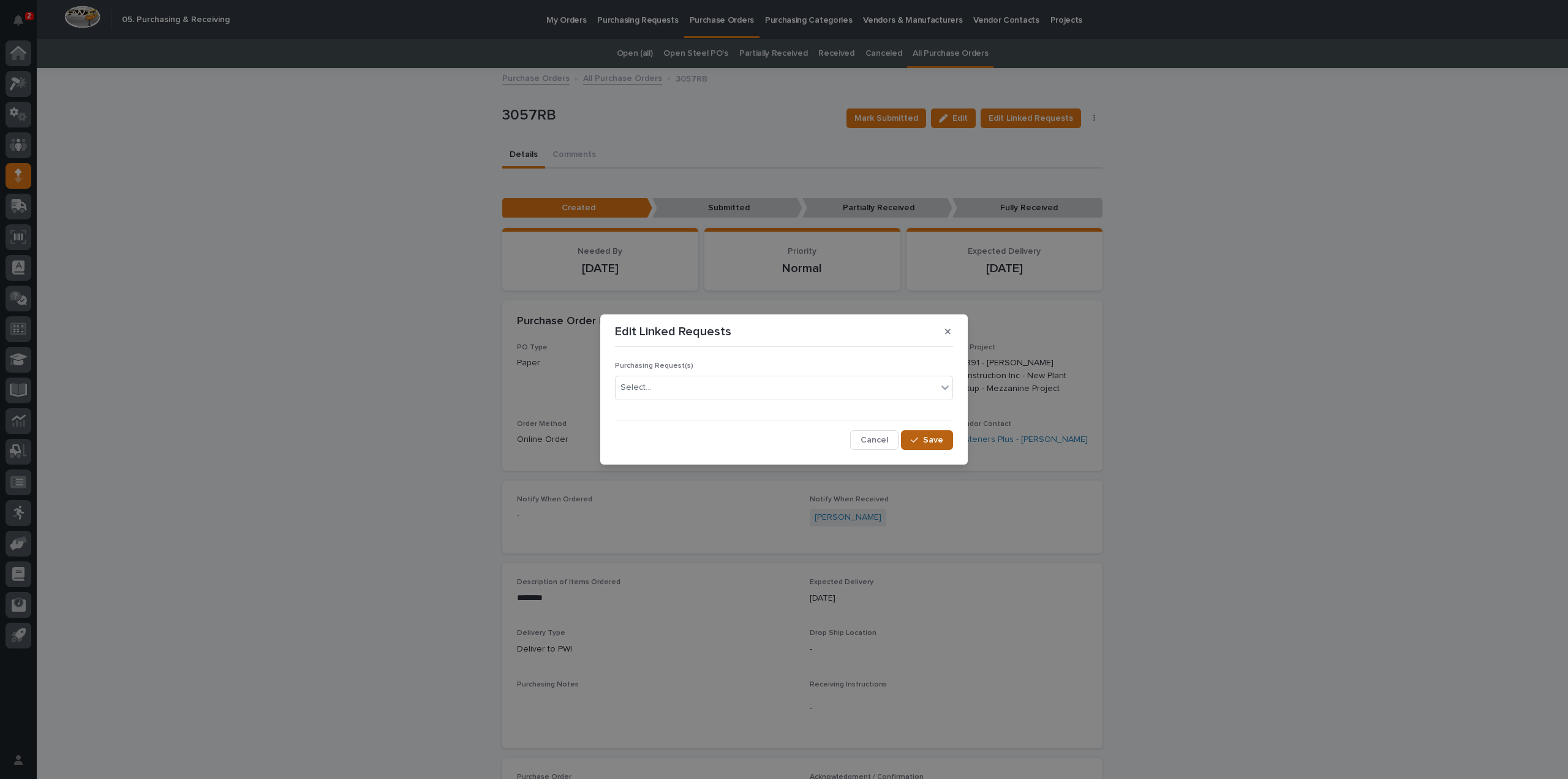
click at [920, 445] on button "Save" at bounding box center [927, 439] width 52 height 20
